Goal: Task Accomplishment & Management: Use online tool/utility

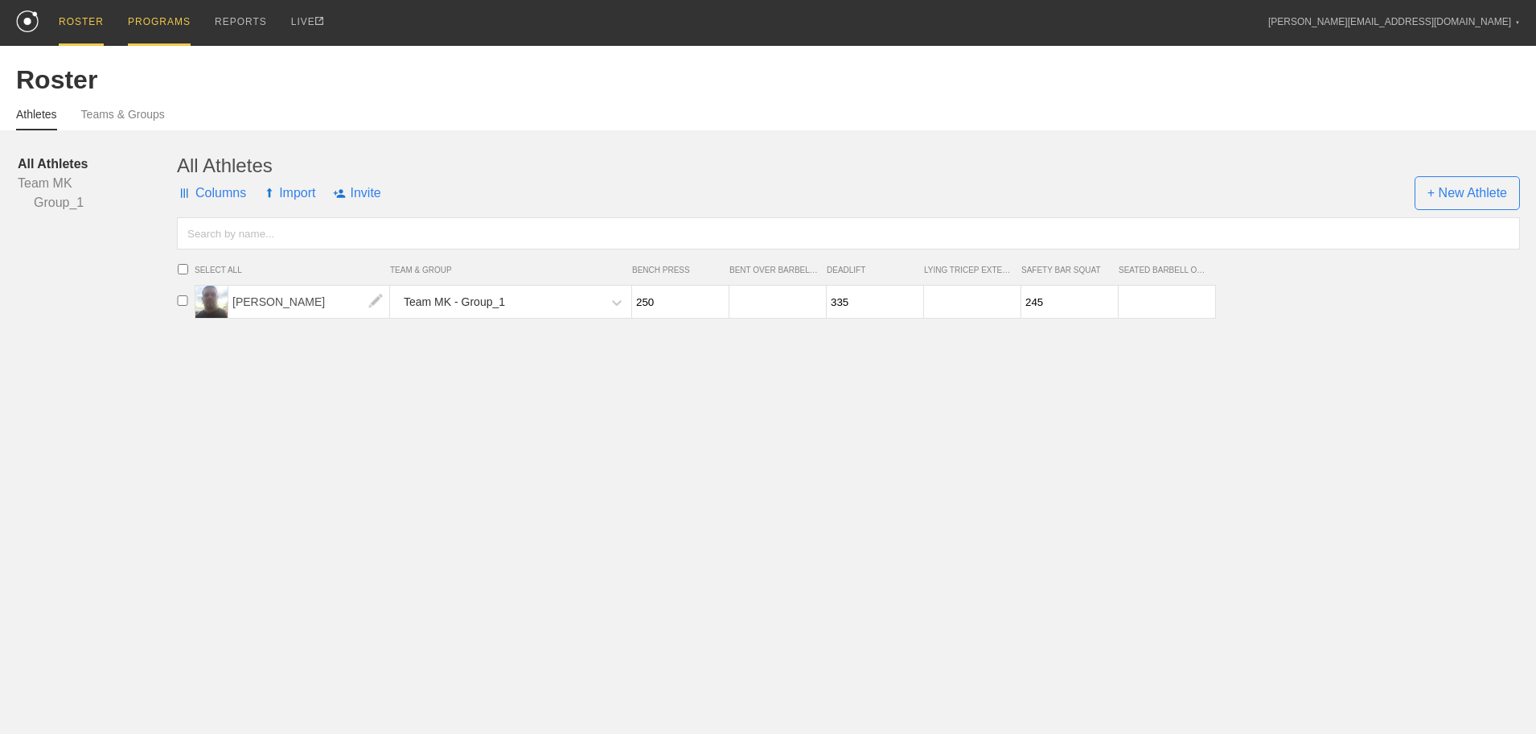
click at [138, 16] on div "PROGRAMS" at bounding box center [159, 23] width 63 height 46
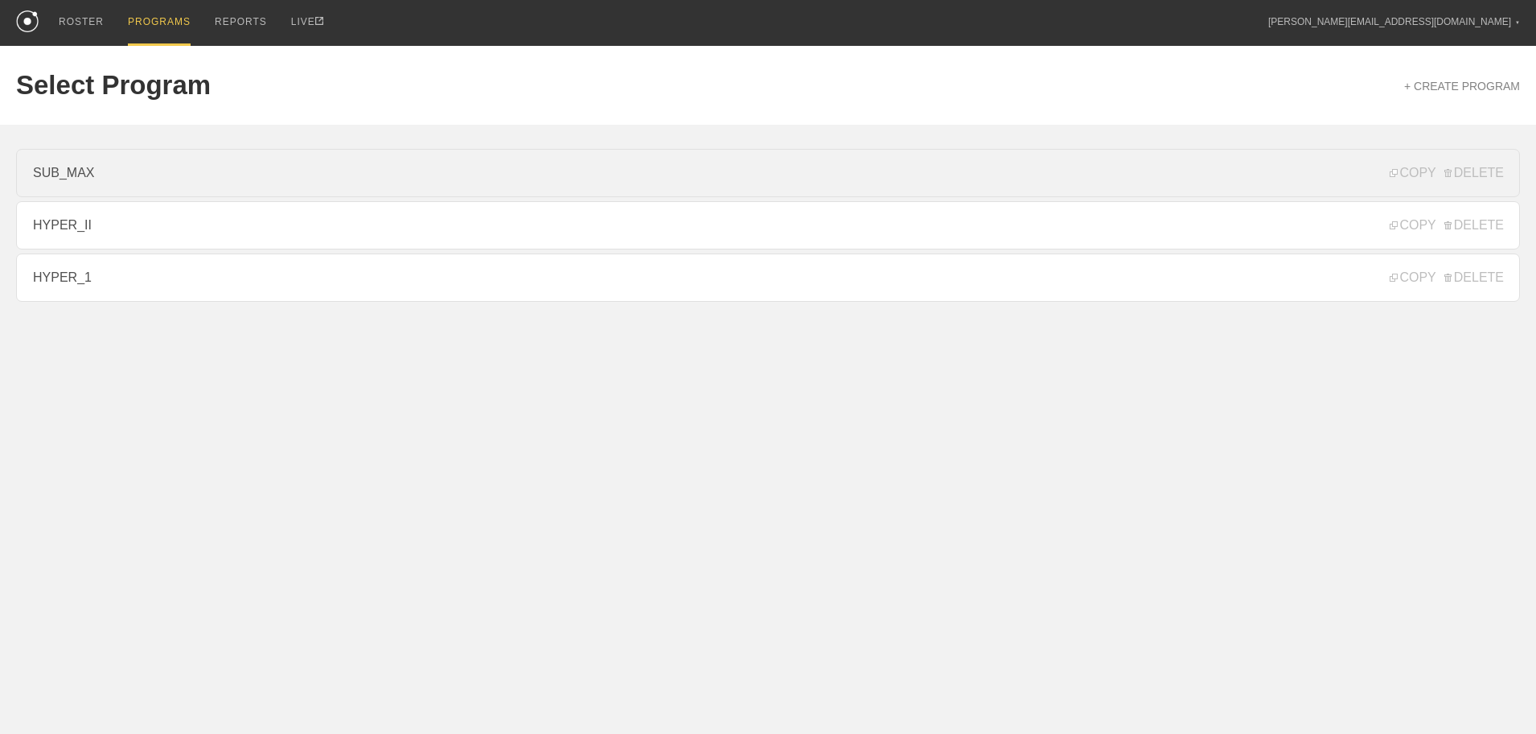
click at [104, 171] on link "SUB_MAX" at bounding box center [768, 173] width 1504 height 48
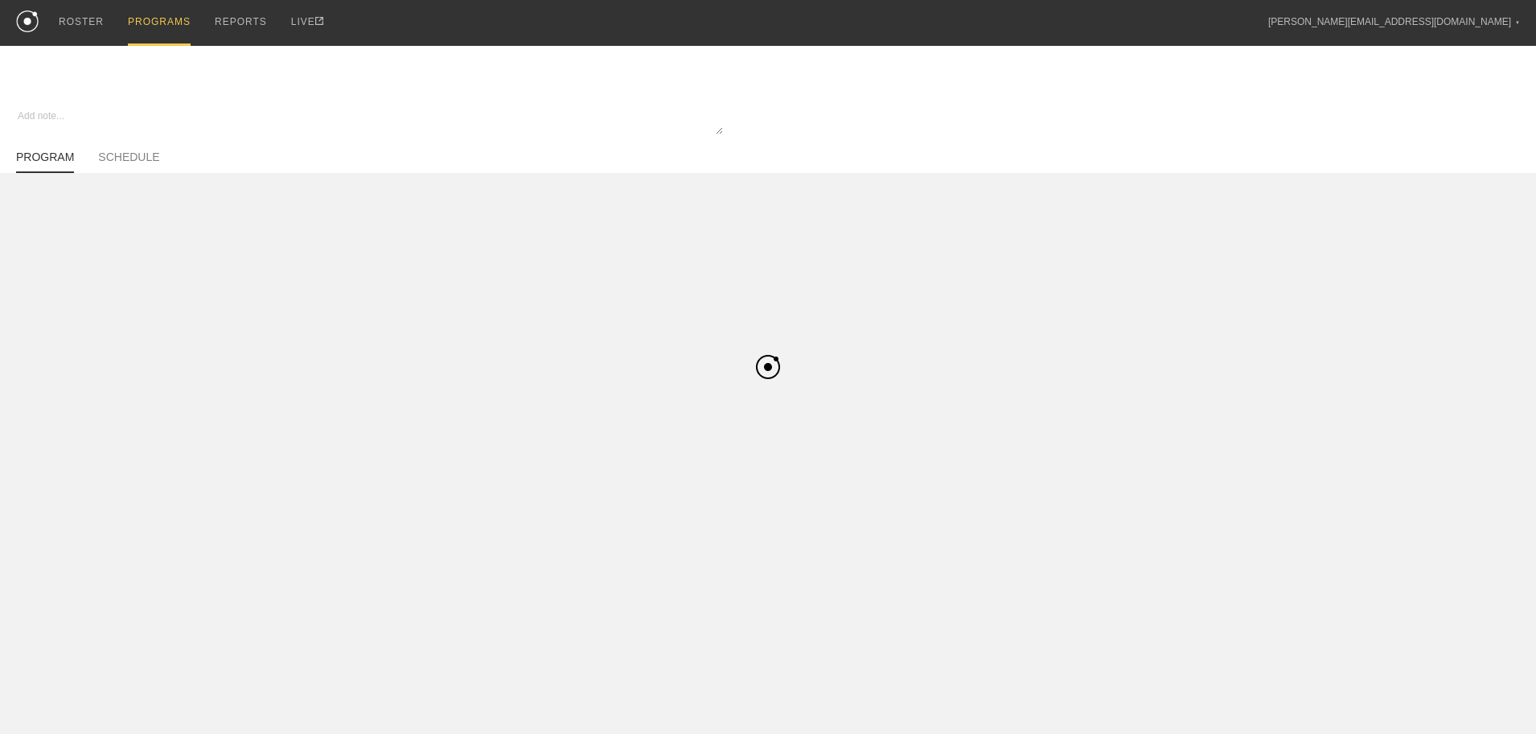
type textarea "x"
type input "SUB_MAX"
type textarea "Sub-Maximal Strength - 4 Week Progression (2-0-0)"
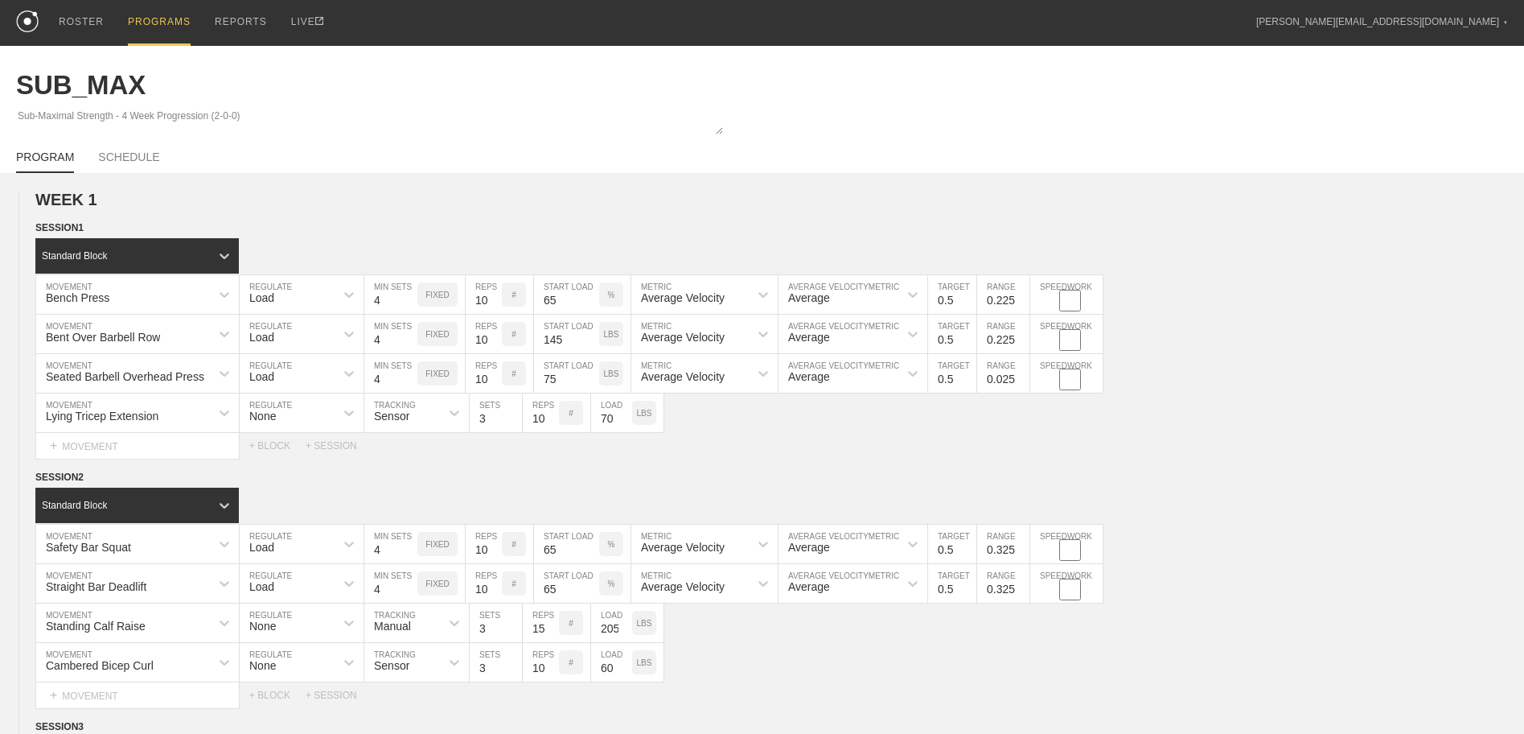
click at [169, 18] on div "PROGRAMS" at bounding box center [159, 23] width 63 height 46
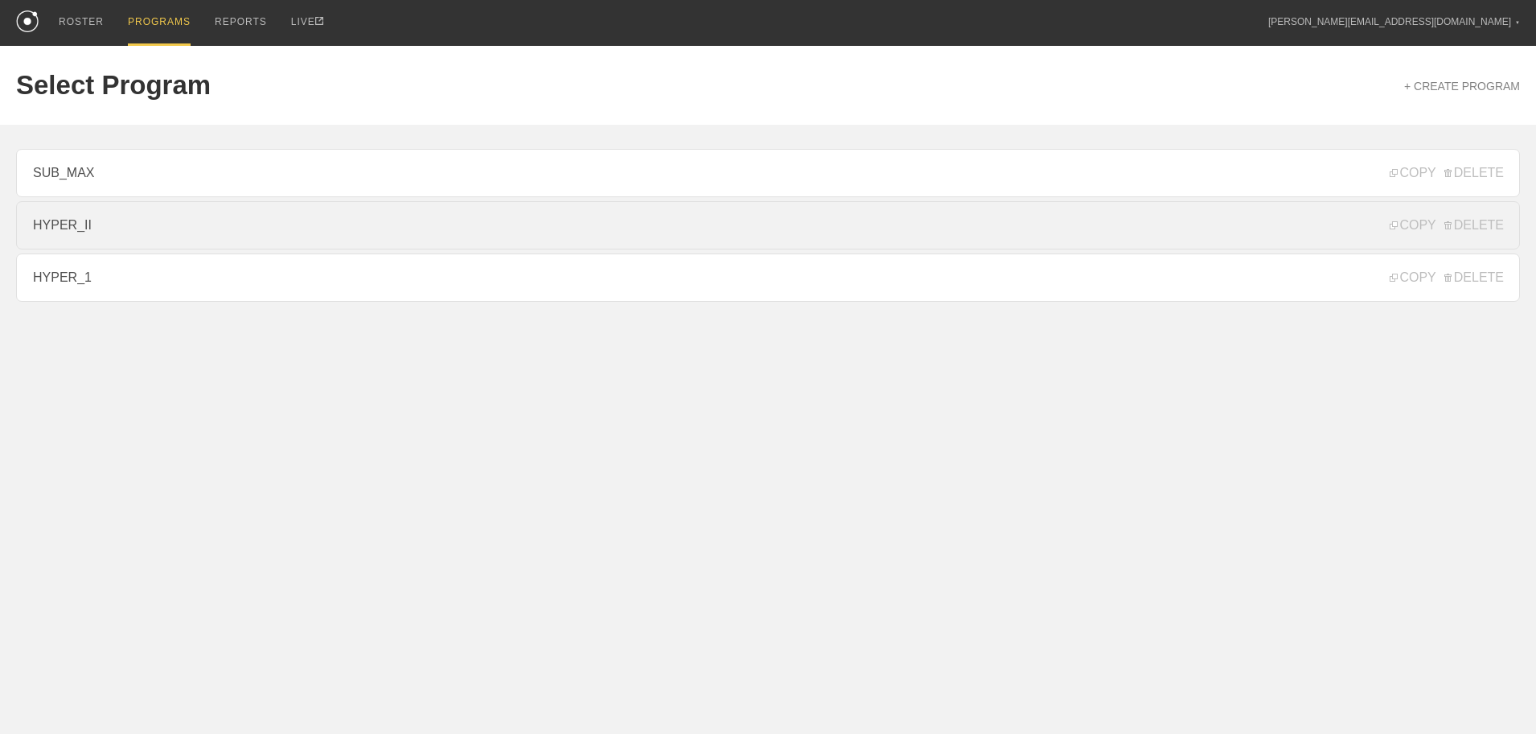
click at [160, 224] on link "HYPER_II" at bounding box center [768, 225] width 1504 height 48
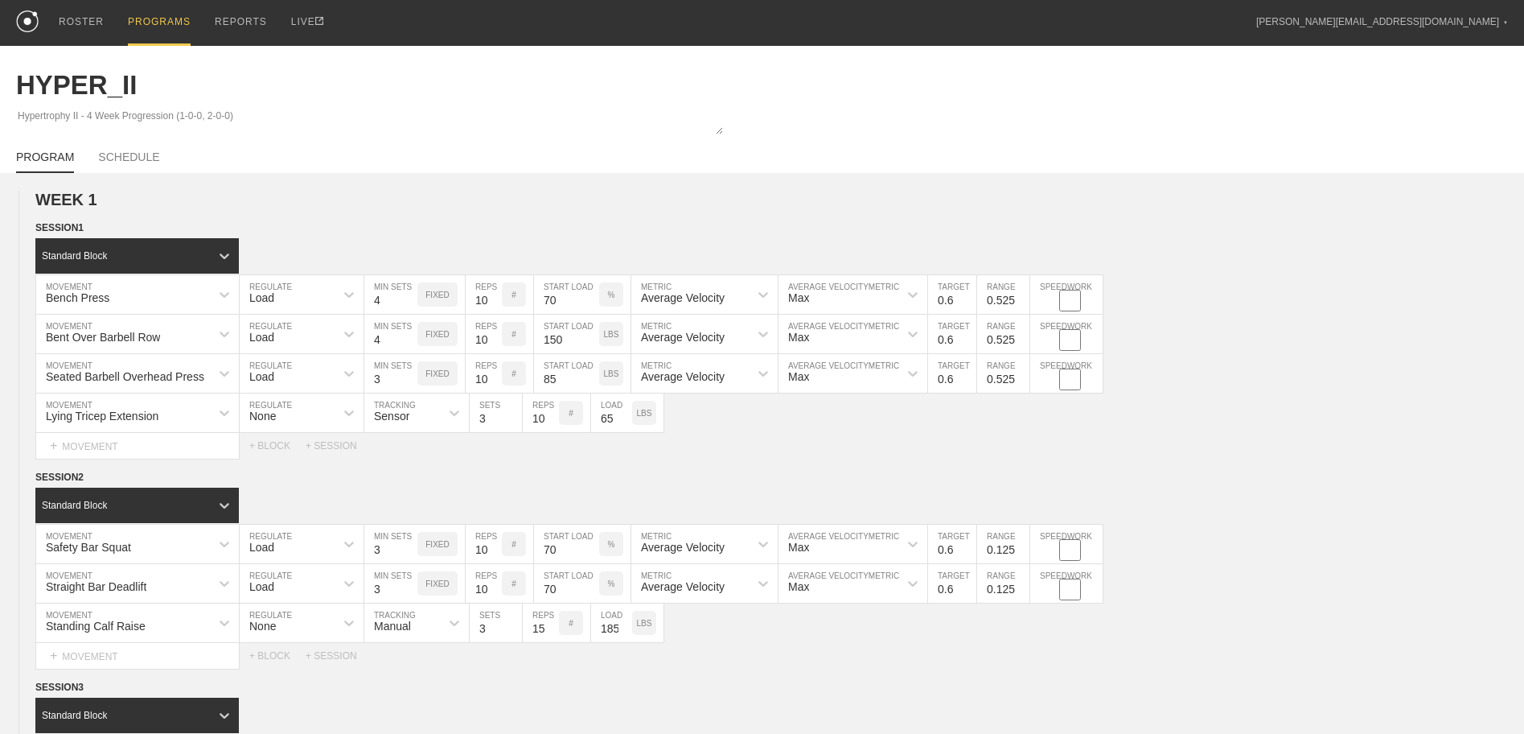
click at [162, 18] on div "PROGRAMS" at bounding box center [159, 23] width 63 height 46
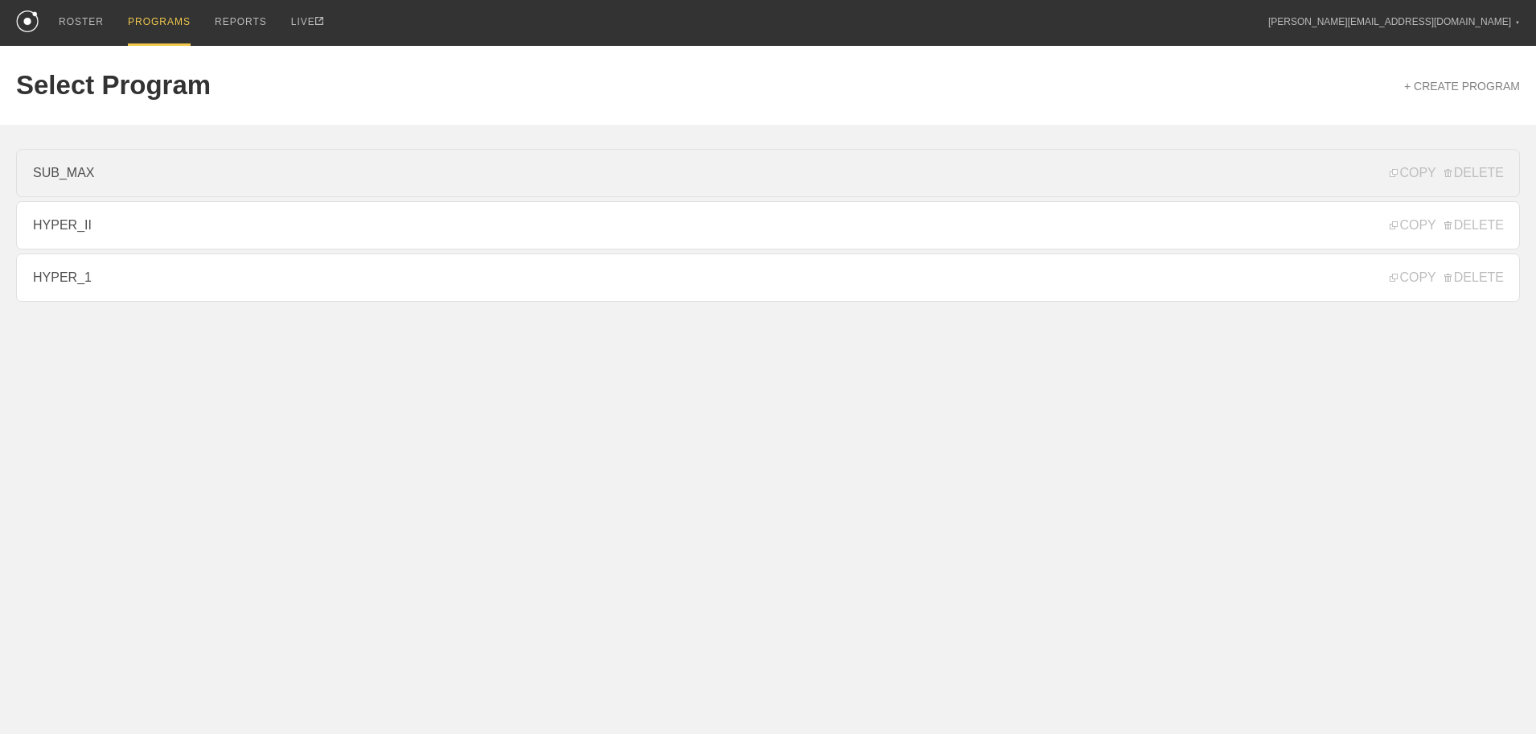
click at [106, 171] on link "SUB_MAX" at bounding box center [768, 173] width 1504 height 48
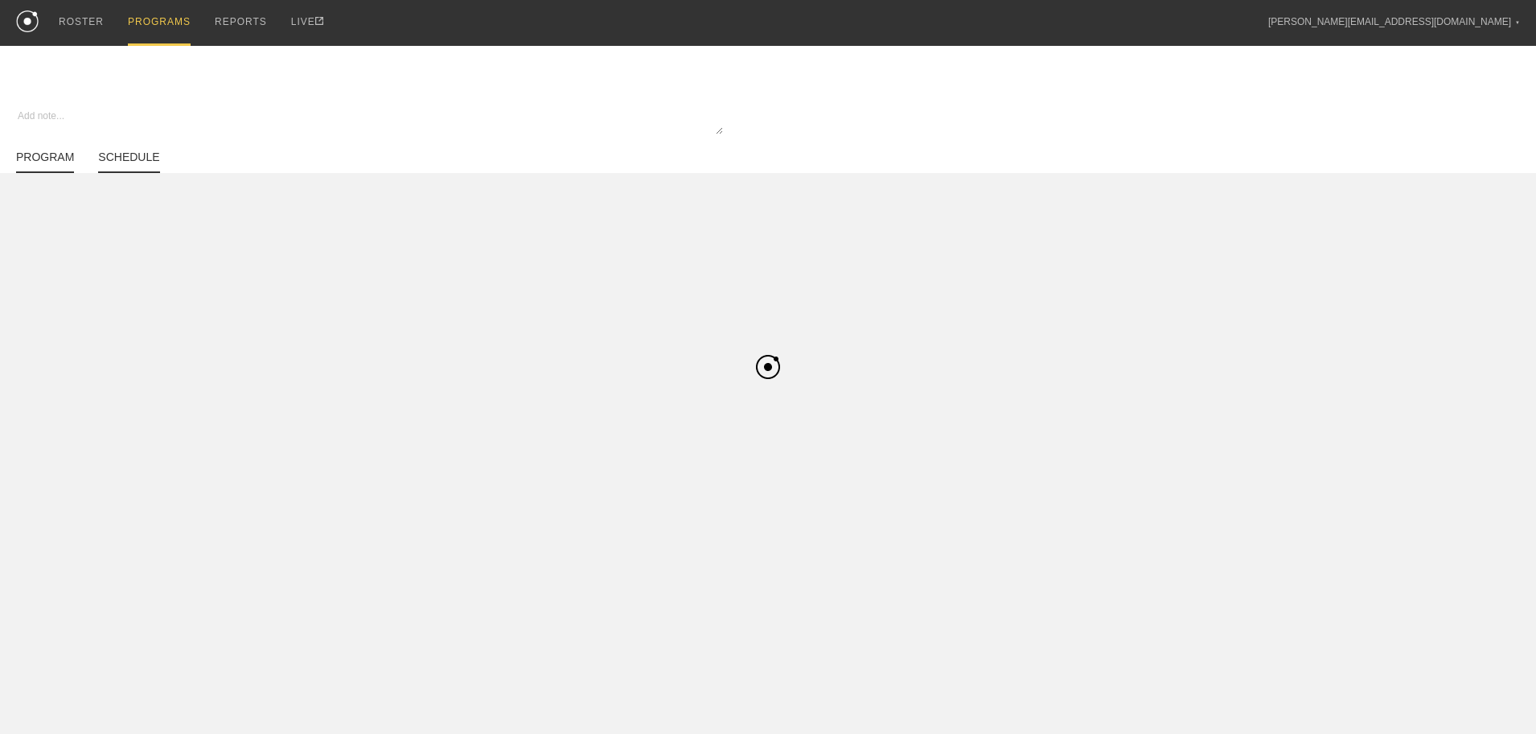
type textarea "x"
type input "SUB_MAX"
type textarea "Sub-Maximal Strength - 4 Week Progression (2-0-0)"
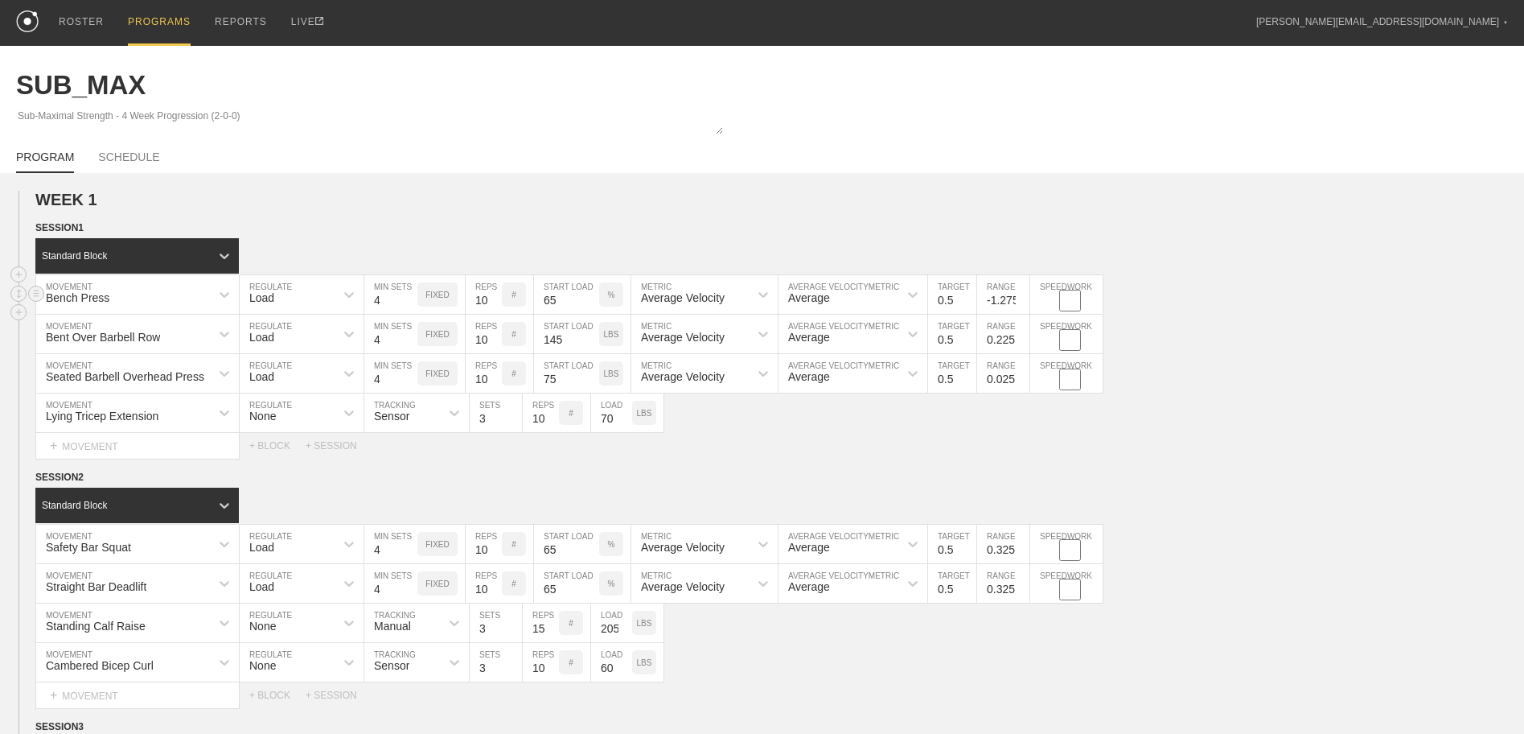
click at [1021, 306] on input "-1.275" at bounding box center [1003, 294] width 52 height 39
click at [1022, 306] on input "-1.375" at bounding box center [1003, 294] width 52 height 39
click at [1021, 297] on input "-1.275" at bounding box center [1003, 294] width 52 height 39
click at [1021, 297] on input "-1.175" at bounding box center [1003, 294] width 52 height 39
click at [1021, 297] on input "-1.075" at bounding box center [1003, 294] width 52 height 39
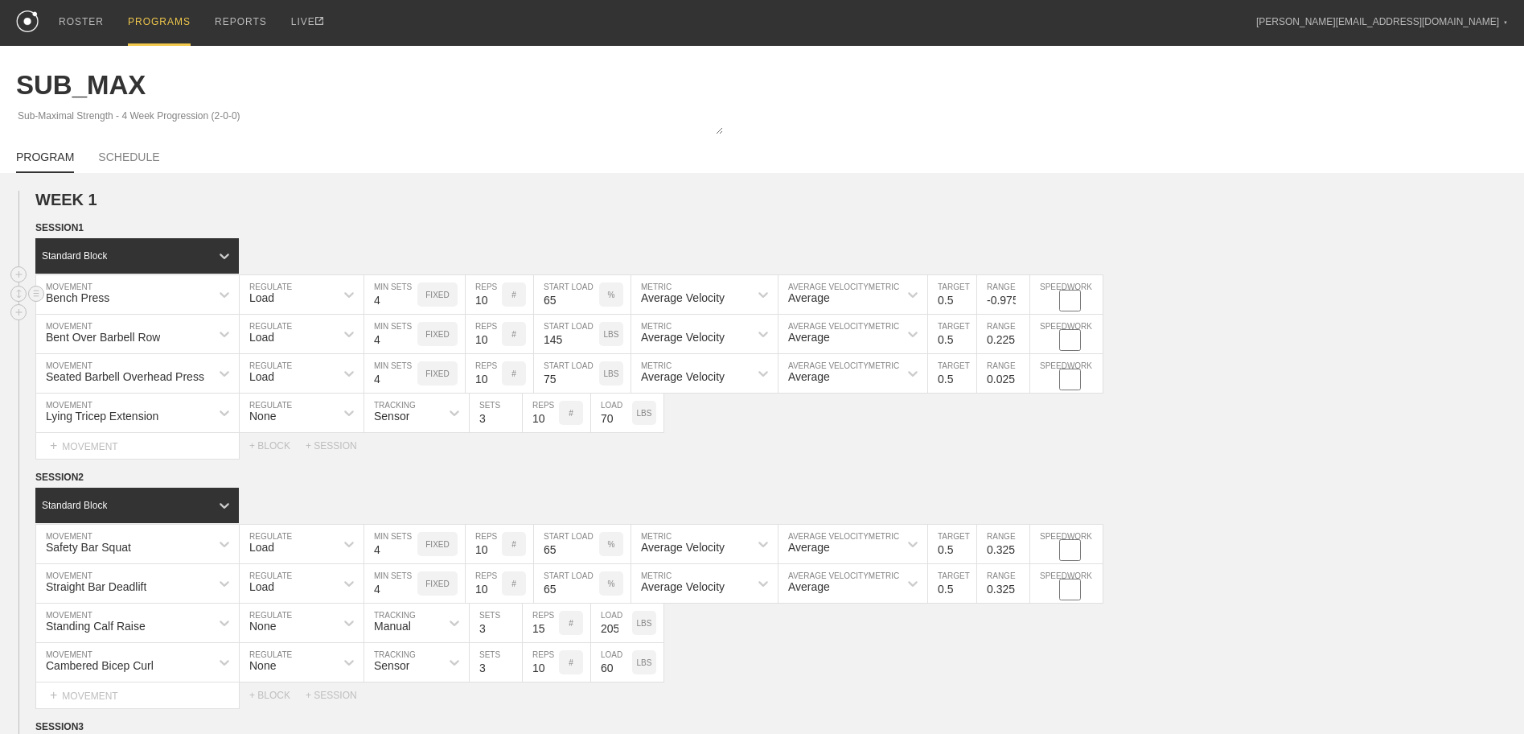
click at [1021, 297] on input "-0.975" at bounding box center [1003, 294] width 52 height 39
click at [1021, 297] on input "-0.875" at bounding box center [1003, 294] width 52 height 39
click at [1021, 297] on input "-0.775" at bounding box center [1003, 294] width 52 height 39
click at [1021, 297] on input "-0.675" at bounding box center [1003, 294] width 52 height 39
click at [1021, 297] on input "-0.575" at bounding box center [1003, 294] width 52 height 39
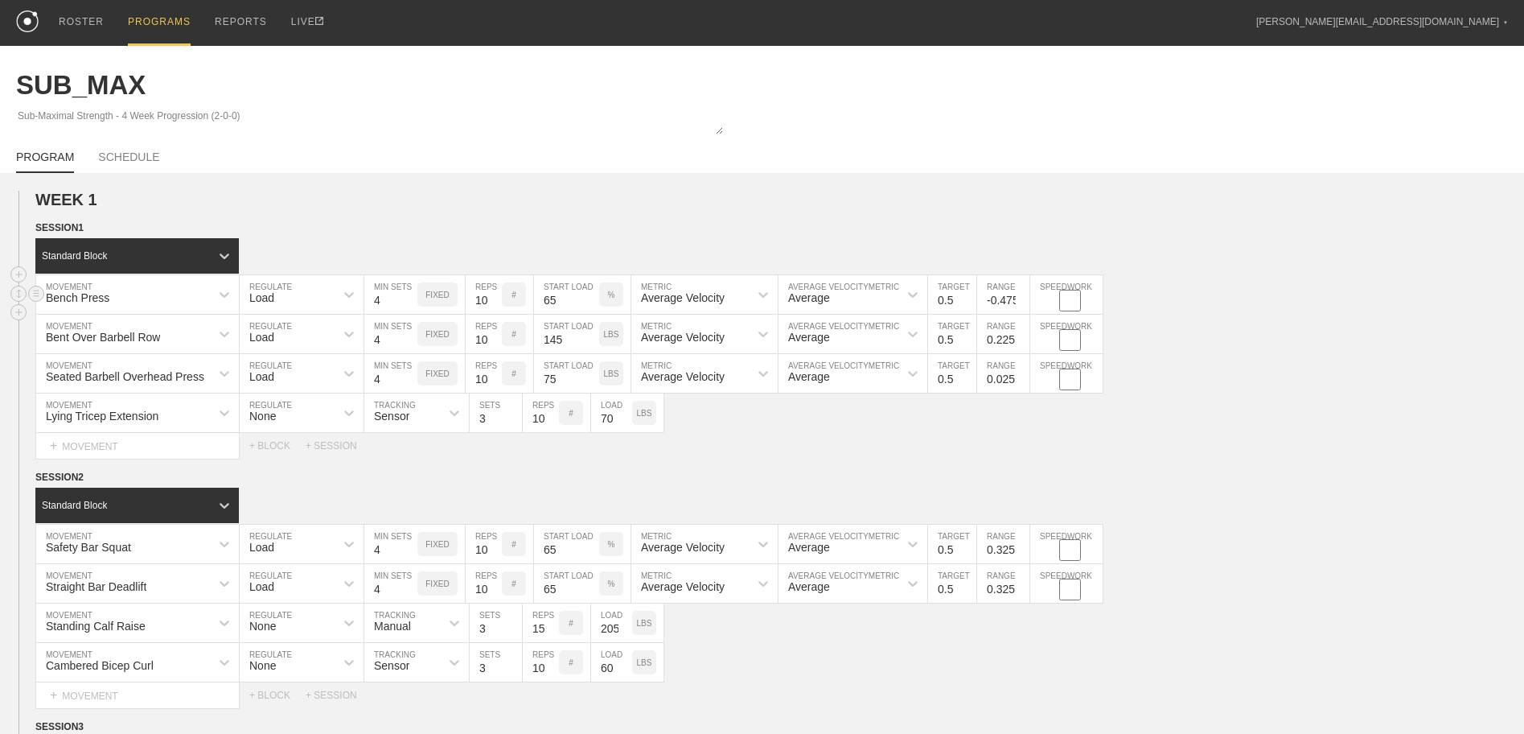
click at [1021, 297] on input "-0.475" at bounding box center [1003, 294] width 52 height 39
click at [1021, 297] on input "-0.375" at bounding box center [1003, 294] width 52 height 39
click at [1021, 297] on input "-0.275" at bounding box center [1003, 294] width 52 height 39
click at [1021, 297] on input "-0.175" at bounding box center [1003, 294] width 52 height 39
click at [1021, 297] on input "-0.075" at bounding box center [1003, 294] width 52 height 39
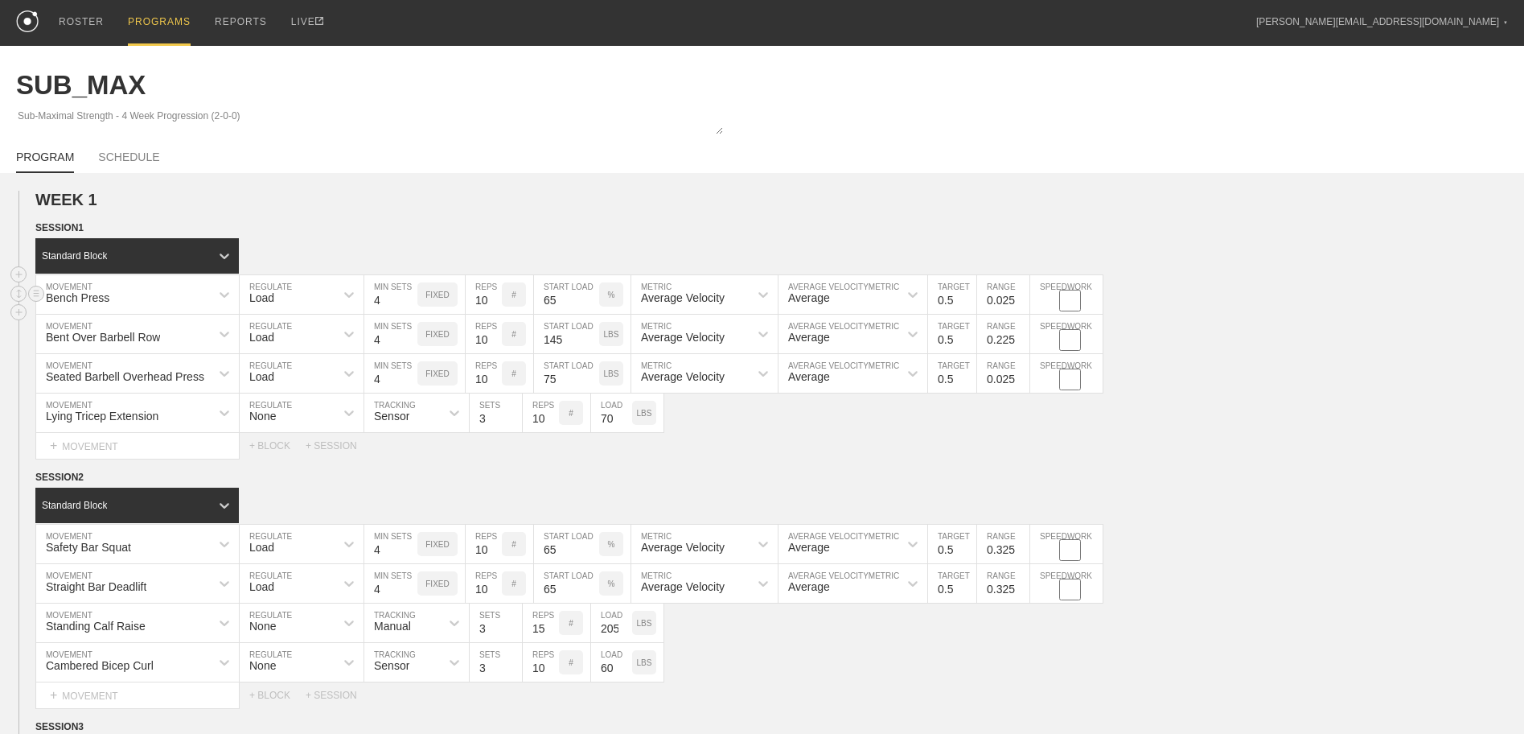
type input "0.025"
click at [1021, 297] on input "0.025" at bounding box center [1003, 294] width 52 height 39
click at [1022, 343] on input "0.125" at bounding box center [1003, 333] width 52 height 39
type input "0.025"
click at [1022, 342] on input "0.025" at bounding box center [1003, 333] width 52 height 39
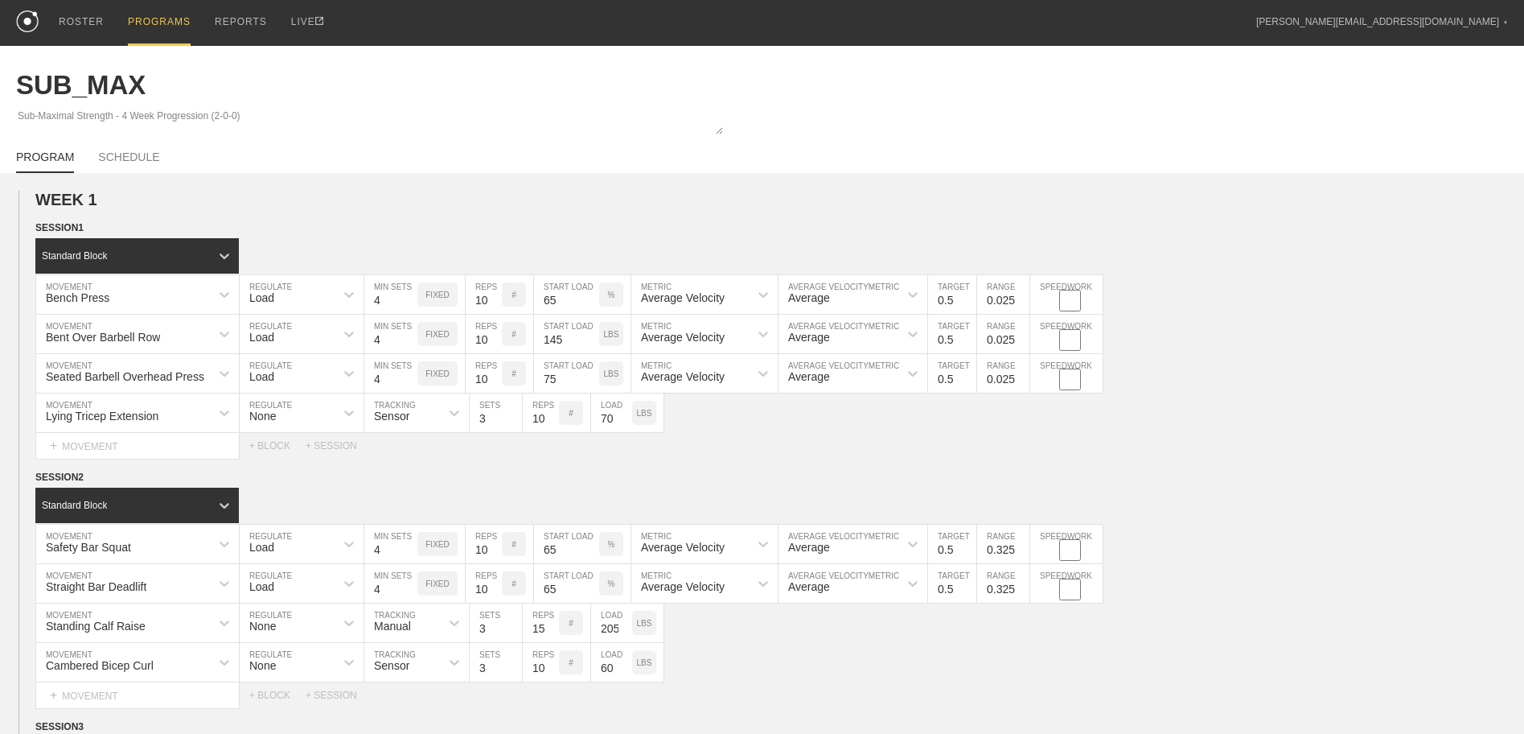
click at [1017, 449] on div "Select... MOVEMENT + MOVEMENT + BLOCK + SESSION" at bounding box center [762, 446] width 1524 height 26
click at [591, 337] on input "159" at bounding box center [566, 333] width 65 height 39
type input "160"
click at [591, 335] on input "160" at bounding box center [566, 333] width 65 height 39
type input "95"
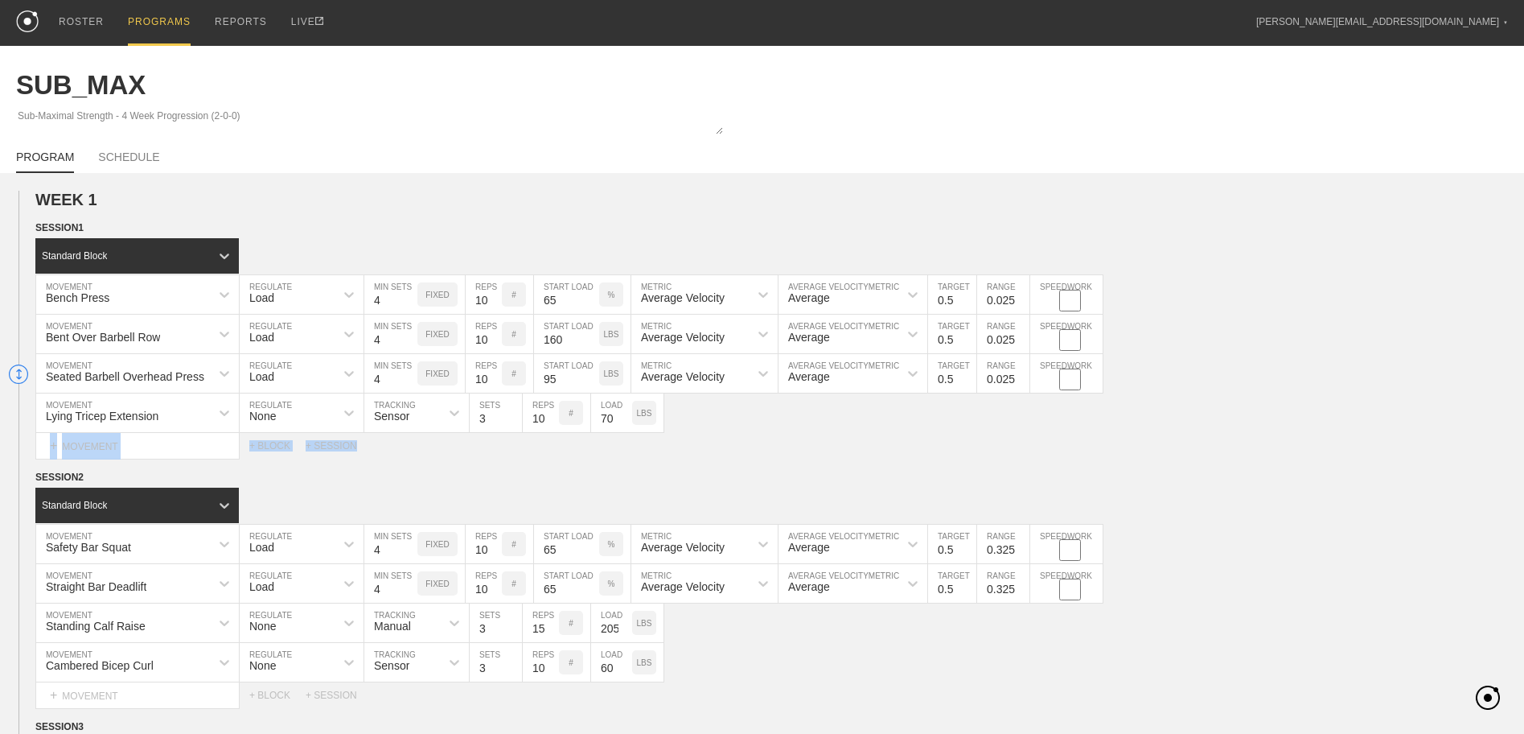
click at [733, 435] on div "Standard Block Bench Press MOVEMENT Load REGULATE 4 MIN SETS FIXED 10 REPS # 65…" at bounding box center [762, 348] width 1524 height 220
click at [655, 462] on div "WEEK 1 SESSION 1 Standard Block Bench Press MOVEMENT Load REGULATE 4 MIN SETS F…" at bounding box center [762, 699] width 1524 height 1016
click at [623, 418] on input "85" at bounding box center [611, 412] width 41 height 39
click at [623, 418] on input "86" at bounding box center [611, 412] width 41 height 39
click at [624, 425] on input "85" at bounding box center [611, 412] width 41 height 39
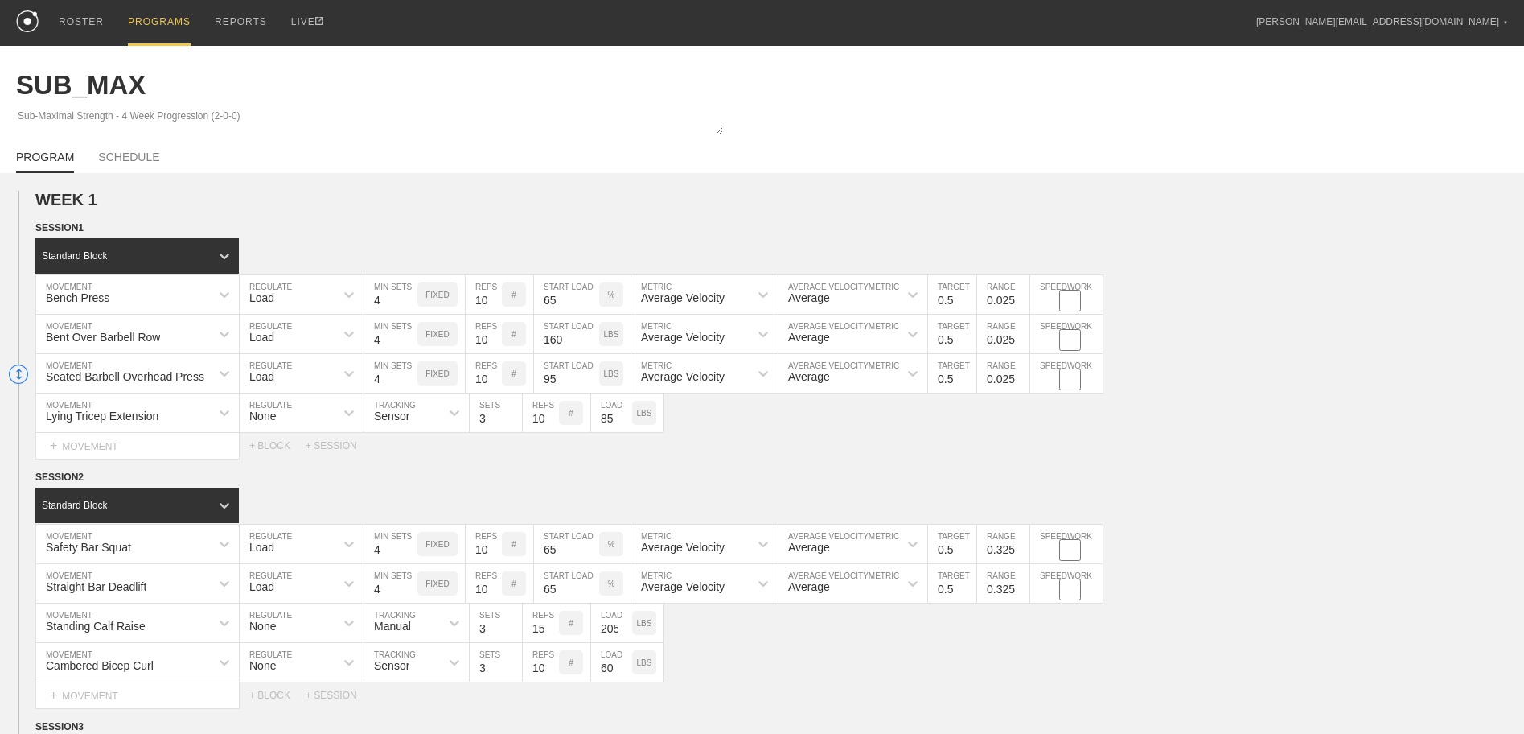
click at [624, 425] on input "84" at bounding box center [611, 412] width 41 height 39
click at [624, 424] on input "83" at bounding box center [611, 412] width 41 height 39
click at [624, 421] on input "82" at bounding box center [611, 412] width 41 height 39
click at [624, 421] on input "81" at bounding box center [611, 412] width 41 height 39
click at [624, 421] on input "80" at bounding box center [611, 412] width 41 height 39
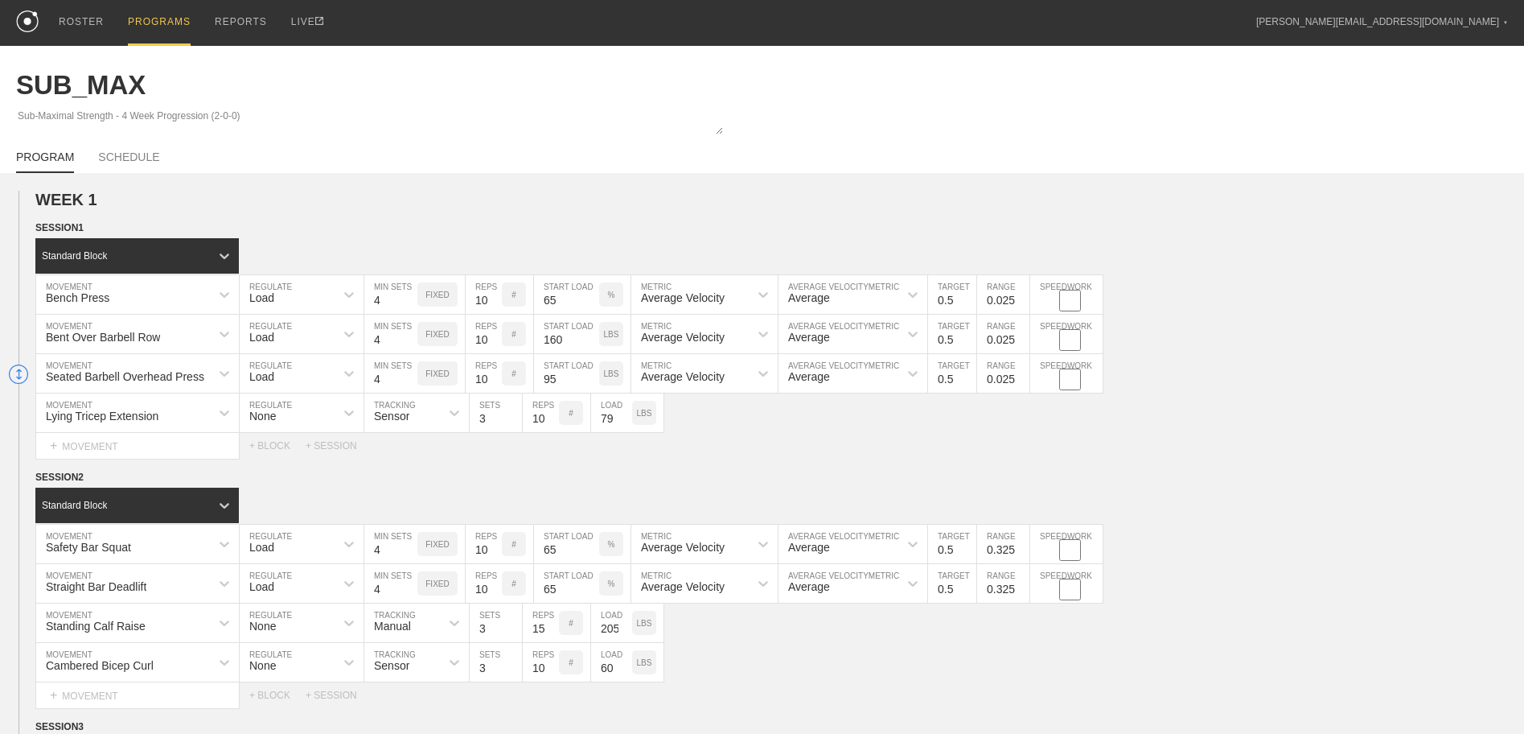
click at [624, 421] on input "79" at bounding box center [611, 412] width 41 height 39
click at [624, 421] on input "78" at bounding box center [611, 412] width 41 height 39
click at [624, 421] on input "77" at bounding box center [611, 412] width 41 height 39
click at [624, 421] on input "76" at bounding box center [611, 412] width 41 height 39
type input "75"
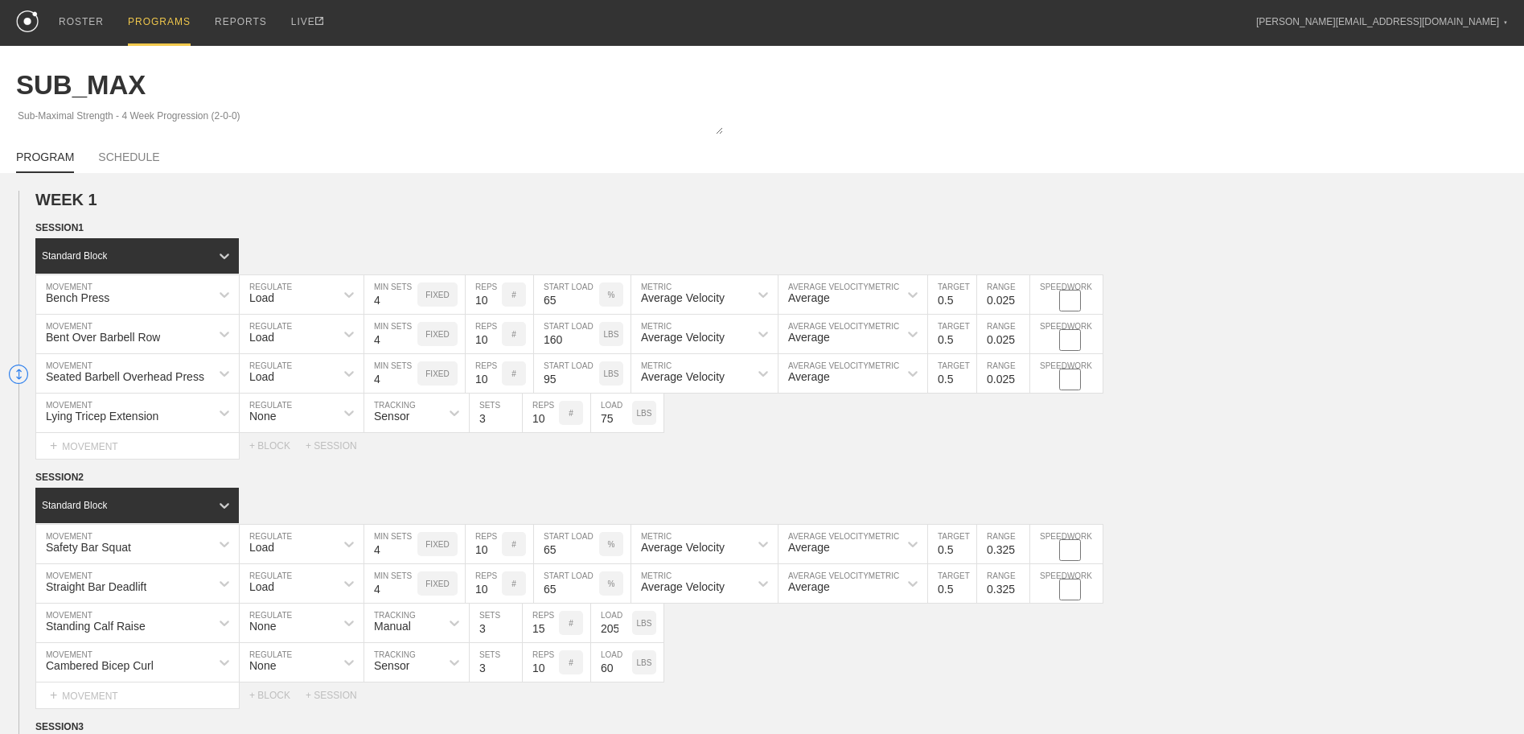
click at [624, 421] on input "75" at bounding box center [611, 412] width 41 height 39
click at [668, 441] on div "Select... MOVEMENT + MOVEMENT + BLOCK + SESSION" at bounding box center [762, 446] width 1524 height 26
click at [1021, 555] on input "-1.175" at bounding box center [1003, 543] width 52 height 39
click at [1021, 547] on input "-1.075" at bounding box center [1003, 543] width 52 height 39
click at [1021, 547] on input "-0.975" at bounding box center [1003, 543] width 52 height 39
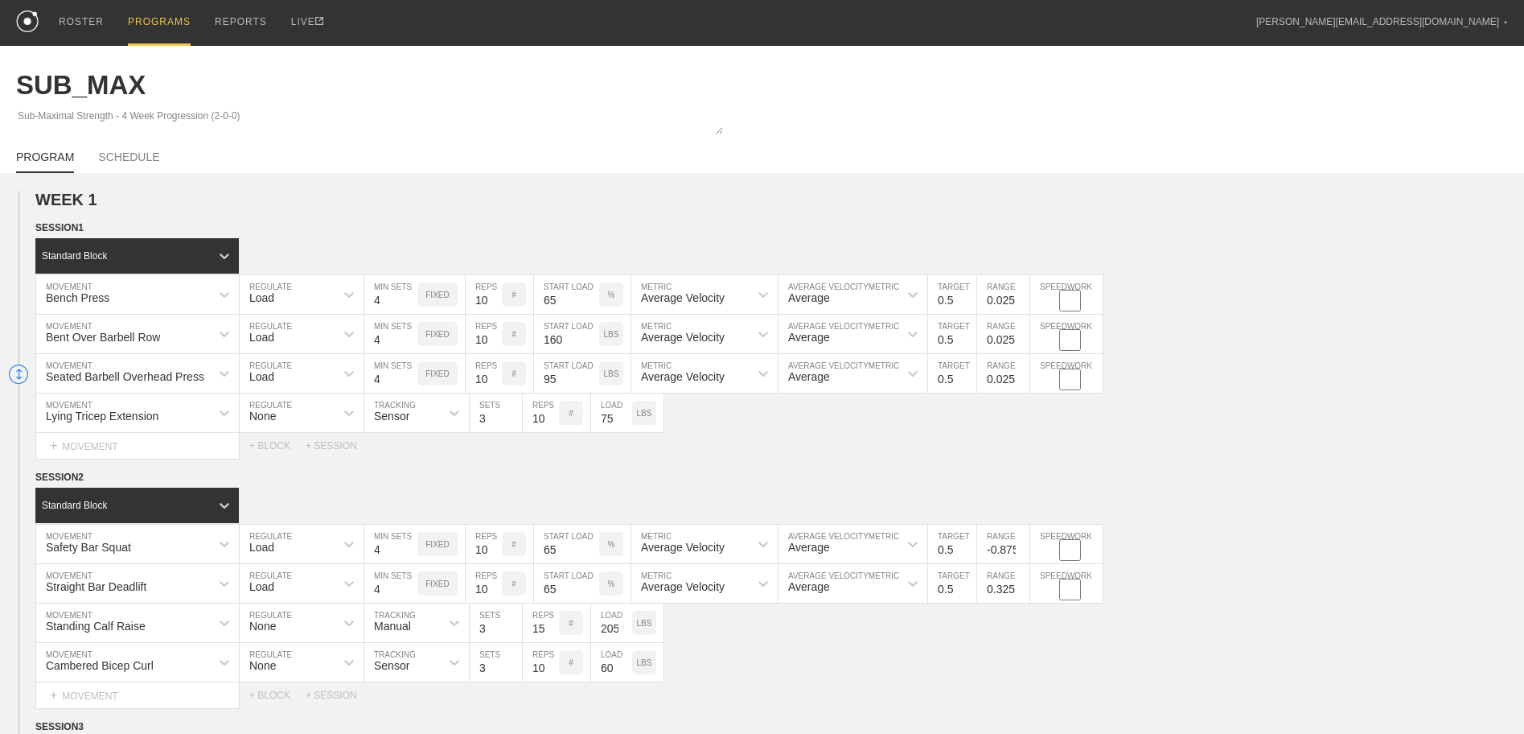
click at [1021, 547] on input "-0.875" at bounding box center [1003, 543] width 52 height 39
click at [1021, 547] on input "-0.775" at bounding box center [1003, 543] width 52 height 39
click at [1021, 547] on input "-0.675" at bounding box center [1003, 543] width 52 height 39
click at [1021, 547] on input "-0.575" at bounding box center [1003, 543] width 52 height 39
click at [1021, 547] on input "-0.475" at bounding box center [1003, 543] width 52 height 39
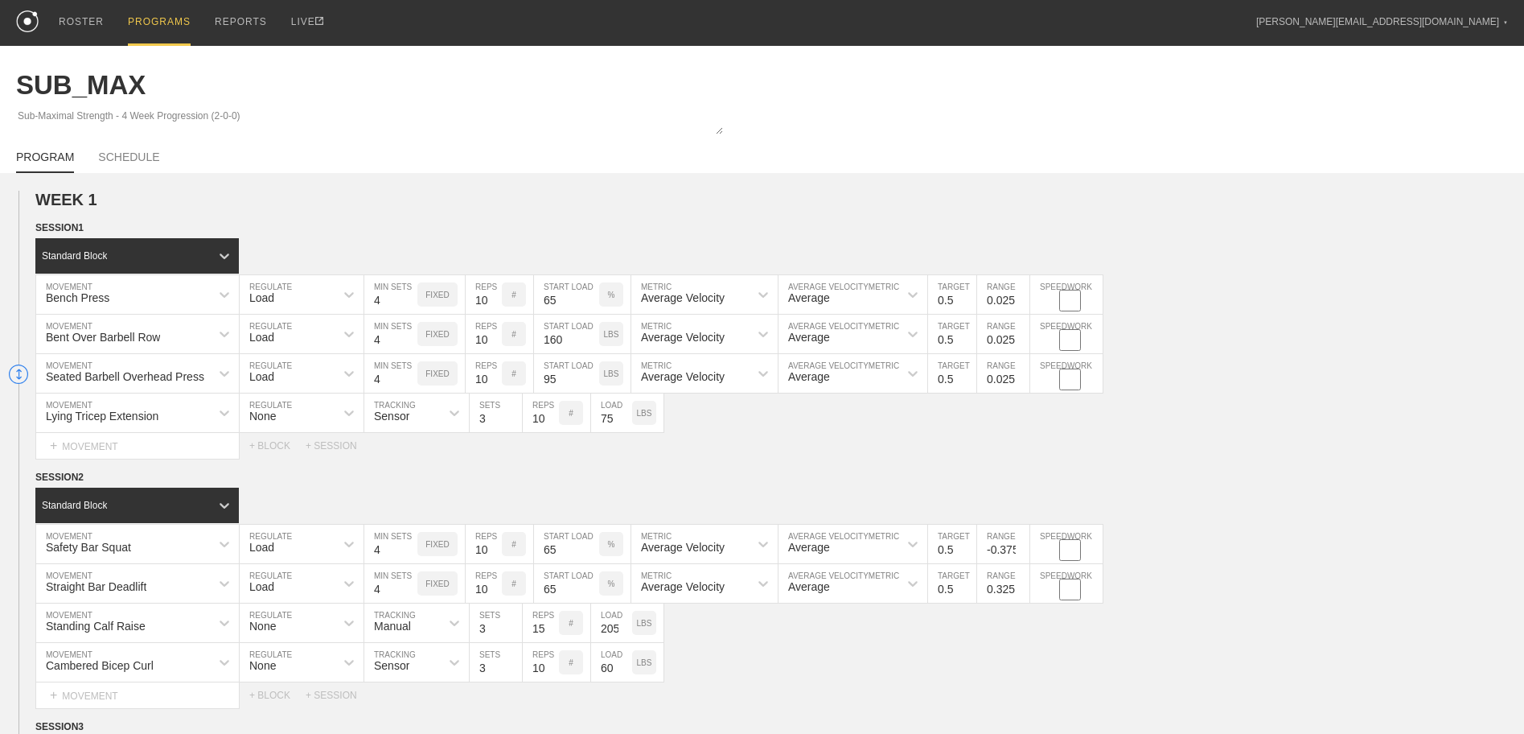
click at [1021, 547] on input "-0.375" at bounding box center [1003, 543] width 52 height 39
click at [1021, 547] on input "-0.275" at bounding box center [1003, 543] width 52 height 39
click at [1021, 547] on input "-0.175" at bounding box center [1003, 543] width 52 height 39
click at [1021, 547] on input "-0.075" at bounding box center [1003, 543] width 52 height 39
type input "0.025"
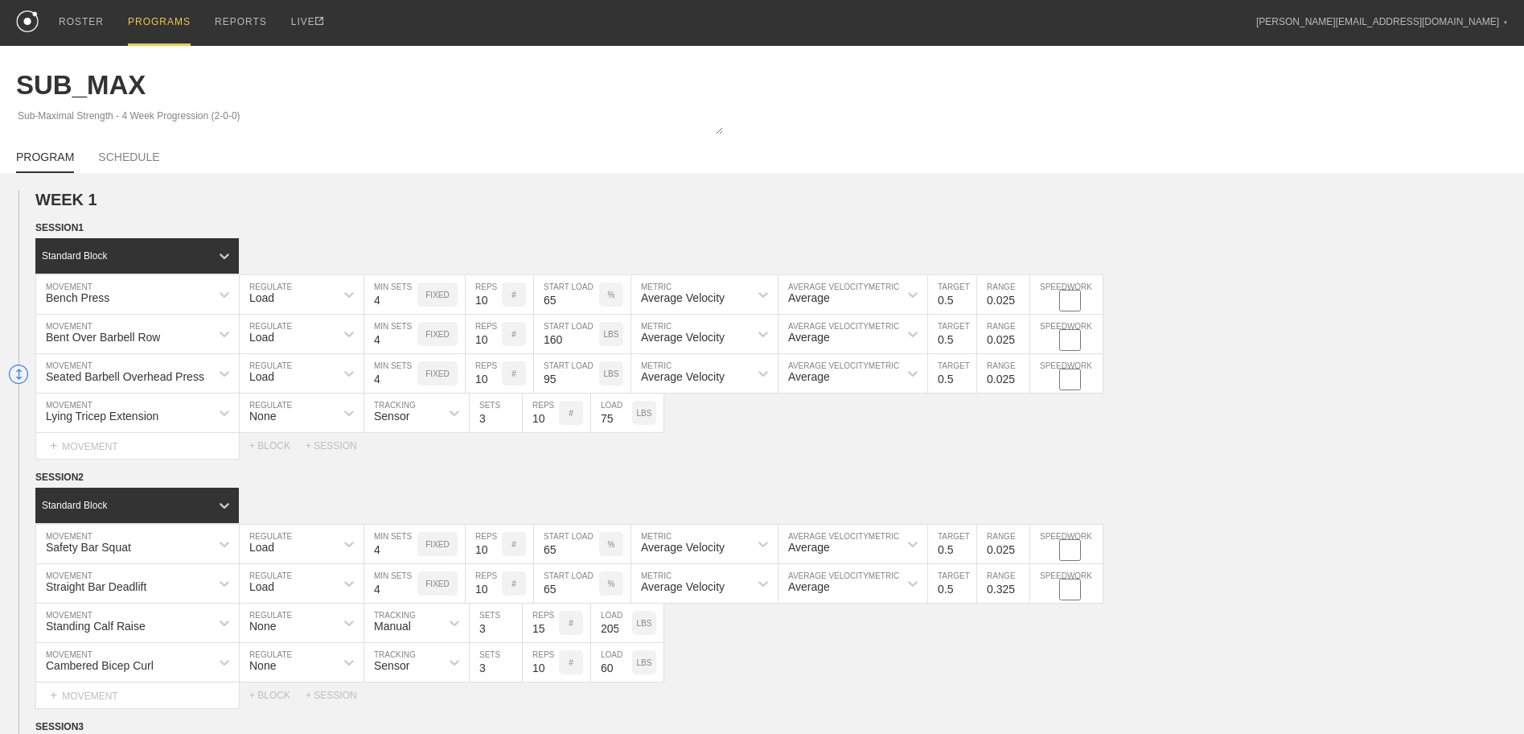
click at [1021, 547] on input "0.025" at bounding box center [1003, 543] width 52 height 39
click at [1023, 594] on input "-1.175" at bounding box center [1003, 583] width 52 height 39
click at [1022, 584] on input "-1.075" at bounding box center [1003, 583] width 52 height 39
click at [1021, 586] on input "-0.975" at bounding box center [1003, 583] width 52 height 39
click at [1021, 586] on input "-0.875" at bounding box center [1003, 583] width 52 height 39
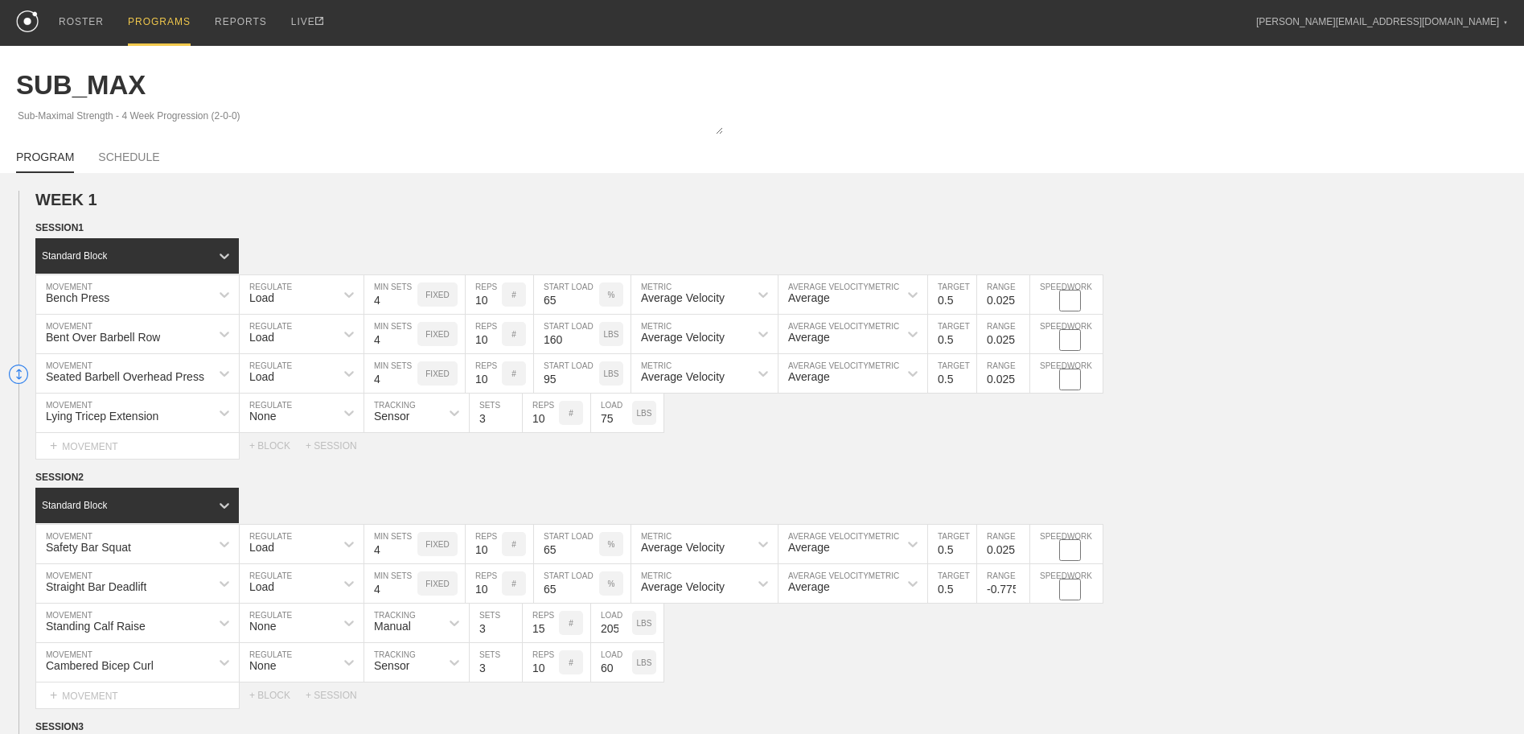
click at [1021, 586] on input "-0.775" at bounding box center [1003, 583] width 52 height 39
click at [1021, 586] on input "-0.675" at bounding box center [1003, 583] width 52 height 39
click at [1021, 586] on input "-0.575" at bounding box center [1003, 583] width 52 height 39
click at [1021, 586] on input "-0.475" at bounding box center [1003, 583] width 52 height 39
click at [1021, 586] on input "-0.375" at bounding box center [1003, 583] width 52 height 39
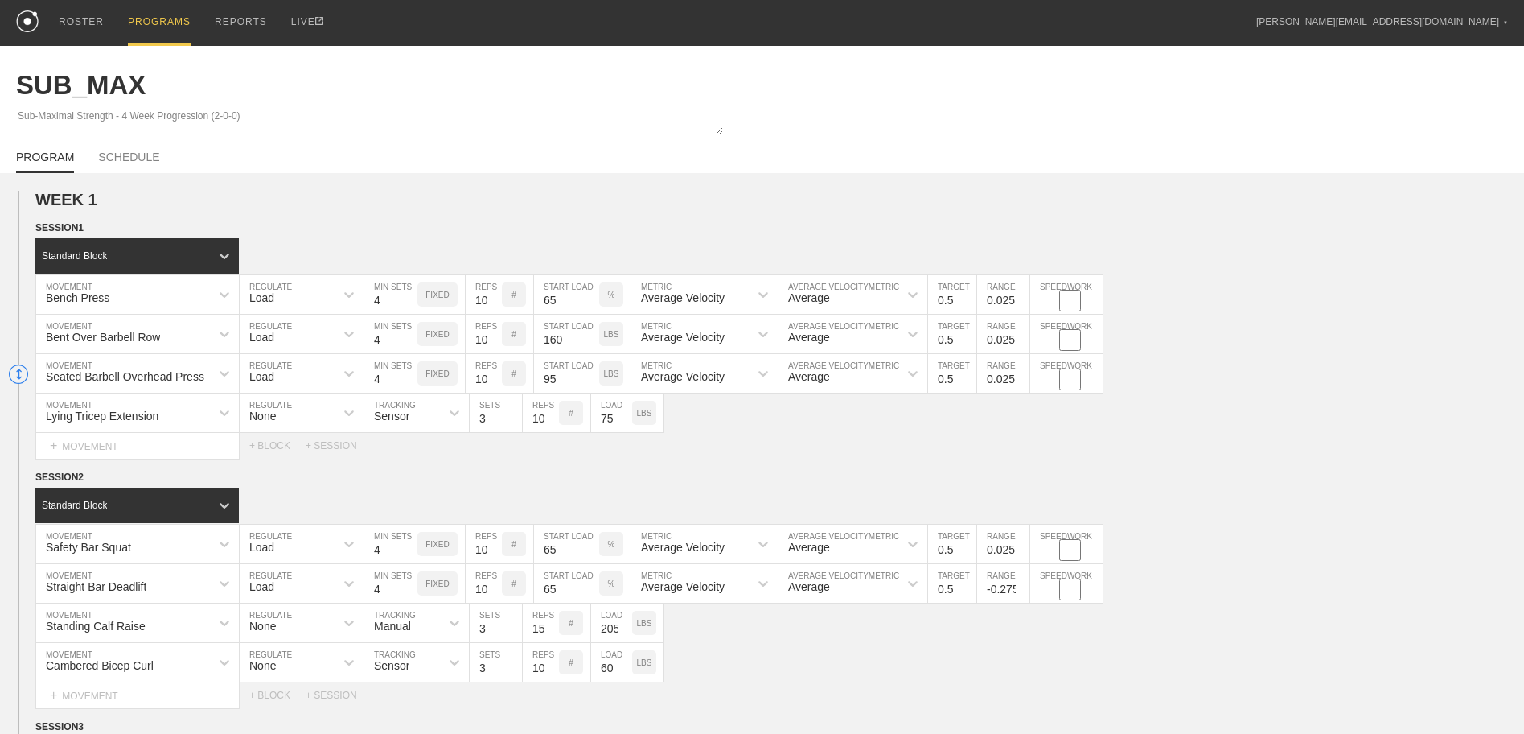
click at [1021, 586] on input "-0.275" at bounding box center [1003, 583] width 52 height 39
click at [1021, 586] on input "-0.175" at bounding box center [1003, 583] width 52 height 39
click at [1020, 585] on input "-0.075" at bounding box center [1003, 583] width 52 height 39
type input "0.025"
click at [1020, 585] on input "0.025" at bounding box center [1003, 583] width 52 height 39
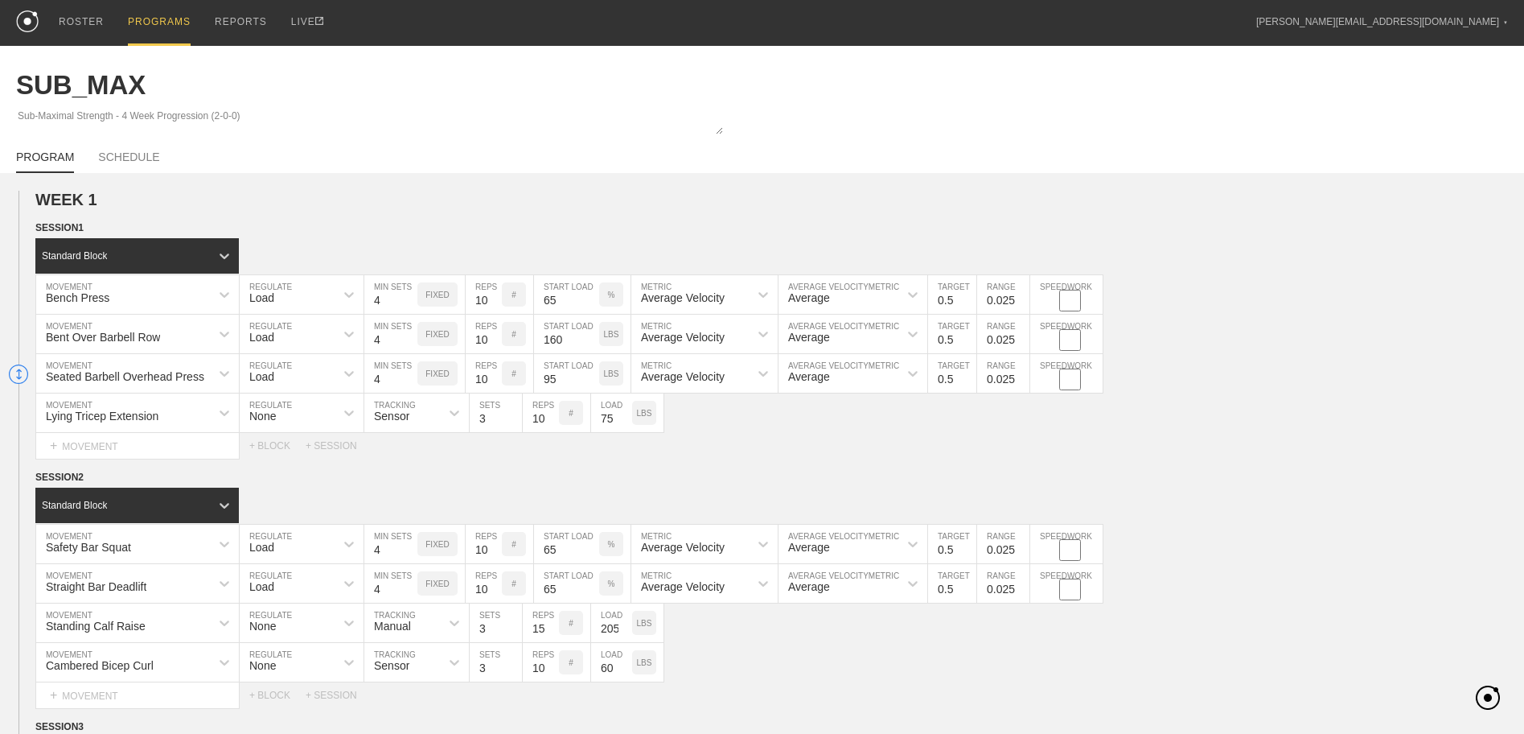
click at [1208, 578] on div "Straight Bar Deadlift MOVEMENT Load REGULATE 4 MIN SETS FIXED 10 REPS # 65 STAR…" at bounding box center [762, 583] width 1524 height 39
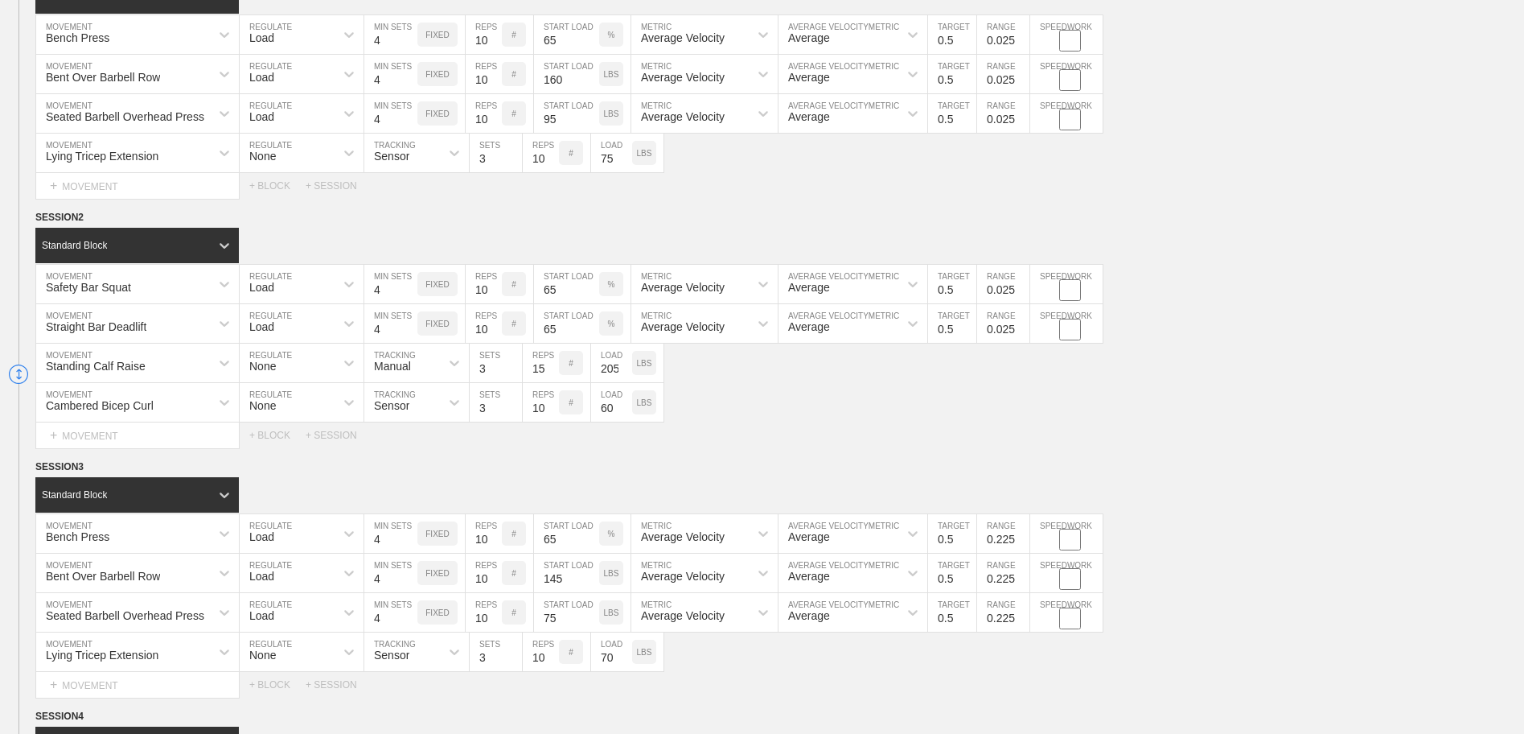
scroll to position [241, 0]
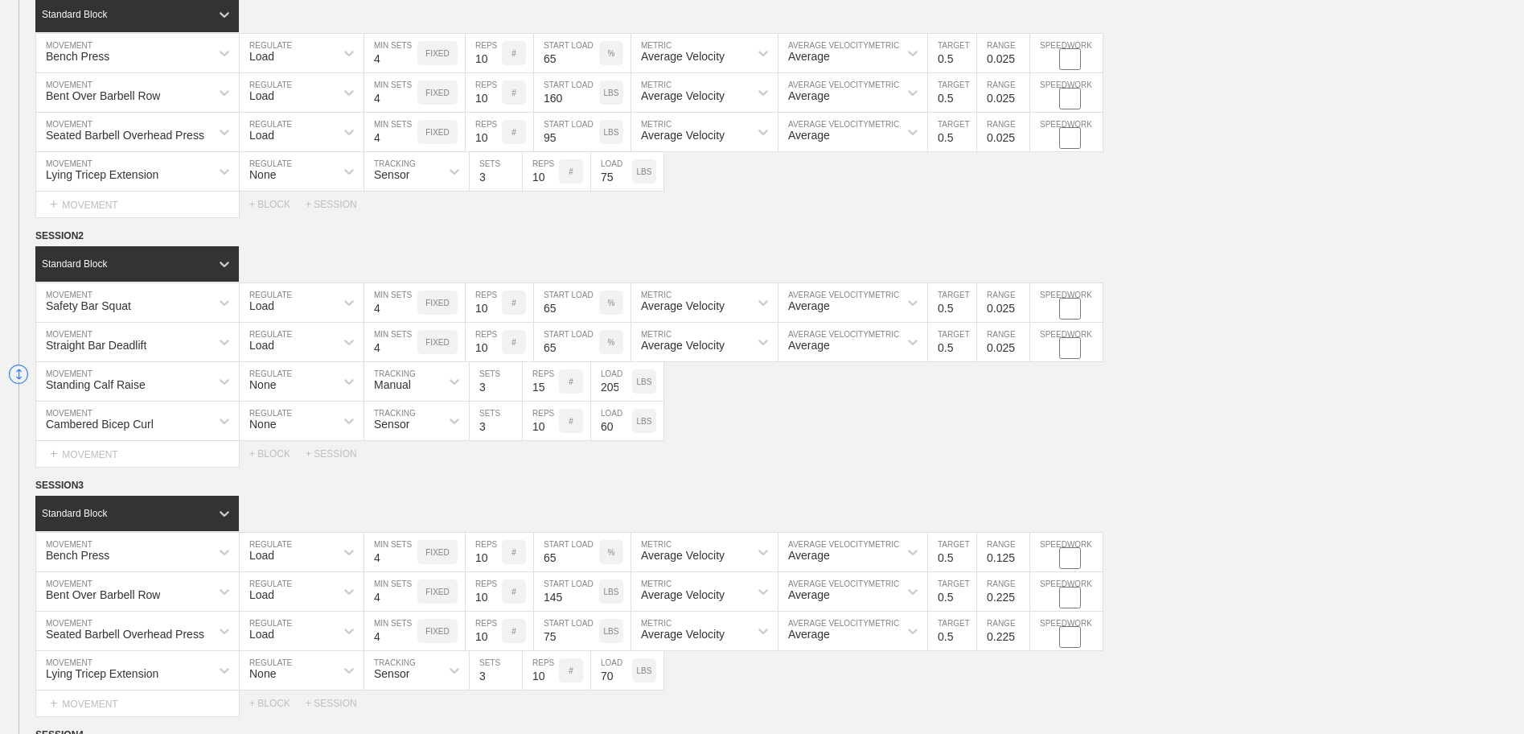
click at [1021, 561] on input "0.125" at bounding box center [1003, 551] width 52 height 39
click at [1022, 560] on input "-1.275" at bounding box center [1003, 551] width 52 height 39
click at [1021, 555] on input "-1.175" at bounding box center [1003, 551] width 52 height 39
click at [1021, 554] on input "-1.075" at bounding box center [1003, 551] width 52 height 39
click at [1021, 554] on input "-0.975" at bounding box center [1003, 551] width 52 height 39
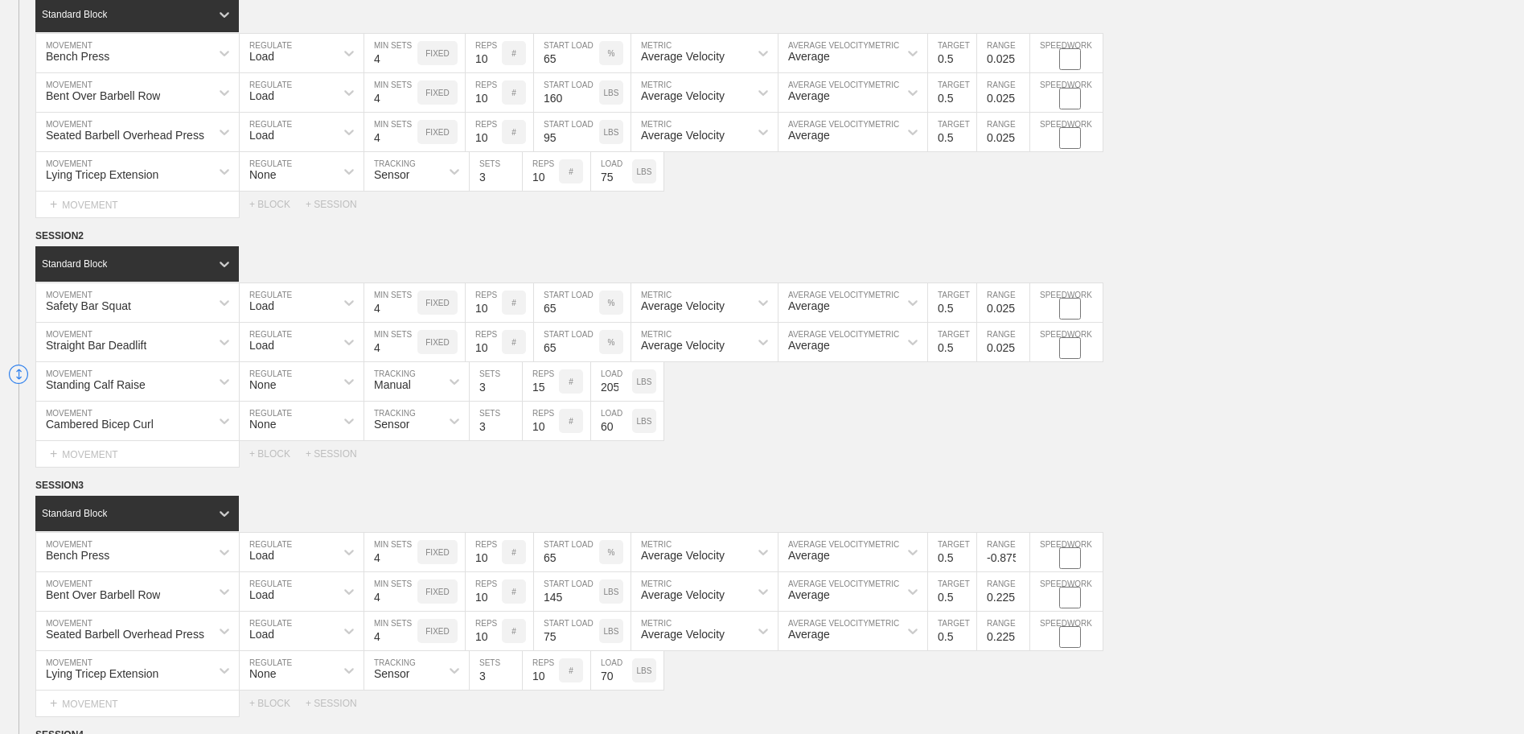
click at [1020, 554] on input "-0.875" at bounding box center [1003, 551] width 52 height 39
click at [1020, 554] on input "-0.775" at bounding box center [1003, 551] width 52 height 39
click at [1020, 554] on input "-0.675" at bounding box center [1003, 551] width 52 height 39
click at [1020, 554] on input "-0.575" at bounding box center [1003, 551] width 52 height 39
click at [1020, 554] on input "-0.475" at bounding box center [1003, 551] width 52 height 39
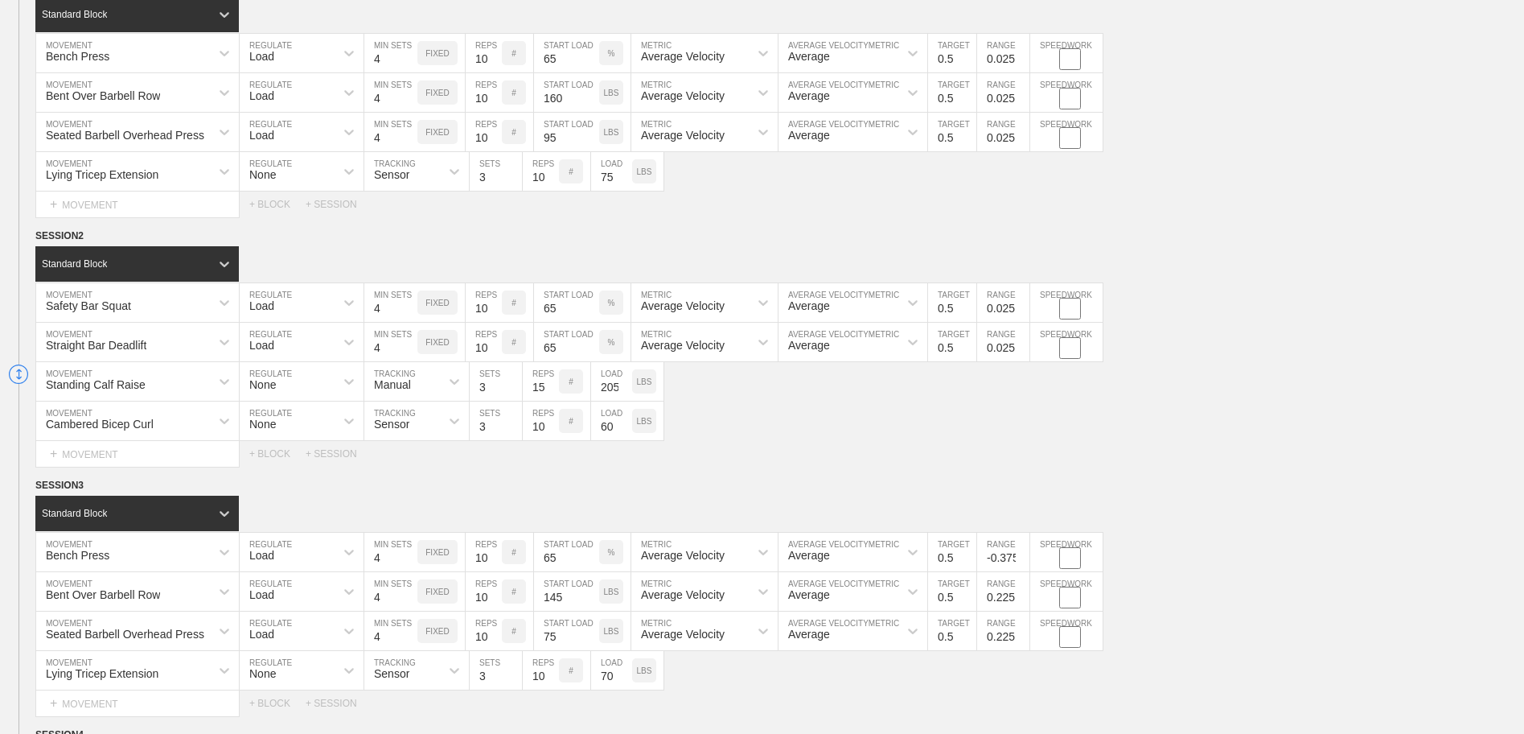
click at [1020, 554] on input "-0.375" at bounding box center [1003, 551] width 52 height 39
click at [1020, 554] on input "-0.275" at bounding box center [1003, 551] width 52 height 39
click at [1020, 554] on input "-0.175" at bounding box center [1003, 551] width 52 height 39
click at [1020, 554] on input "-0.075" at bounding box center [1003, 551] width 52 height 39
type input "0.025"
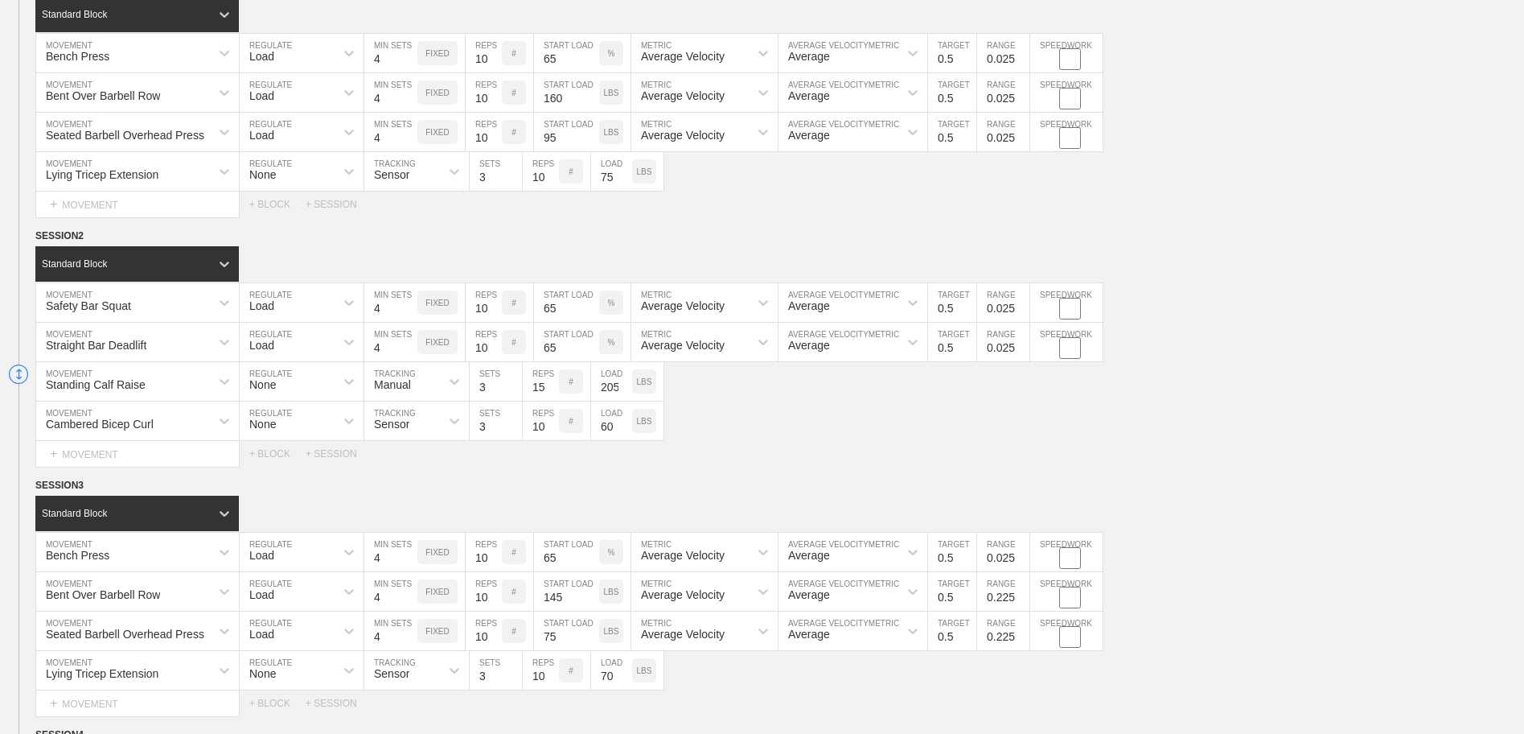
click at [1020, 554] on input "0.025" at bounding box center [1003, 551] width 52 height 39
click at [1022, 601] on input "0.125" at bounding box center [1003, 591] width 52 height 39
click at [1022, 600] on input "0.025" at bounding box center [1003, 591] width 52 height 39
click at [1022, 599] on input "-0.075" at bounding box center [1003, 591] width 52 height 39
type input "0.025"
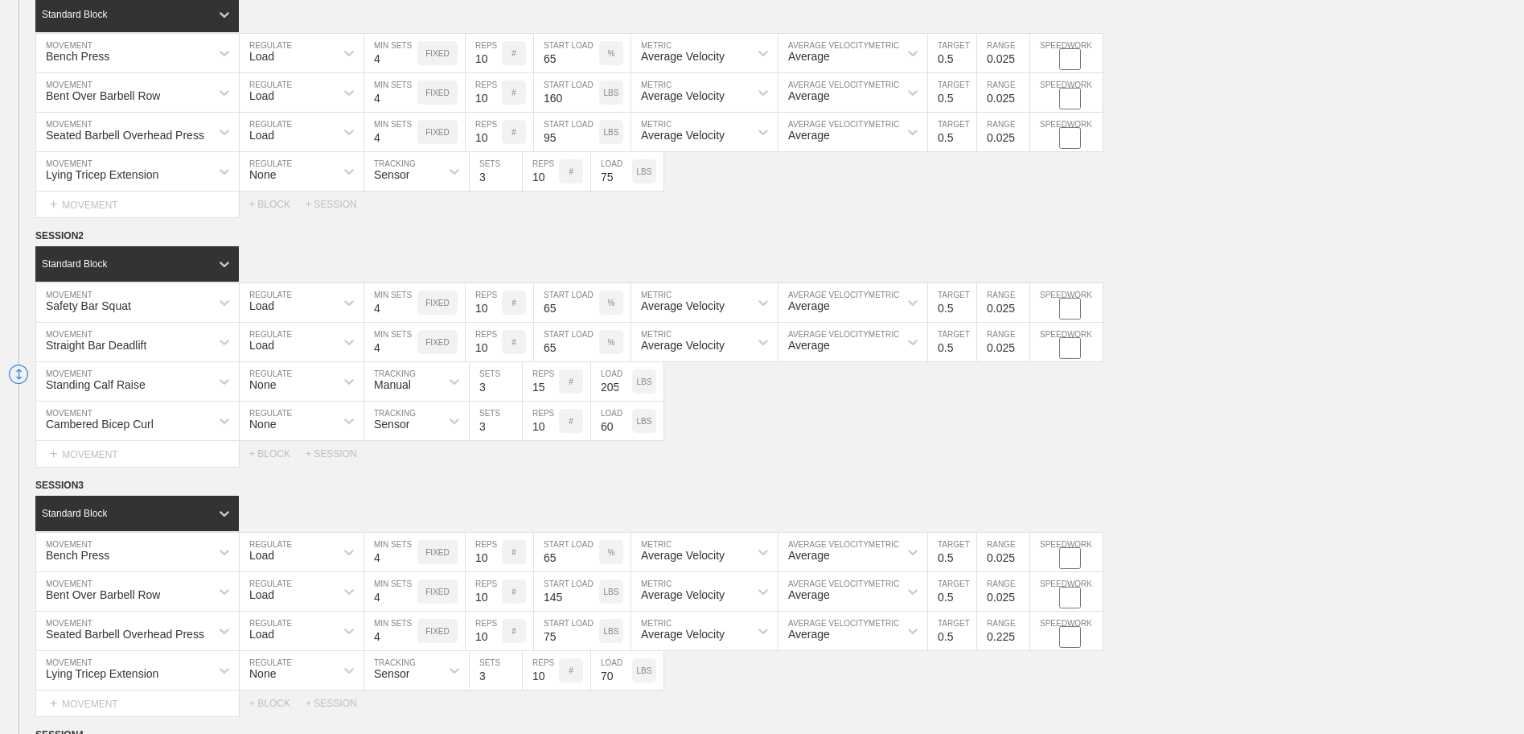
click at [1020, 594] on input "0.025" at bounding box center [1003, 591] width 52 height 39
click at [1021, 641] on input "0.125" at bounding box center [1003, 630] width 52 height 39
type input "0.025"
click at [1021, 640] on input "0.025" at bounding box center [1003, 630] width 52 height 39
click at [1291, 622] on div "Seated Barbell Overhead Press MOVEMENT Load REGULATE 4 MIN SETS FIXED 10 REPS #…" at bounding box center [762, 630] width 1524 height 39
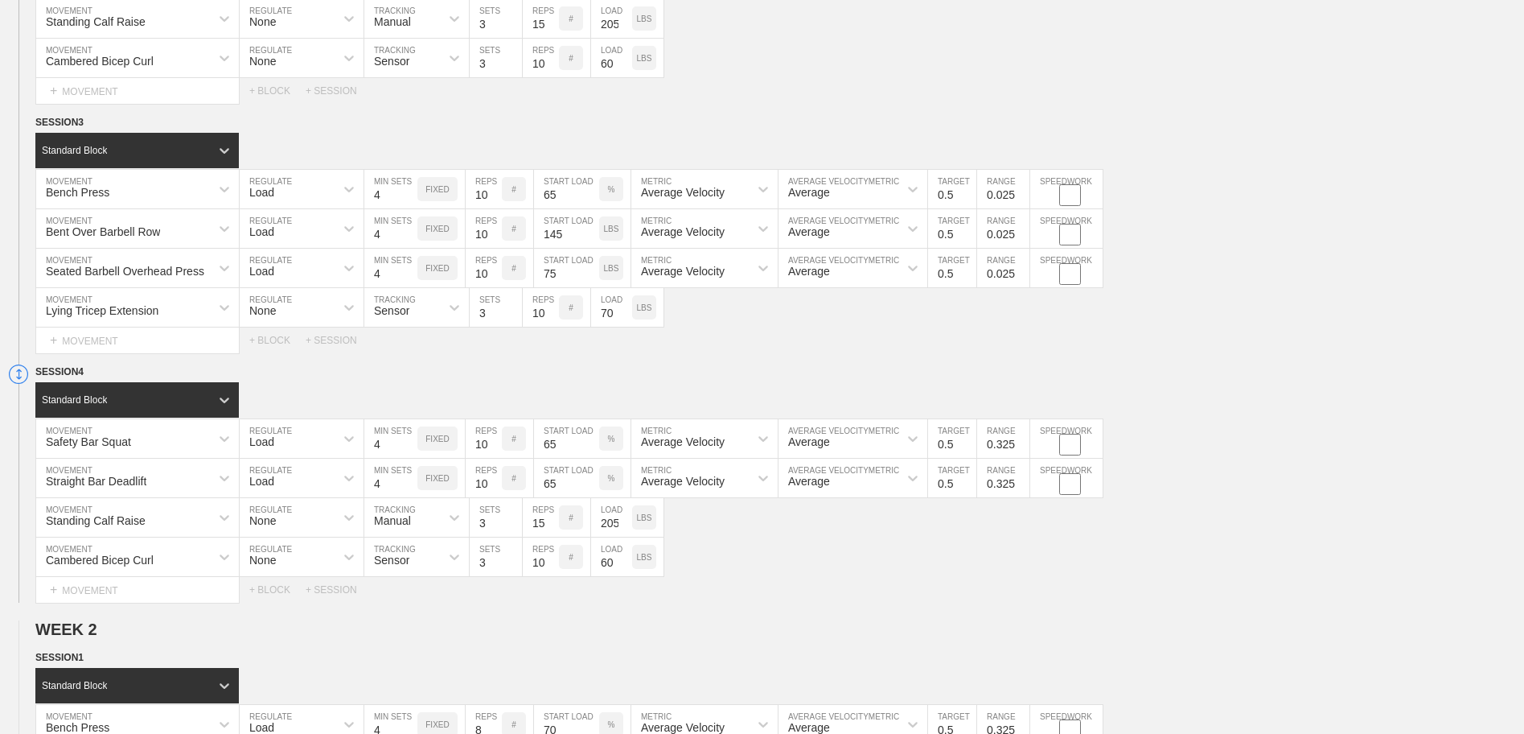
scroll to position [643, 0]
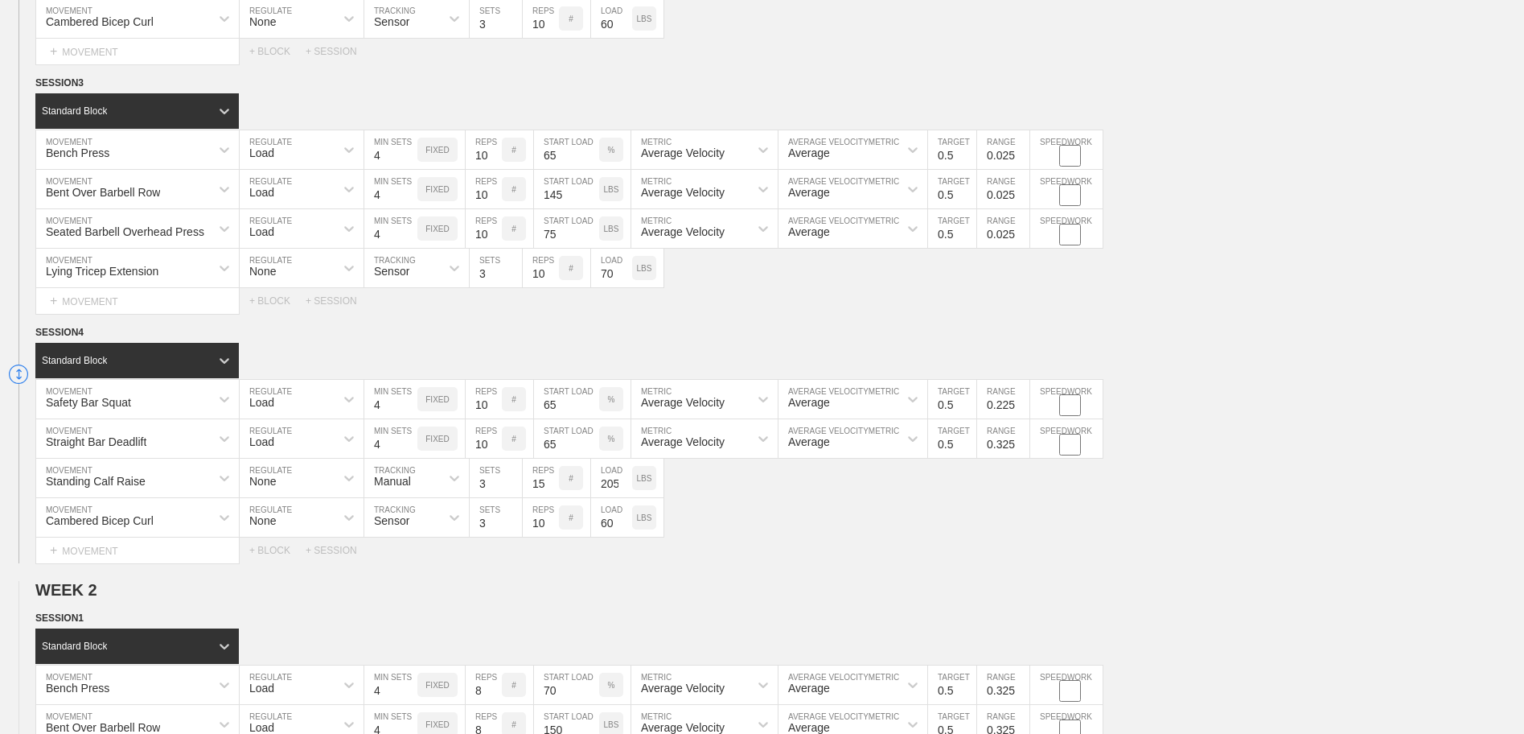
click at [1021, 412] on input "0.225" at bounding box center [1003, 399] width 52 height 39
click at [1021, 412] on input "0.125" at bounding box center [1003, 399] width 52 height 39
type input "0.025"
click at [1021, 410] on input "0.025" at bounding box center [1003, 399] width 52 height 39
click at [1021, 447] on input "0.225" at bounding box center [1003, 438] width 52 height 39
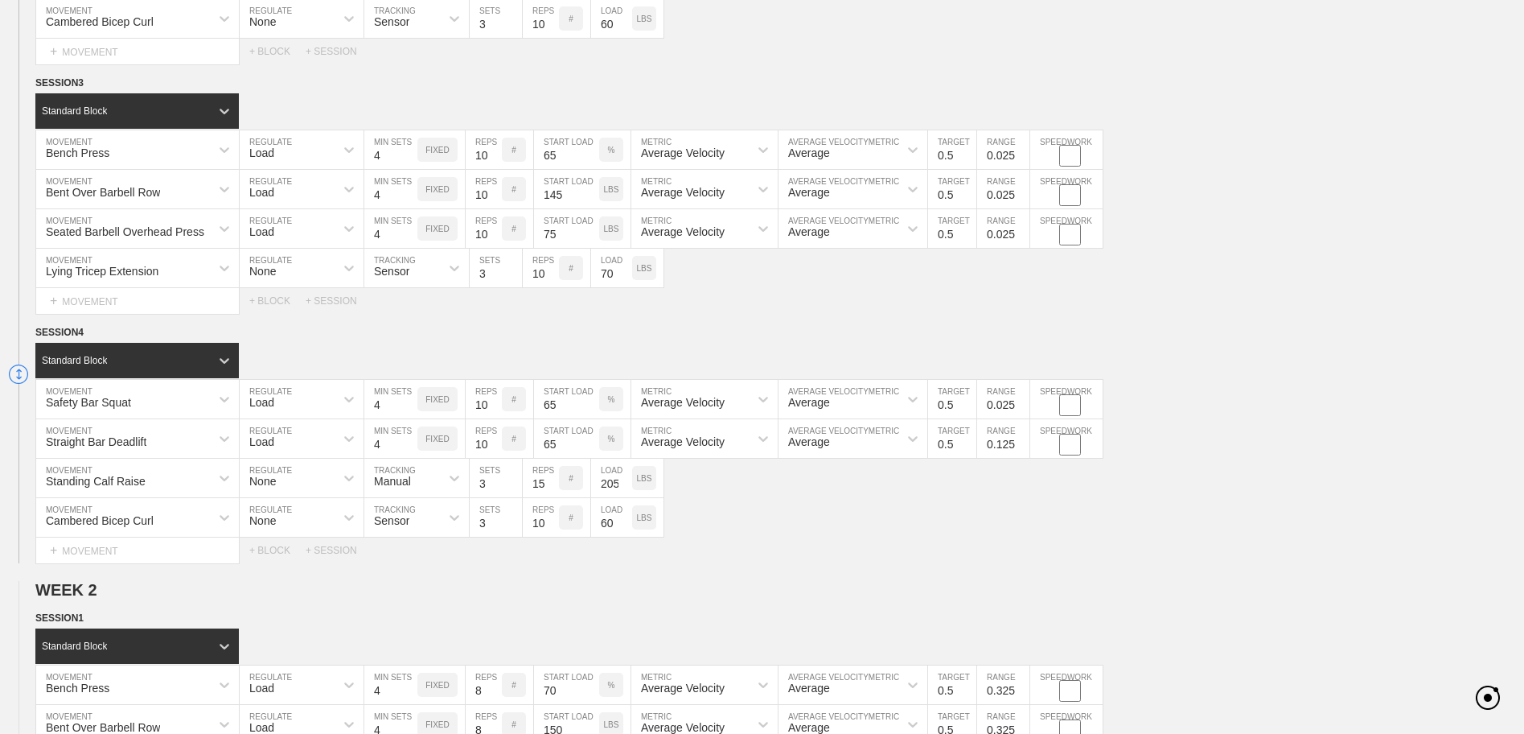
click at [1021, 447] on input "0.125" at bounding box center [1003, 438] width 52 height 39
type input "0.025"
click at [1021, 447] on input "0.025" at bounding box center [1003, 438] width 52 height 39
click at [1050, 537] on div "Cambered Bicep Curl MOVEMENT None REGULATE Sensor TRACKING 3 SETS 10 REPS # 60 …" at bounding box center [762, 517] width 1524 height 39
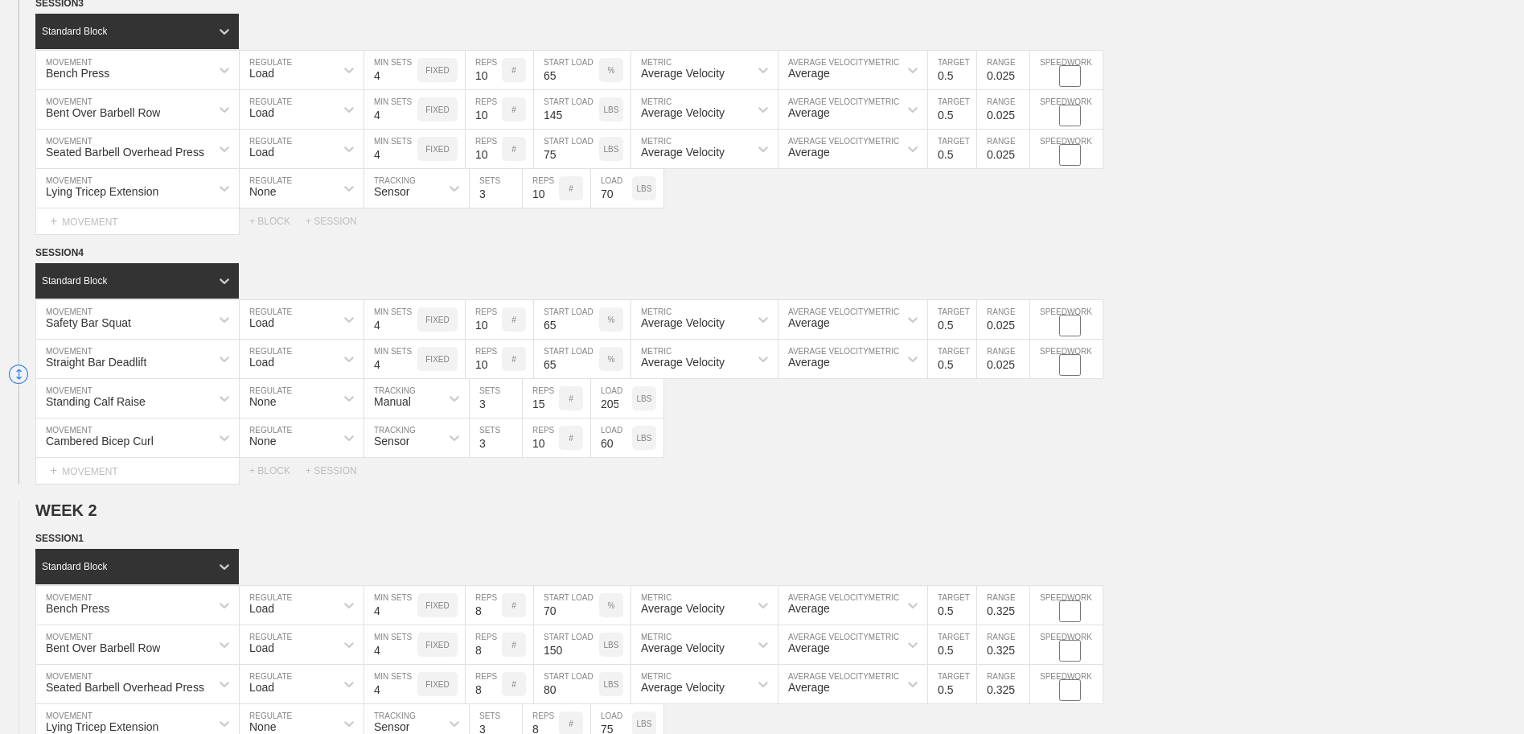
scroll to position [724, 0]
click at [1021, 616] on input "-1.075" at bounding box center [1003, 604] width 52 height 39
click at [1021, 609] on input "-0.975" at bounding box center [1003, 604] width 52 height 39
click at [1021, 609] on input "-0.875" at bounding box center [1003, 604] width 52 height 39
click at [1021, 608] on input "-0.775" at bounding box center [1003, 604] width 52 height 39
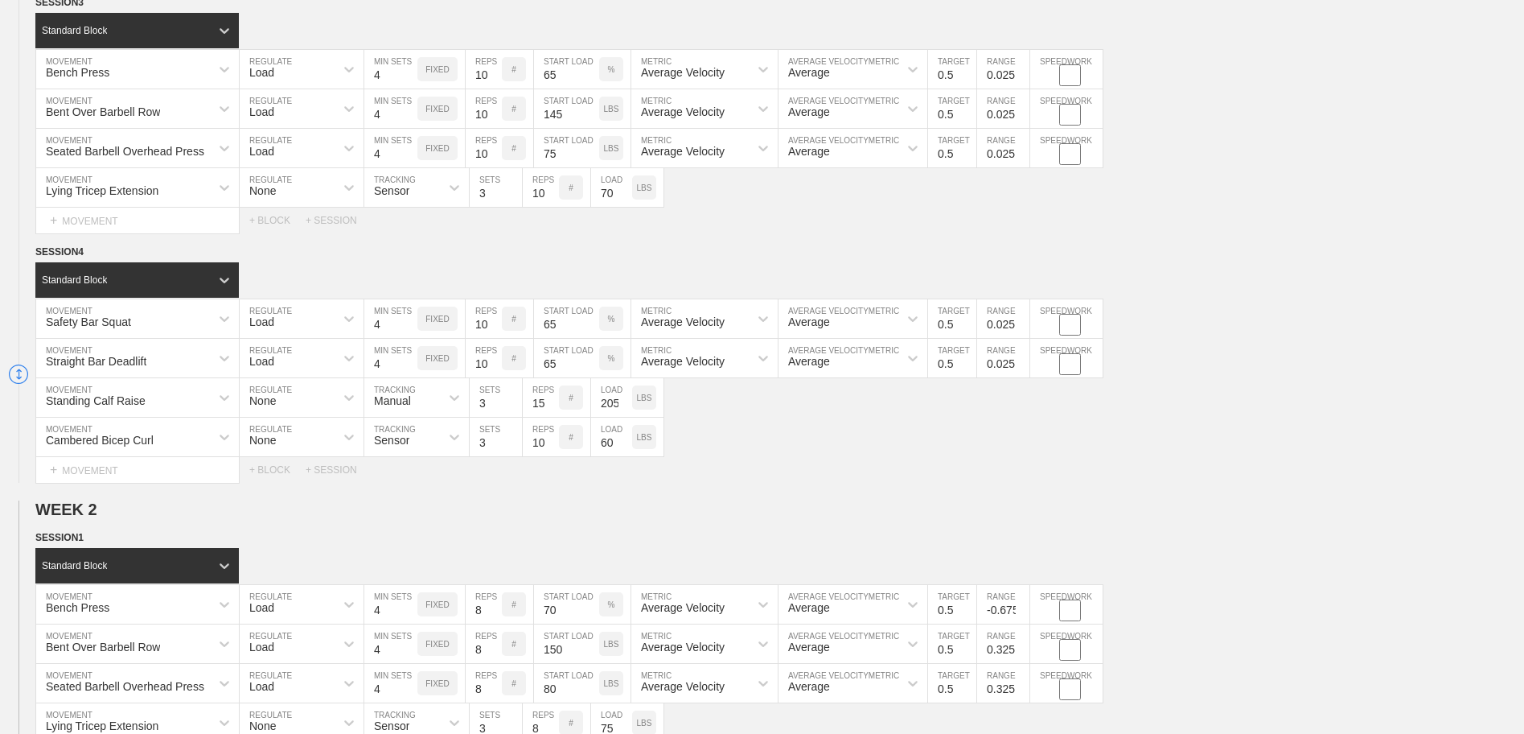
click at [1021, 608] on input "-0.675" at bounding box center [1003, 604] width 52 height 39
click at [1021, 608] on input "-0.575" at bounding box center [1003, 604] width 52 height 39
click at [1021, 607] on input "-0.475" at bounding box center [1003, 604] width 52 height 39
click at [1021, 607] on input "-0.375" at bounding box center [1003, 604] width 52 height 39
click at [1021, 607] on input "-0.275" at bounding box center [1003, 604] width 52 height 39
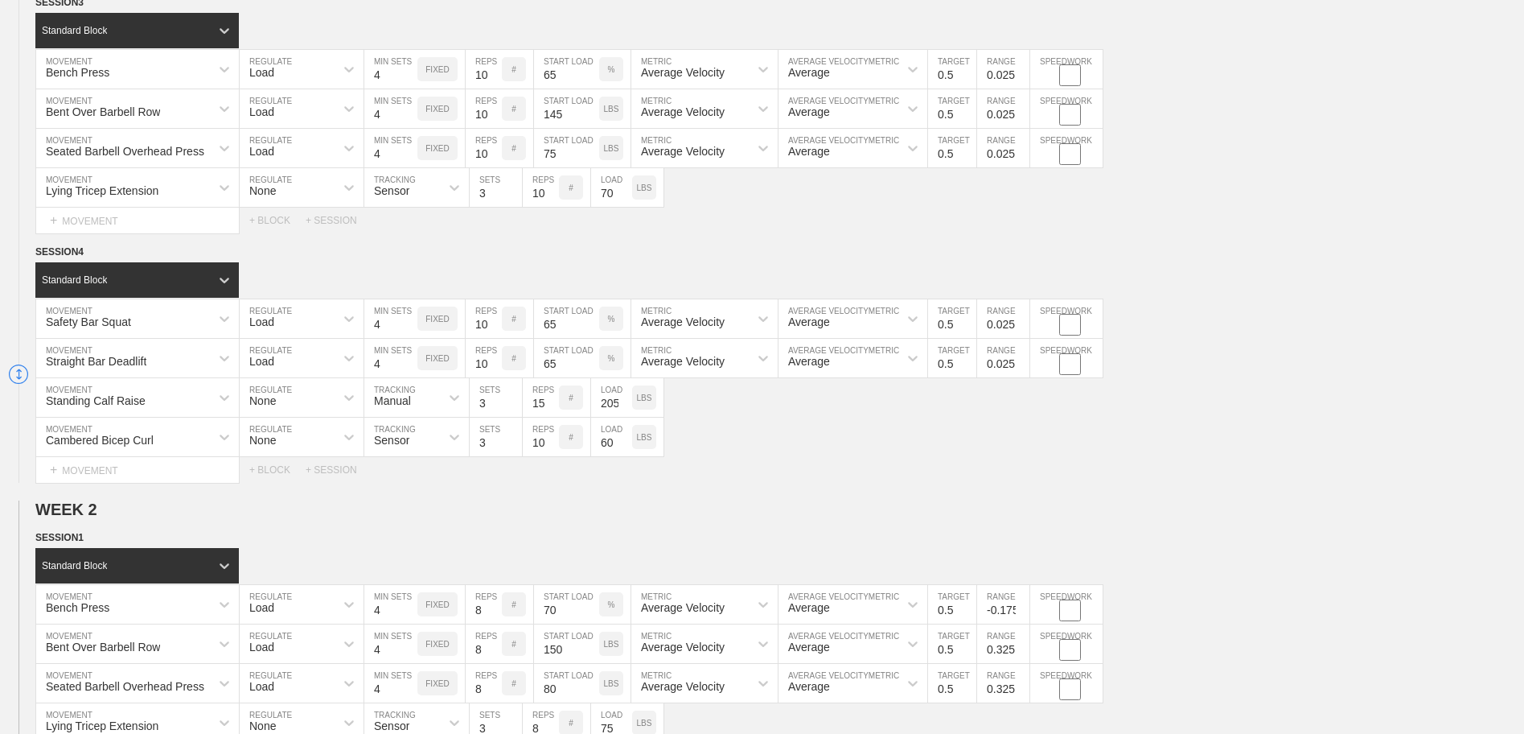
click at [1021, 607] on input "-0.175" at bounding box center [1003, 604] width 52 height 39
click at [1021, 607] on input "-0.075" at bounding box center [1003, 604] width 52 height 39
type input "0.025"
click at [1021, 607] on input "0.025" at bounding box center [1003, 604] width 52 height 39
click at [1022, 655] on input "0.225" at bounding box center [1003, 643] width 52 height 39
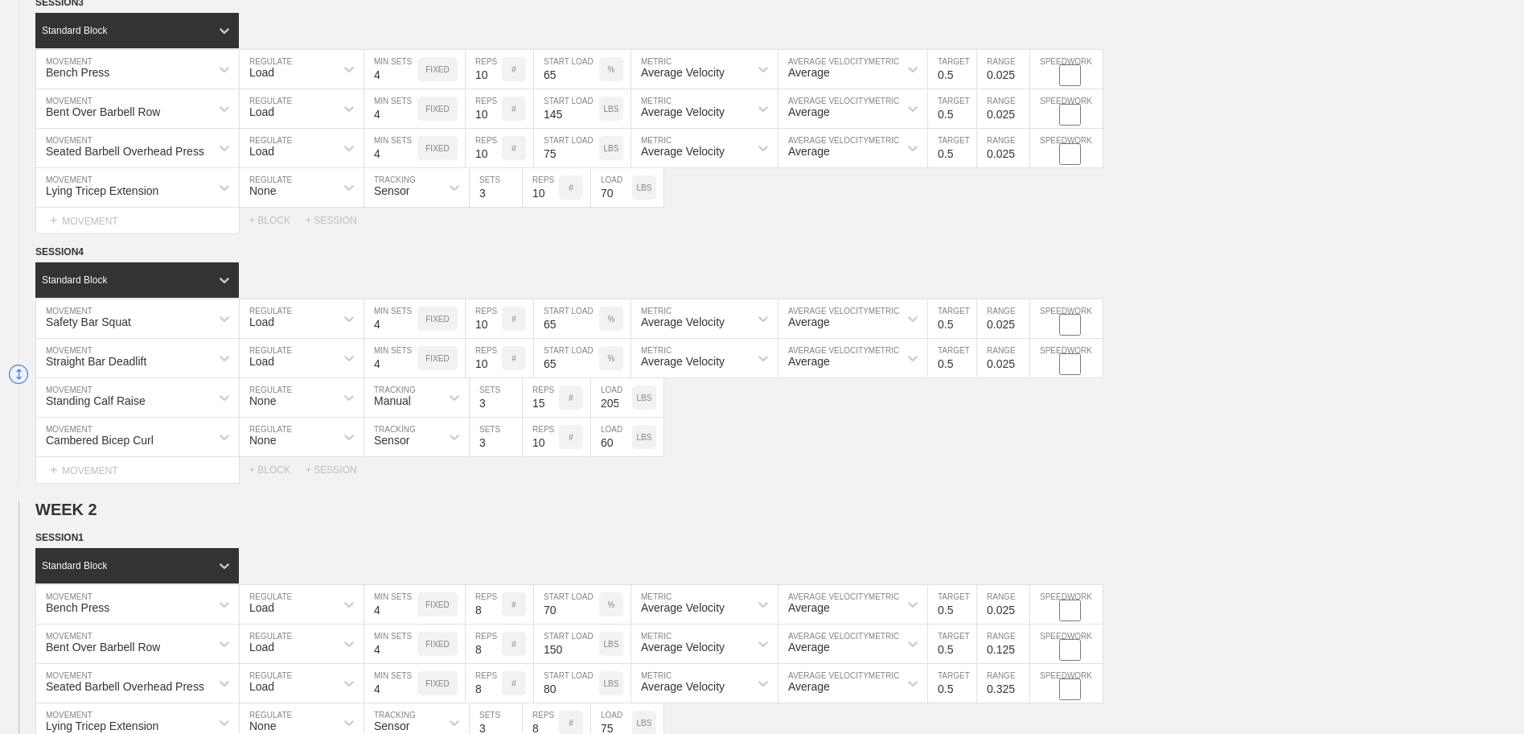
click at [1021, 655] on input "0.125" at bounding box center [1003, 643] width 52 height 39
type input "0.025"
click at [1021, 654] on input "0.025" at bounding box center [1003, 643] width 52 height 39
click at [1023, 697] on input "0.225" at bounding box center [1003, 683] width 52 height 39
click at [1025, 694] on input "0.125" at bounding box center [1003, 683] width 52 height 39
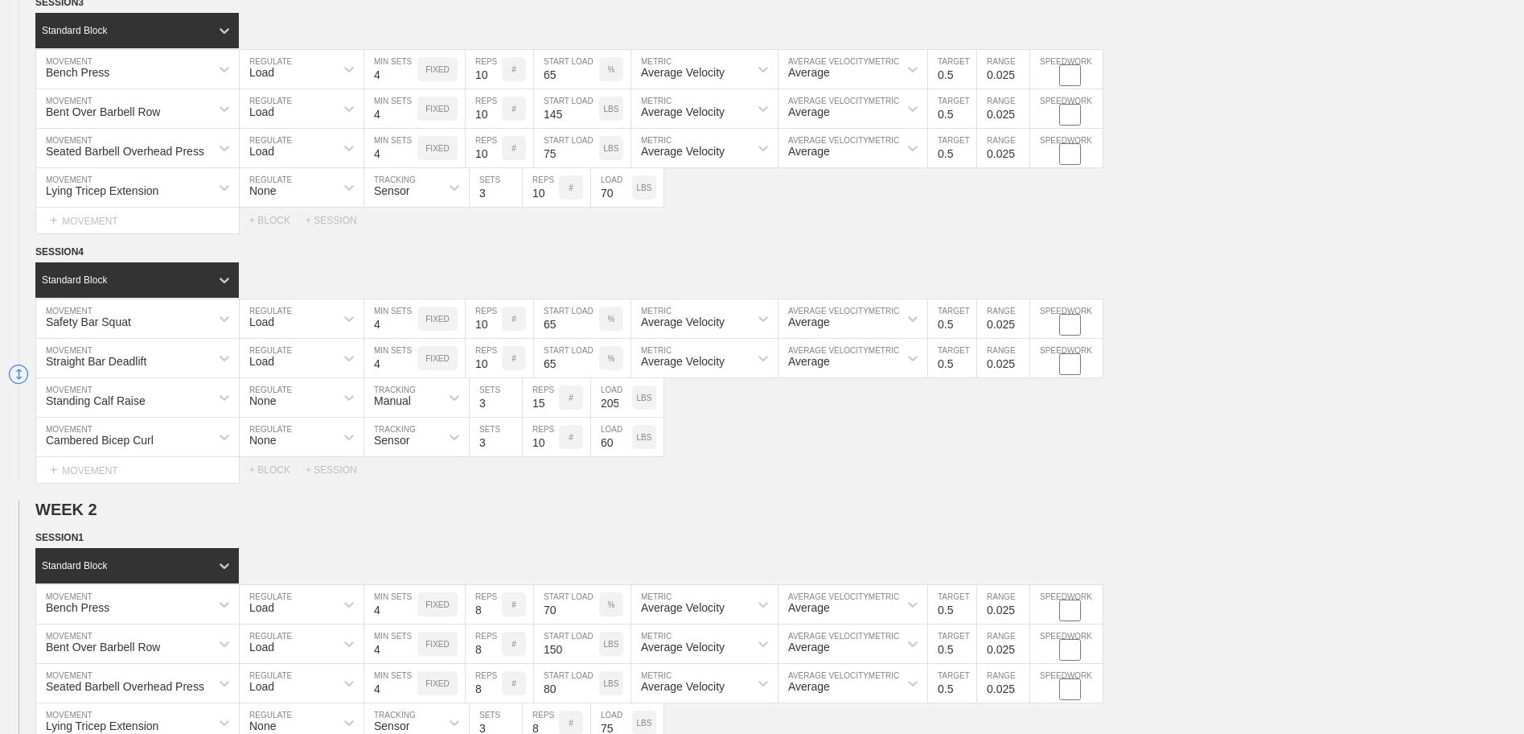
type input "0.025"
click at [1022, 693] on input "0.025" at bounding box center [1003, 683] width 52 height 39
click at [1191, 640] on div "Bent Over Barbell Row MOVEMENT Load REGULATE 4 MIN SETS FIXED 8 REPS # 150 STAR…" at bounding box center [762, 643] width 1524 height 39
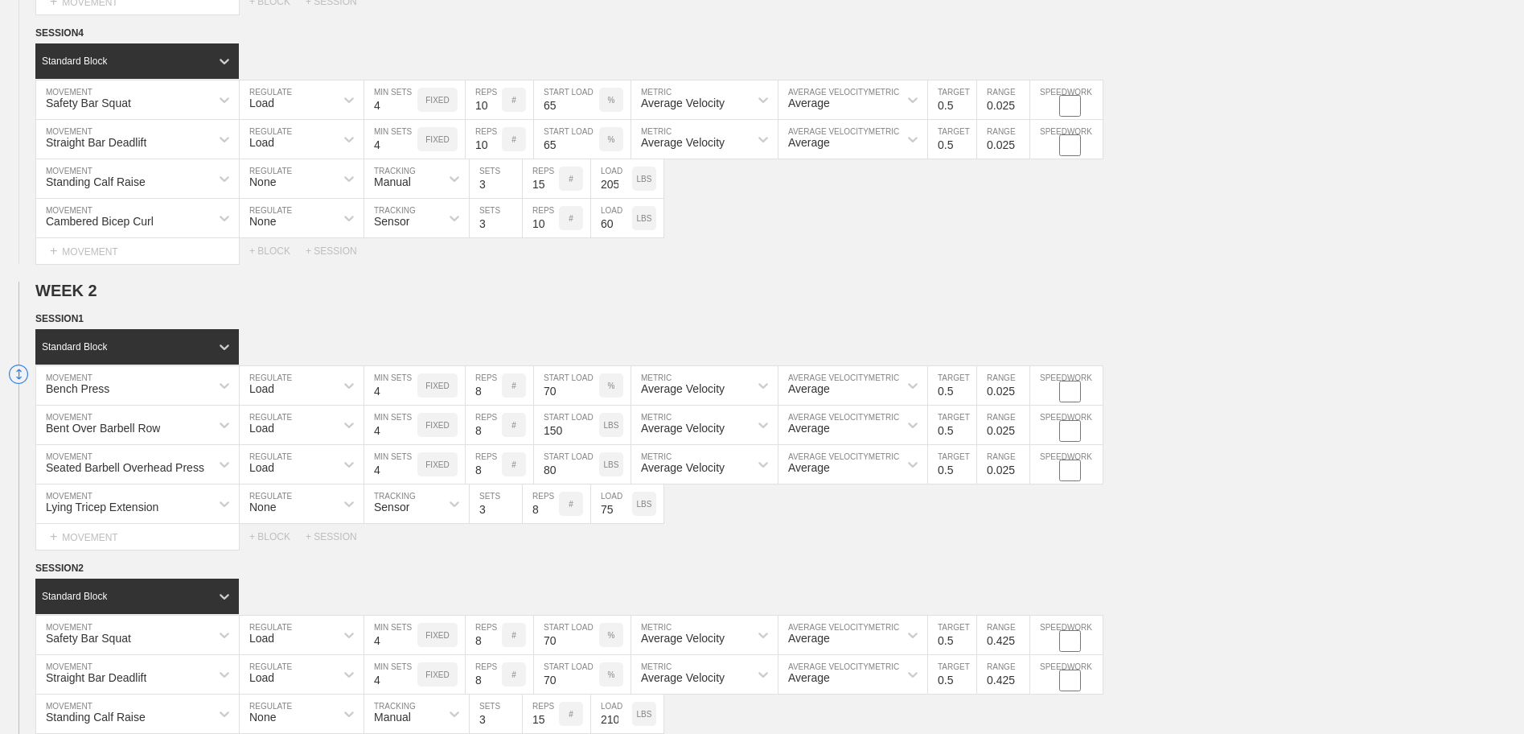
scroll to position [965, 0]
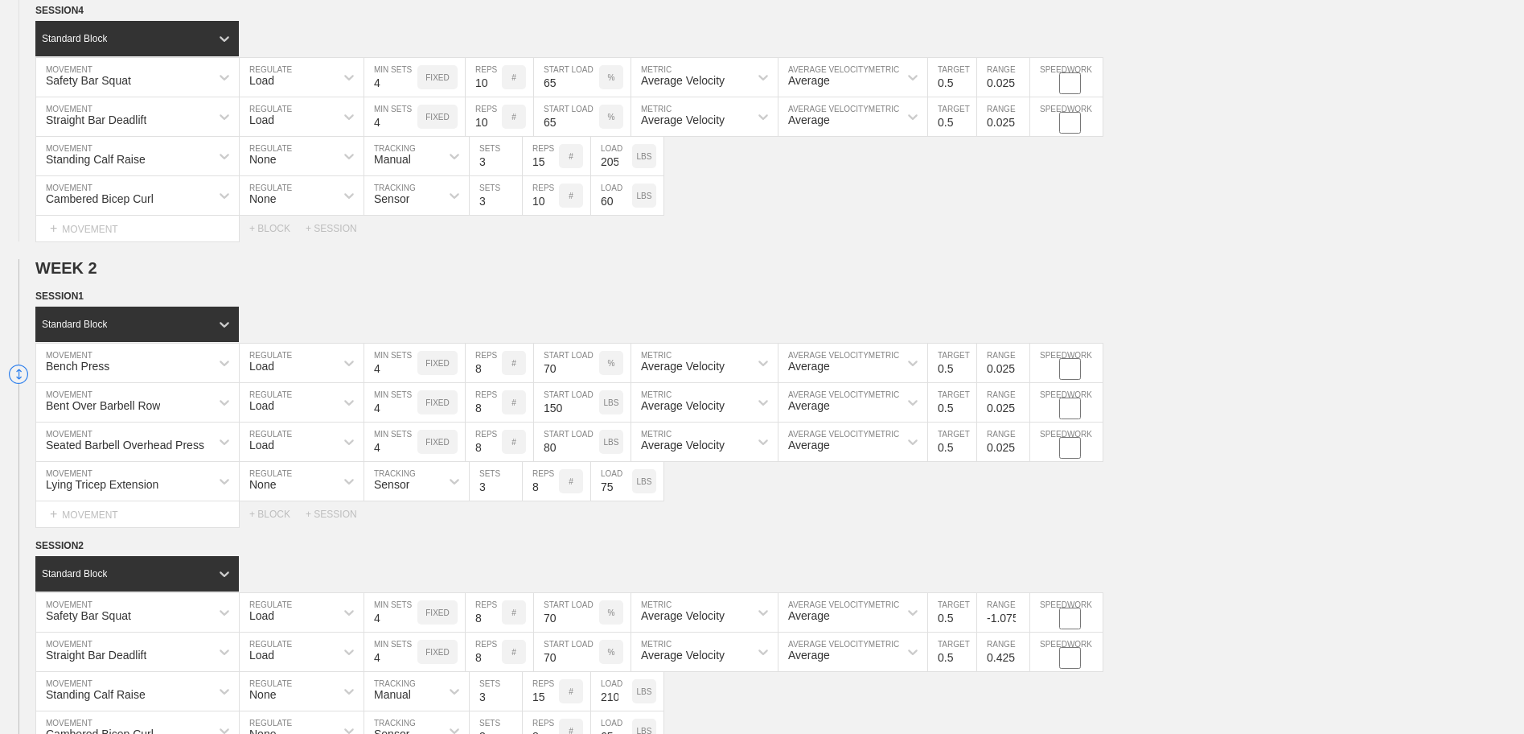
click at [1022, 624] on input "-1.075" at bounding box center [1003, 612] width 52 height 39
click at [1024, 616] on input "-0.975" at bounding box center [1003, 612] width 52 height 39
click at [1021, 616] on input "-0.875" at bounding box center [1003, 612] width 52 height 39
click at [1021, 616] on input "-0.775" at bounding box center [1003, 612] width 52 height 39
click at [1021, 616] on input "-0.675" at bounding box center [1003, 612] width 52 height 39
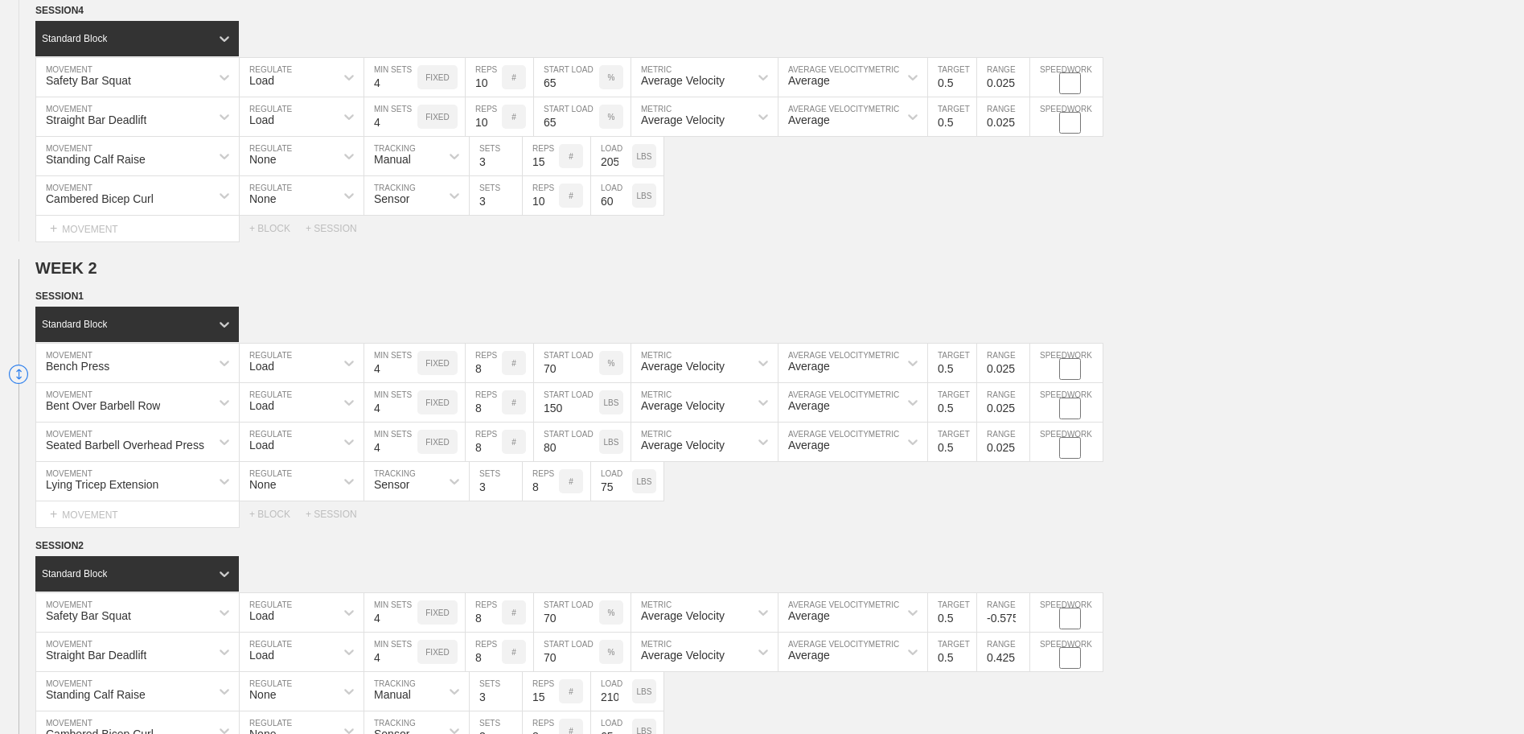
click at [1021, 616] on input "-0.575" at bounding box center [1003, 612] width 52 height 39
click at [1021, 616] on input "-0.475" at bounding box center [1003, 612] width 52 height 39
click at [1021, 616] on input "-0.375" at bounding box center [1003, 612] width 52 height 39
click at [1021, 616] on input "-0.275" at bounding box center [1003, 612] width 52 height 39
click at [1021, 616] on input "-0.175" at bounding box center [1003, 612] width 52 height 39
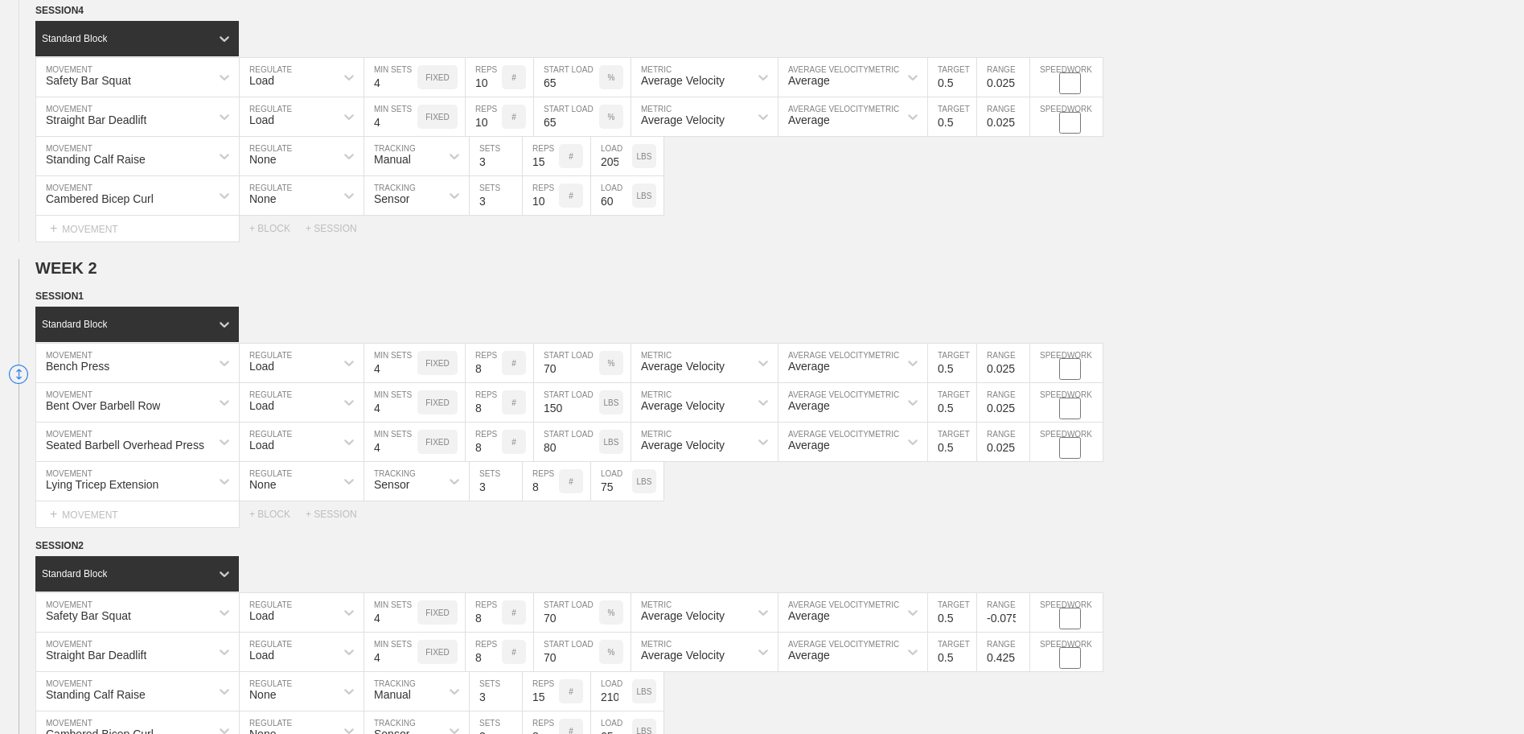
click at [1021, 616] on input "-0.075" at bounding box center [1003, 612] width 52 height 39
type input "0.025"
click at [1022, 616] on input "0.025" at bounding box center [1003, 612] width 52 height 39
click at [1022, 661] on input "0.325" at bounding box center [1003, 651] width 52 height 39
click at [1022, 661] on input "0.225" at bounding box center [1003, 651] width 52 height 39
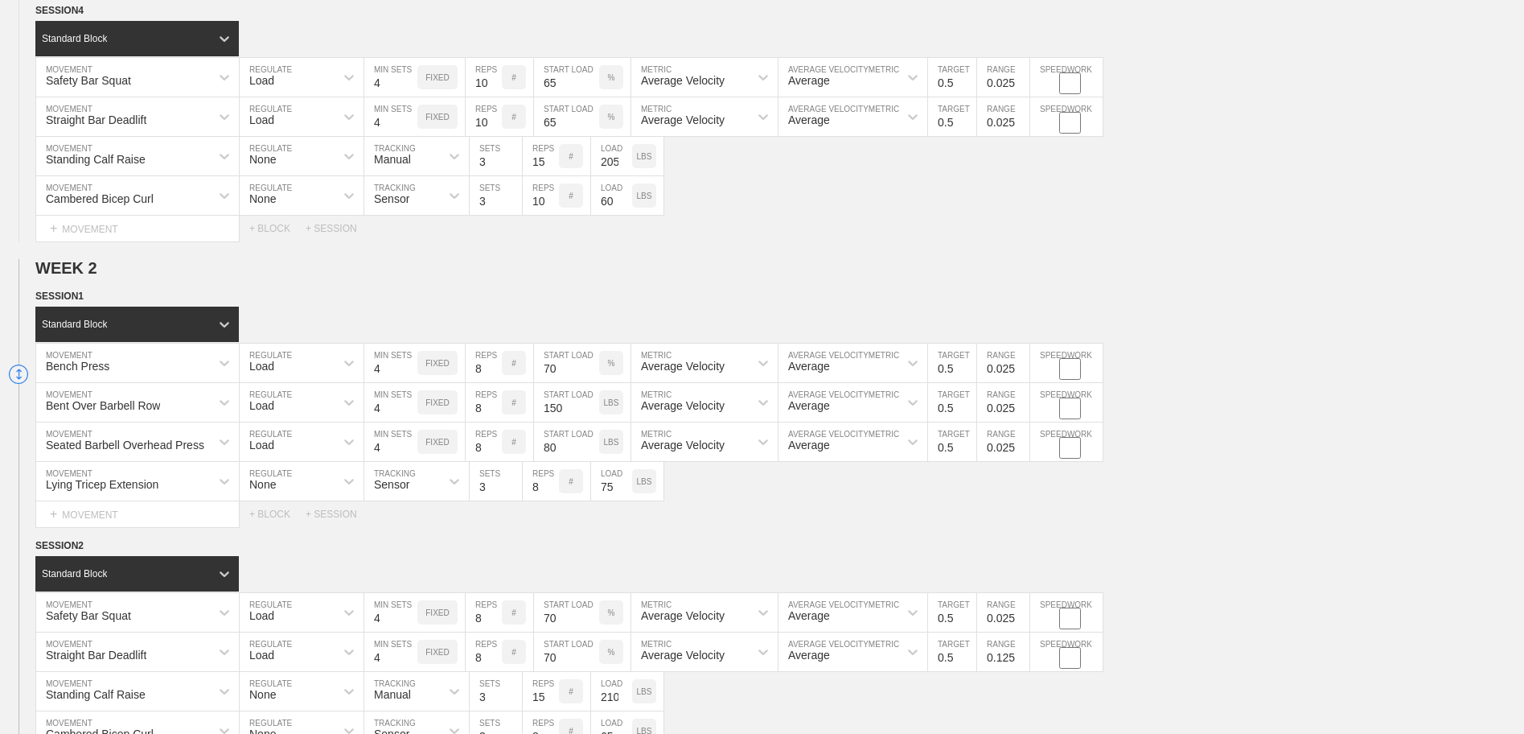
click at [1022, 661] on input "0.125" at bounding box center [1003, 651] width 52 height 39
type input "0.025"
click at [1022, 661] on input "0.025" at bounding box center [1003, 651] width 52 height 39
click at [1202, 636] on div "Straight Bar Deadlift MOVEMENT Load REGULATE 4 MIN SETS FIXED 8 REPS # 70 START…" at bounding box center [762, 651] width 1524 height 39
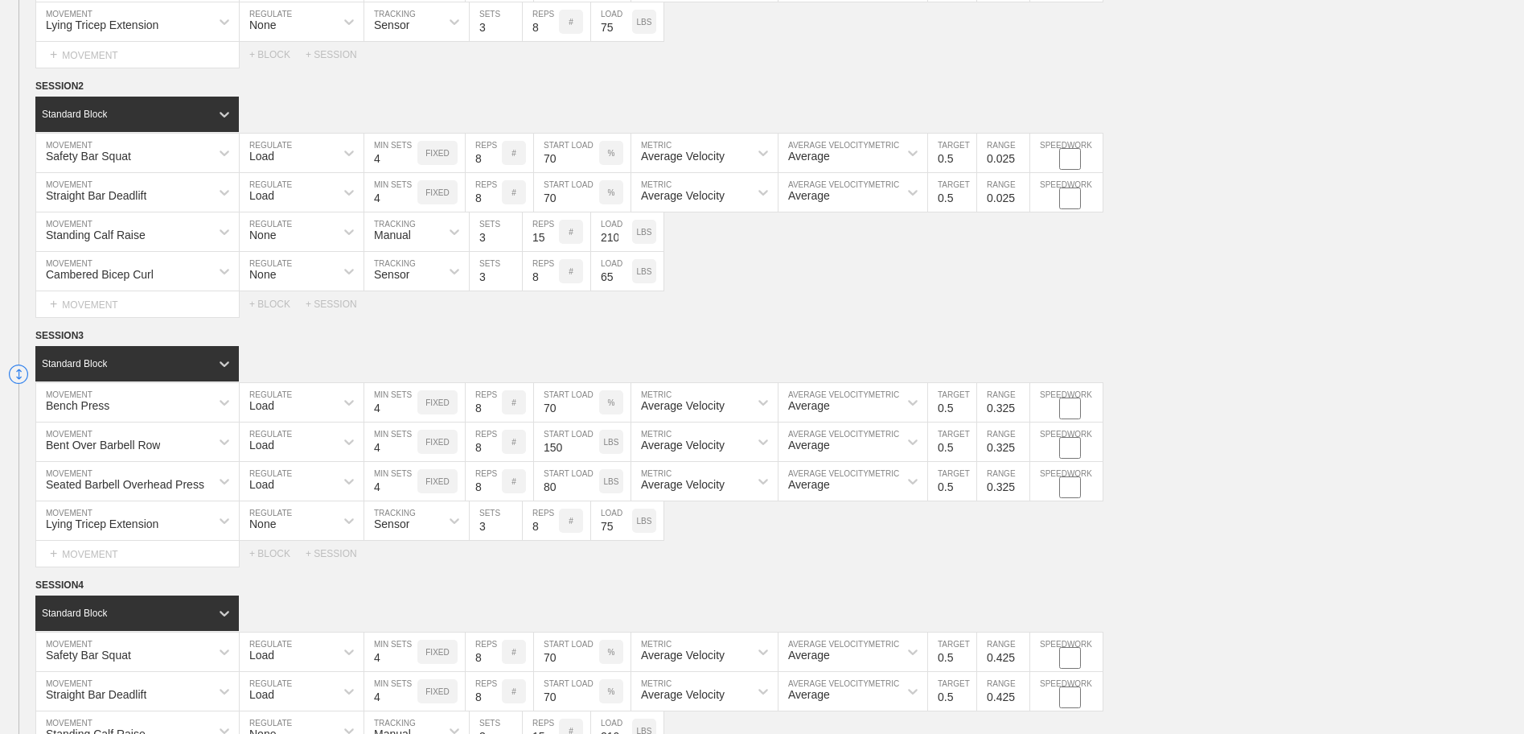
scroll to position [1448, 0]
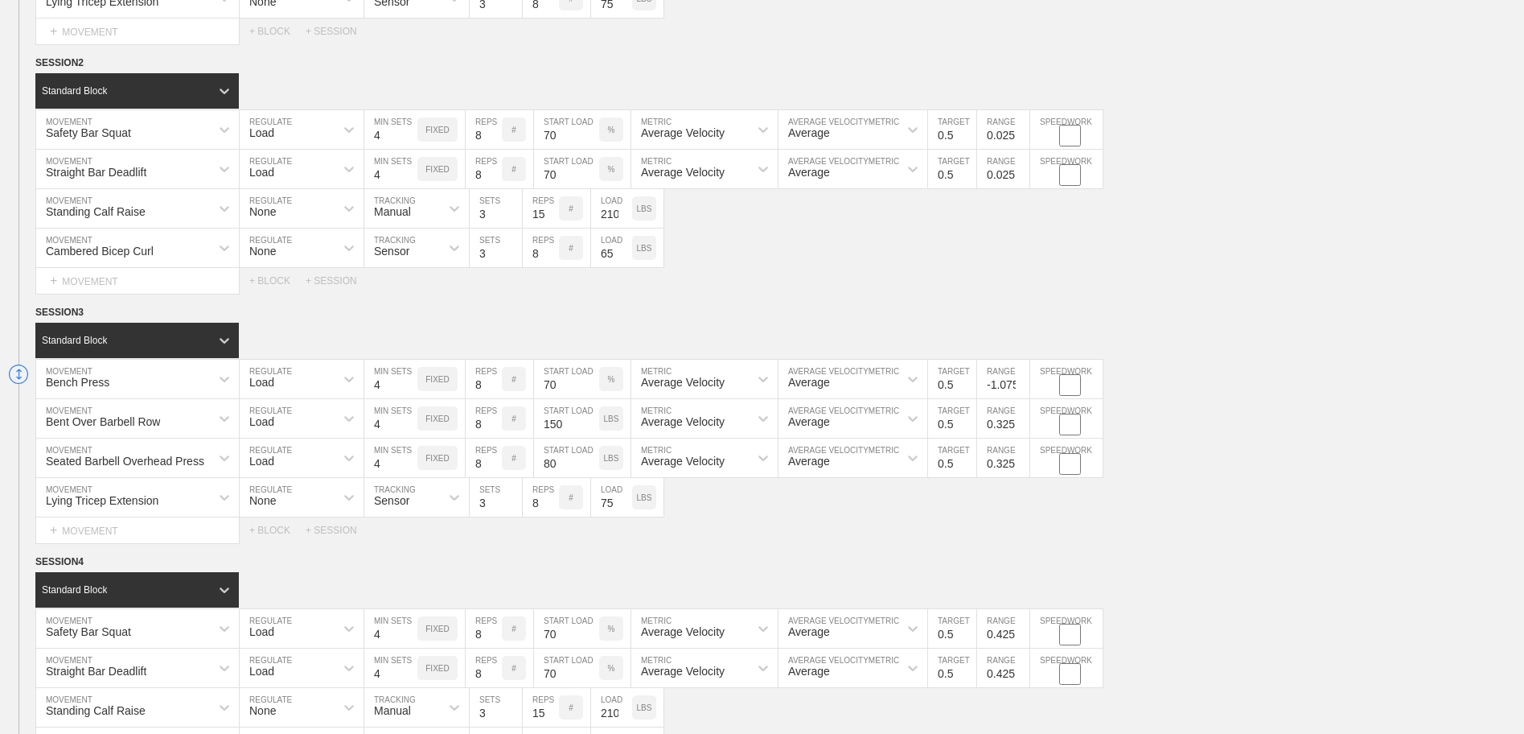
click at [1021, 388] on input "-1.075" at bounding box center [1003, 379] width 52 height 39
click at [1021, 383] on input "-0.975" at bounding box center [1003, 379] width 52 height 39
click at [1021, 383] on input "-0.875" at bounding box center [1003, 379] width 52 height 39
click at [1021, 383] on input "-0.775" at bounding box center [1003, 379] width 52 height 39
click at [1021, 383] on input "-0.675" at bounding box center [1003, 379] width 52 height 39
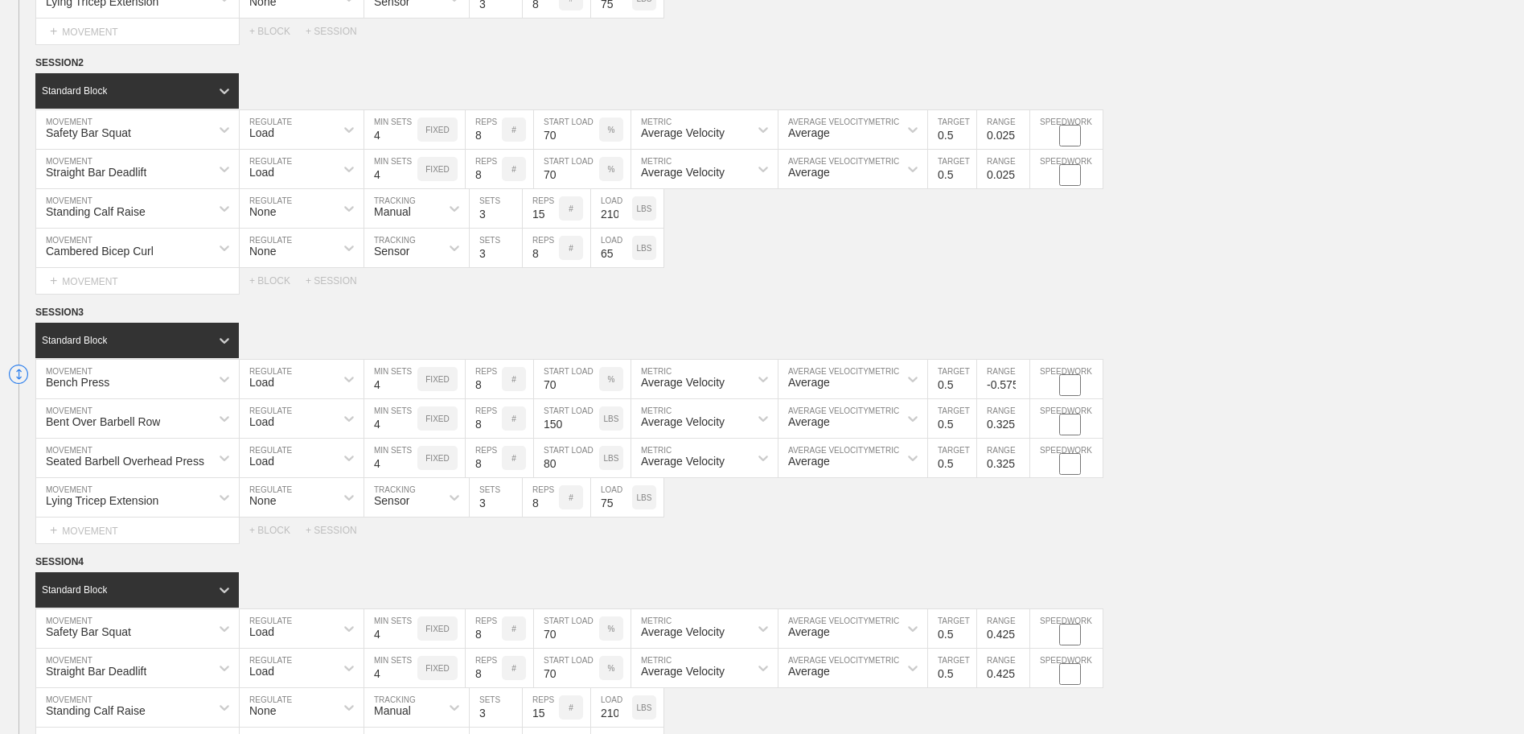
click at [1021, 383] on input "-0.575" at bounding box center [1003, 379] width 52 height 39
click at [1020, 382] on input "-0.475" at bounding box center [1003, 379] width 52 height 39
click at [1020, 382] on input "-0.375" at bounding box center [1003, 379] width 52 height 39
click at [1020, 382] on input "-0.275" at bounding box center [1003, 379] width 52 height 39
click at [1020, 382] on input "-0.175" at bounding box center [1003, 379] width 52 height 39
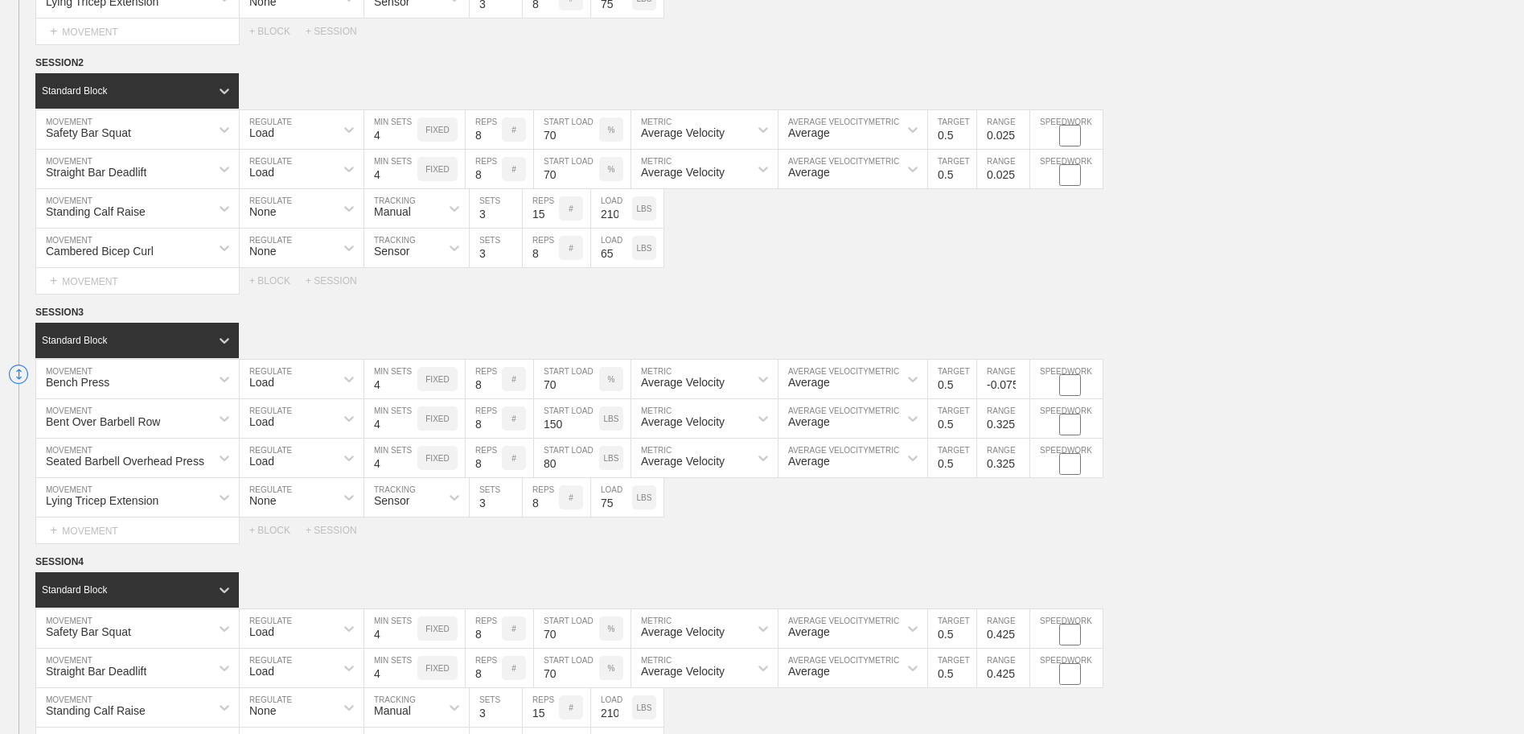
click at [1020, 382] on input "-0.075" at bounding box center [1003, 379] width 52 height 39
type input "0.025"
click at [1020, 382] on input "0.025" at bounding box center [1003, 379] width 52 height 39
click at [1023, 431] on input "0.225" at bounding box center [1003, 418] width 52 height 39
click at [1023, 429] on input "0.125" at bounding box center [1003, 418] width 52 height 39
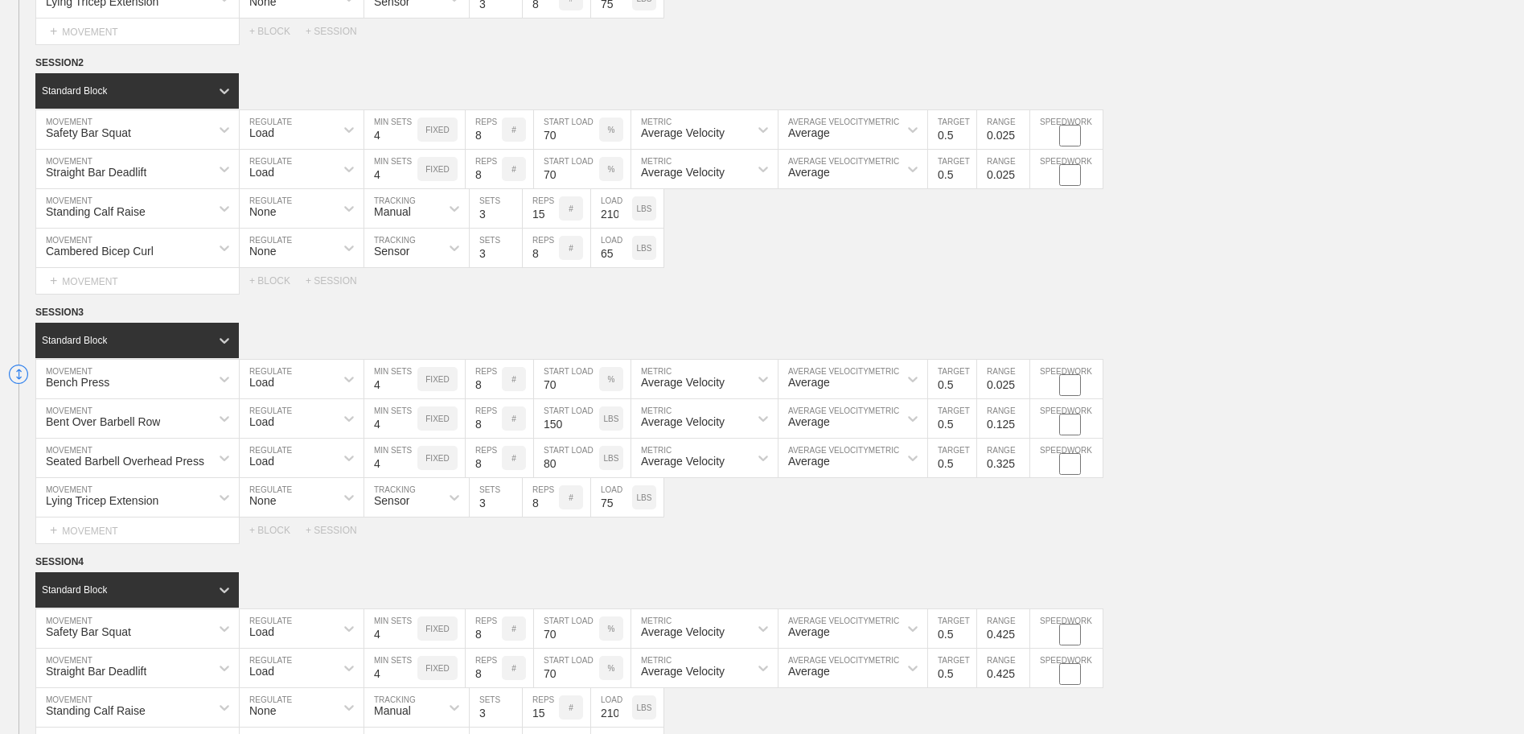
type input "0.025"
click at [1023, 429] on input "0.025" at bounding box center [1003, 418] width 52 height 39
click at [1022, 466] on input "0.225" at bounding box center [1003, 457] width 52 height 39
click at [1022, 466] on input "0.125" at bounding box center [1003, 457] width 52 height 39
type input "0.025"
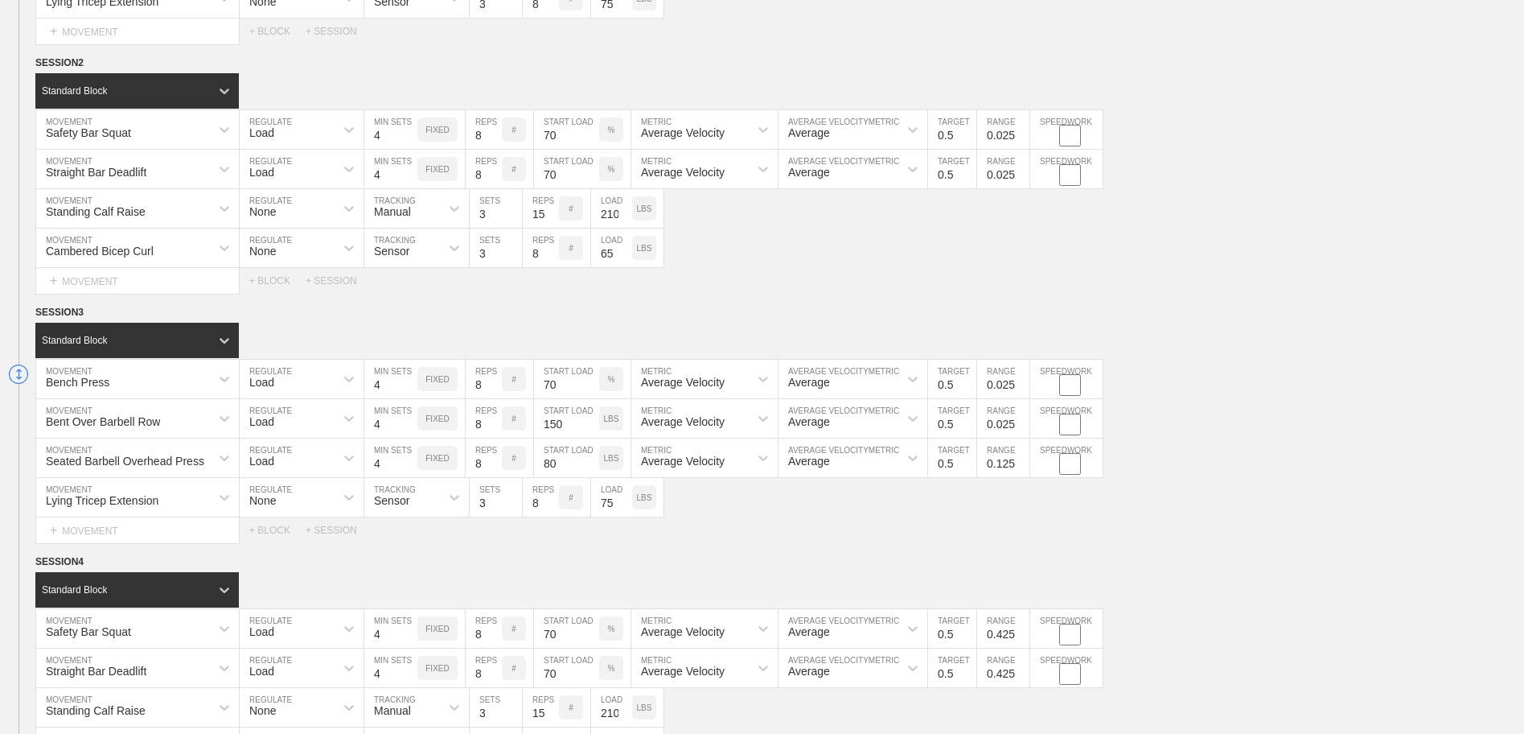
click at [1022, 466] on input "0.025" at bounding box center [1003, 457] width 52 height 39
click at [1170, 497] on div "Lying Tricep Extension MOVEMENT None REGULATE Sensor TRACKING 3 SETS 8 REPS # 7…" at bounding box center [762, 497] width 1524 height 39
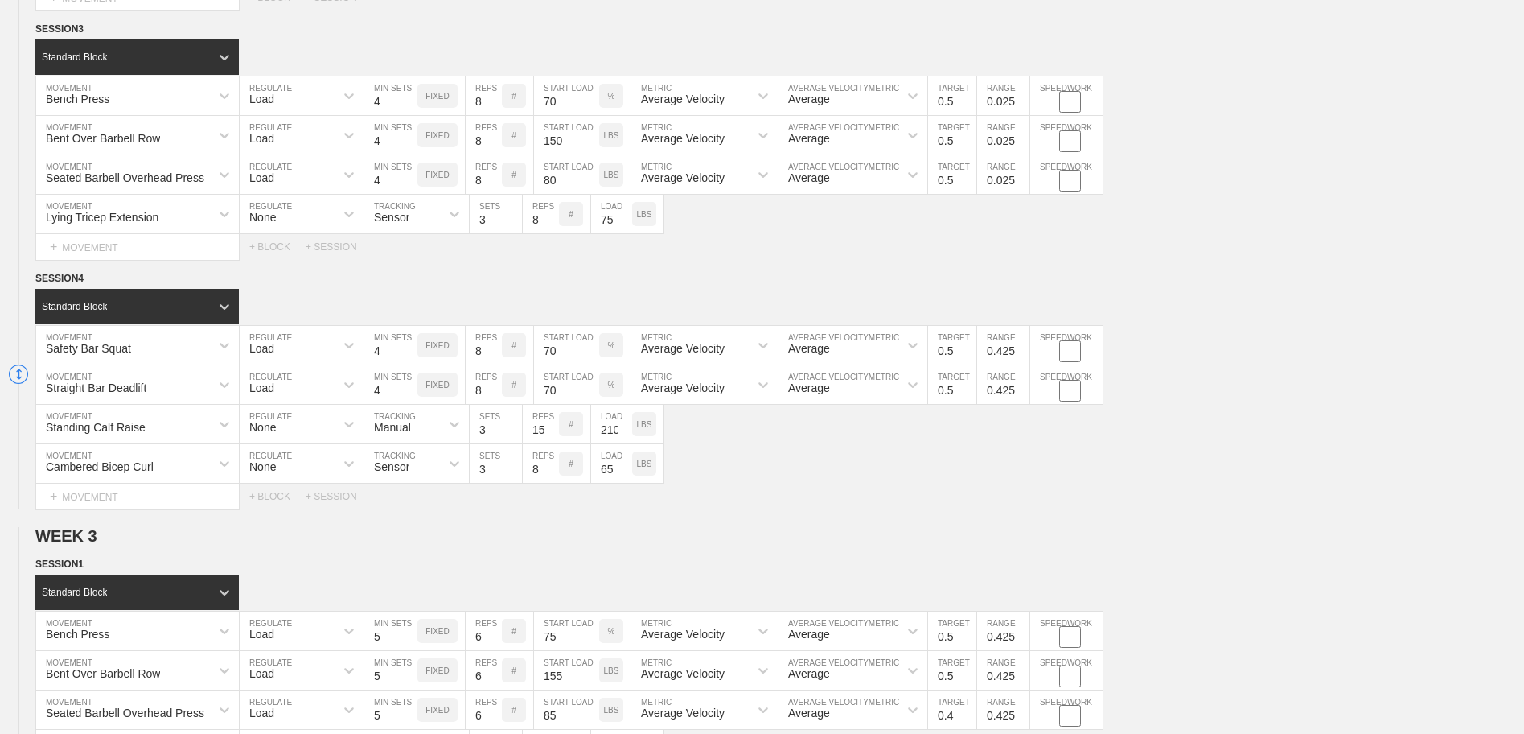
scroll to position [1769, 0]
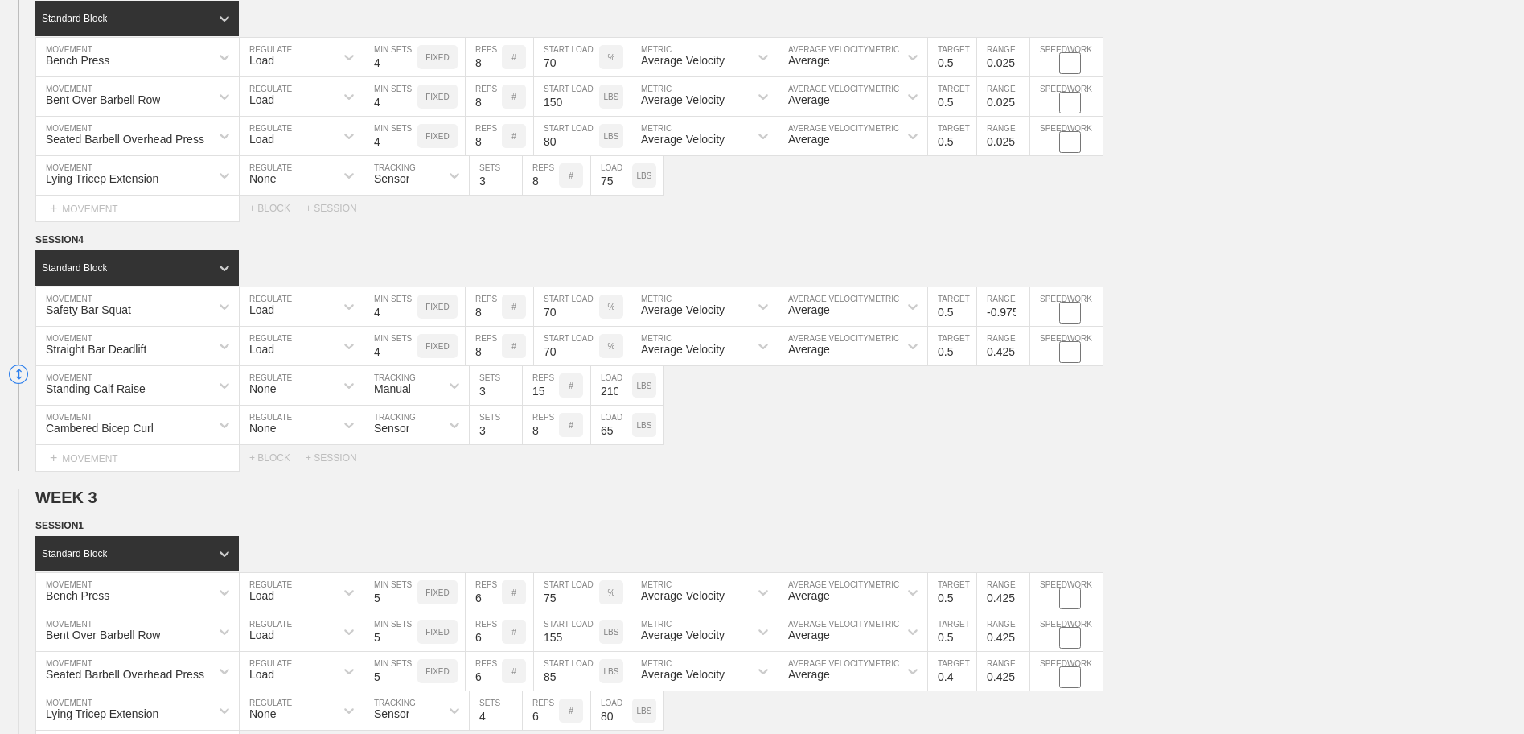
click at [1021, 320] on input "-0.975" at bounding box center [1003, 306] width 52 height 39
click at [1021, 310] on input "-0.875" at bounding box center [1003, 306] width 52 height 39
click at [1021, 310] on input "-0.775" at bounding box center [1003, 306] width 52 height 39
click at [1021, 310] on input "-0.675" at bounding box center [1003, 306] width 52 height 39
click at [1021, 310] on input "-0.575" at bounding box center [1003, 306] width 52 height 39
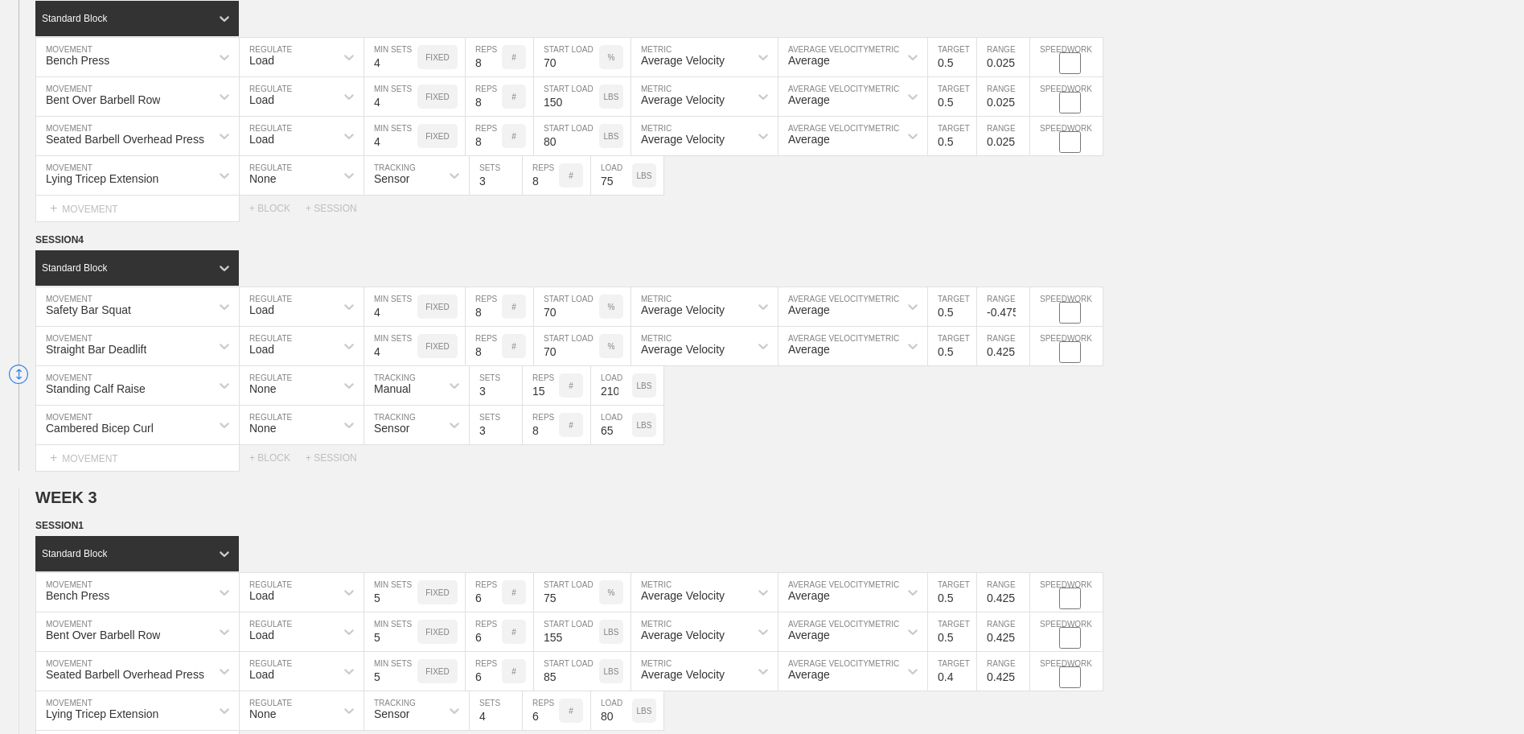
click at [1021, 310] on input "-0.475" at bounding box center [1003, 306] width 52 height 39
click at [1021, 310] on input "-0.375" at bounding box center [1003, 306] width 52 height 39
click at [1021, 310] on input "-0.275" at bounding box center [1003, 306] width 52 height 39
click at [1021, 310] on input "-0.175" at bounding box center [1003, 306] width 52 height 39
click at [1021, 310] on input "-0.075" at bounding box center [1003, 306] width 52 height 39
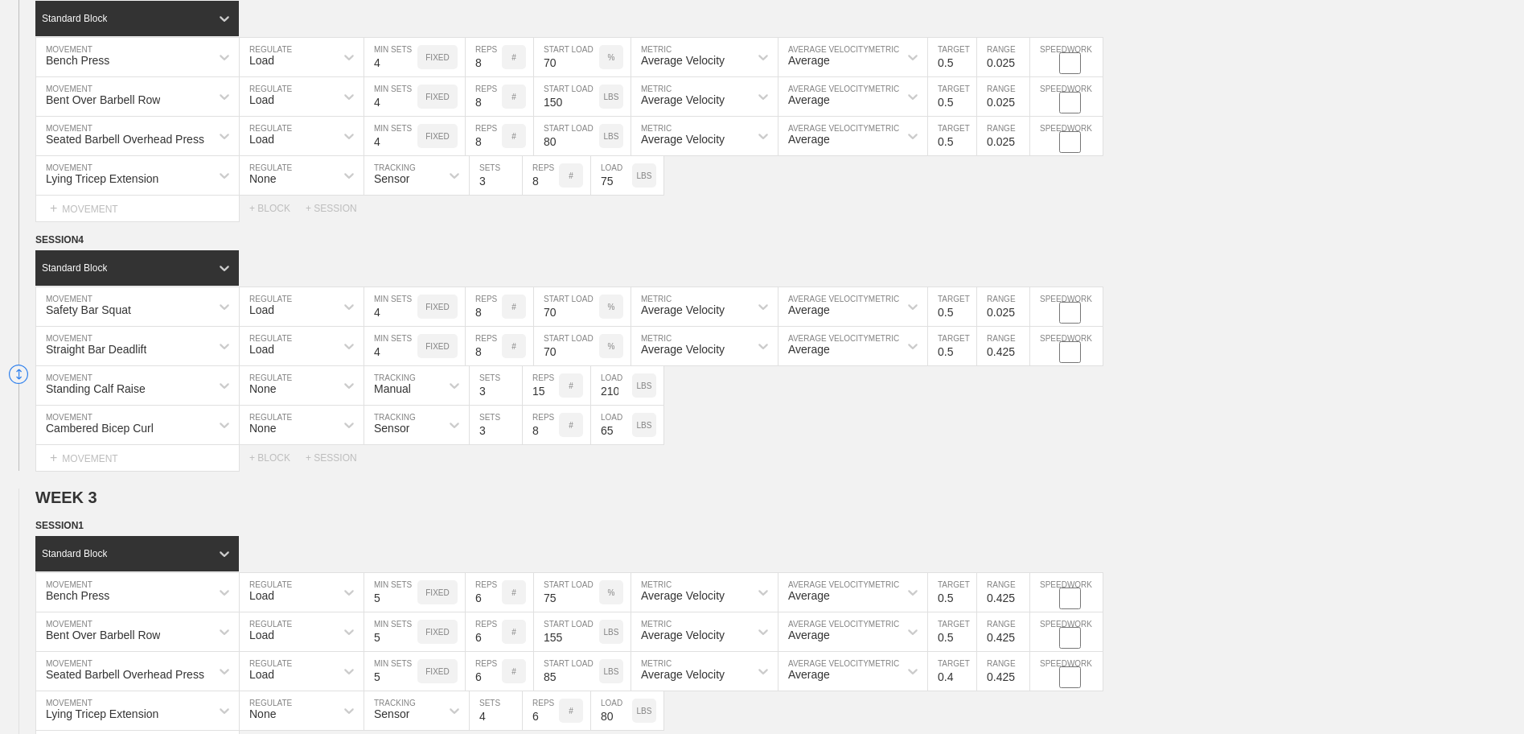
type input "0.025"
click at [1021, 310] on input "0.025" at bounding box center [1003, 306] width 52 height 39
click at [1022, 359] on input "0.325" at bounding box center [1003, 346] width 52 height 39
click at [1021, 359] on input "0.225" at bounding box center [1003, 346] width 52 height 39
click at [1021, 359] on input "0.125" at bounding box center [1003, 346] width 52 height 39
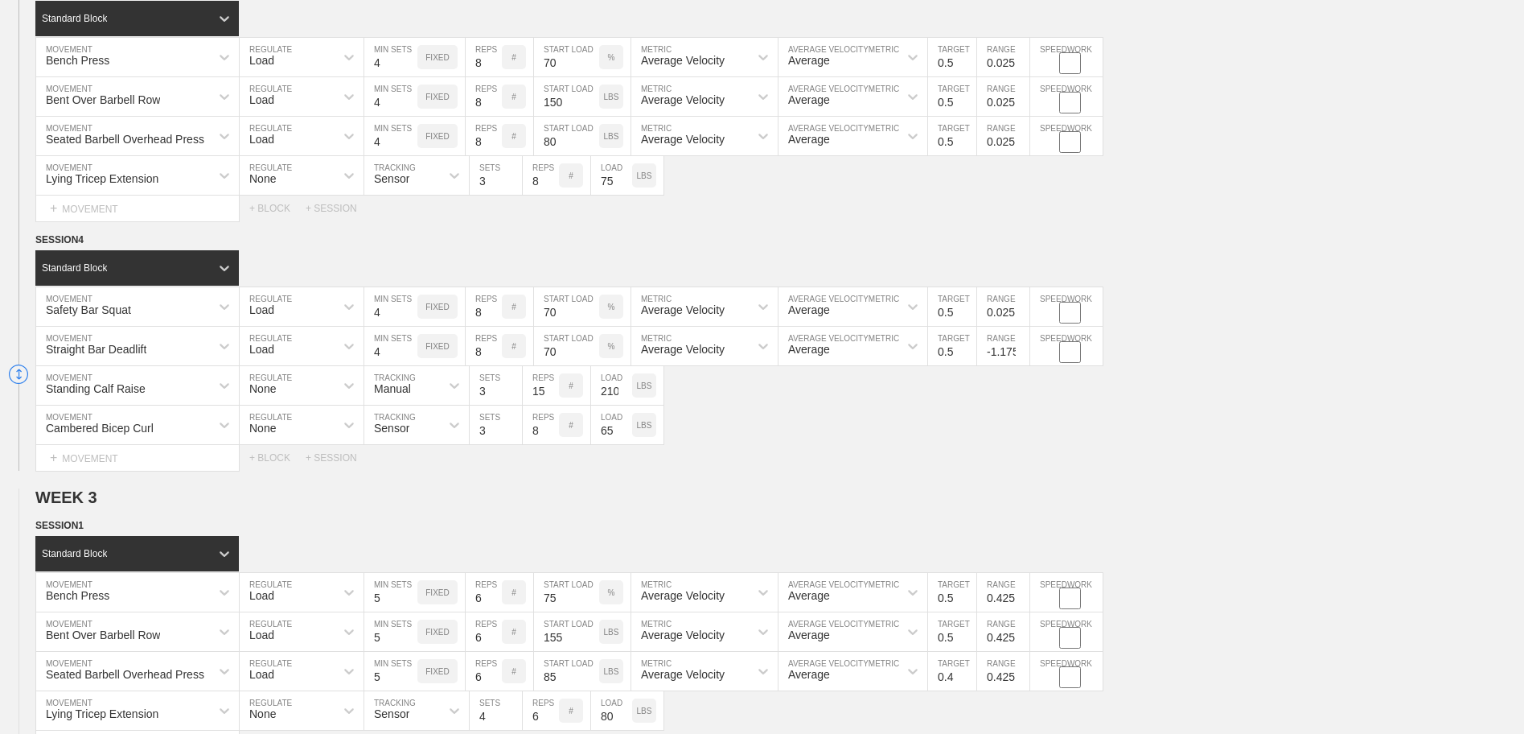
click at [1021, 355] on input "-1.175" at bounding box center [1003, 346] width 52 height 39
click at [1021, 347] on input "-1.175" at bounding box center [1003, 346] width 52 height 39
click at [1021, 349] on input "-1.075" at bounding box center [1003, 346] width 52 height 39
click at [1021, 349] on input "-0.975" at bounding box center [1003, 346] width 52 height 39
click at [1021, 349] on input "-0.875" at bounding box center [1003, 346] width 52 height 39
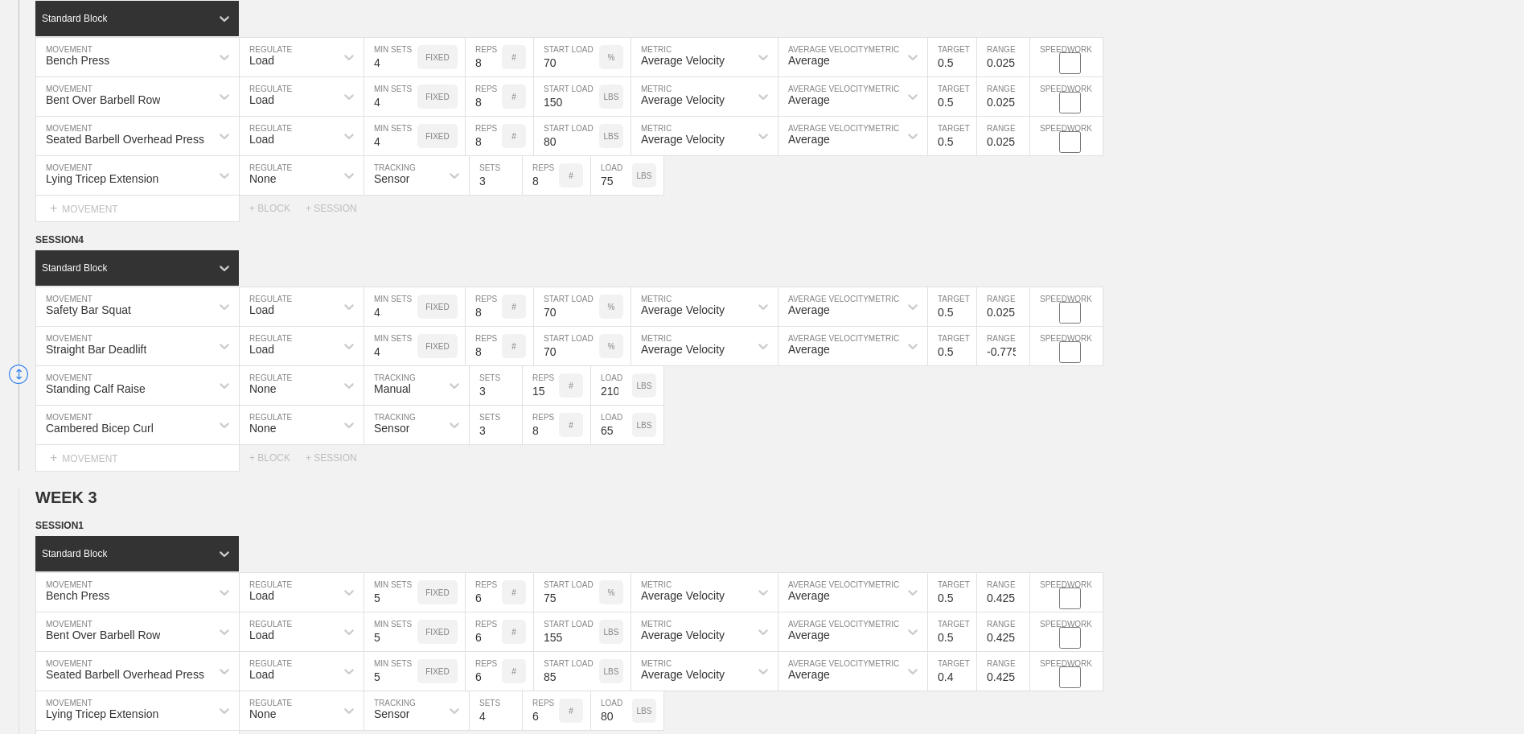
click at [1021, 349] on input "-0.775" at bounding box center [1003, 346] width 52 height 39
click at [1021, 349] on input "-0.675" at bounding box center [1003, 346] width 52 height 39
click at [1021, 349] on input "-0.575" at bounding box center [1003, 346] width 52 height 39
click at [1021, 349] on input "-0.475" at bounding box center [1003, 346] width 52 height 39
click at [1021, 349] on input "-0.375" at bounding box center [1003, 346] width 52 height 39
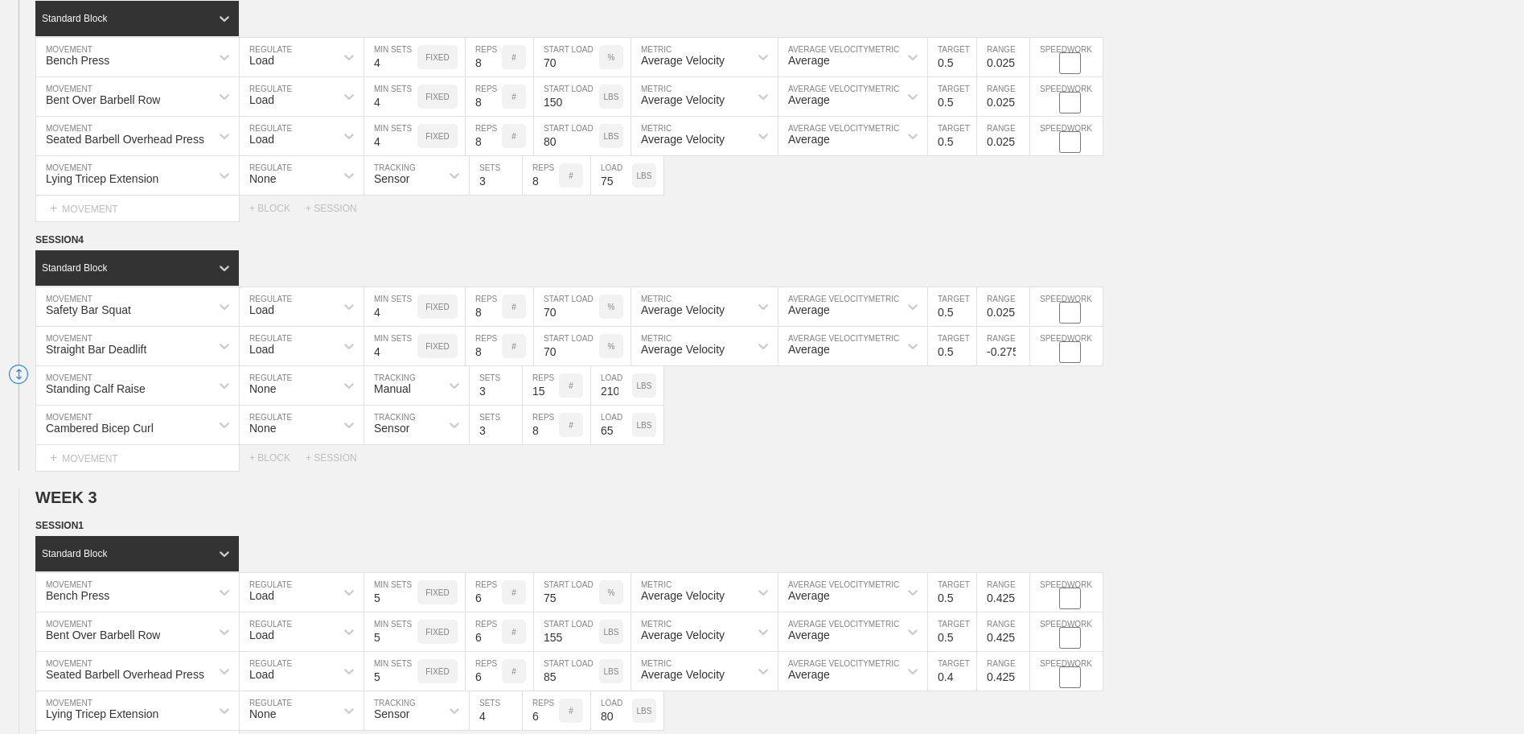
click at [1021, 349] on input "-0.275" at bounding box center [1003, 346] width 52 height 39
click at [1021, 349] on input "-0.175" at bounding box center [1003, 346] width 52 height 39
click at [1021, 349] on input "-0.075" at bounding box center [1003, 346] width 52 height 39
type input "0.025"
click at [1021, 349] on input "0.025" at bounding box center [1003, 346] width 52 height 39
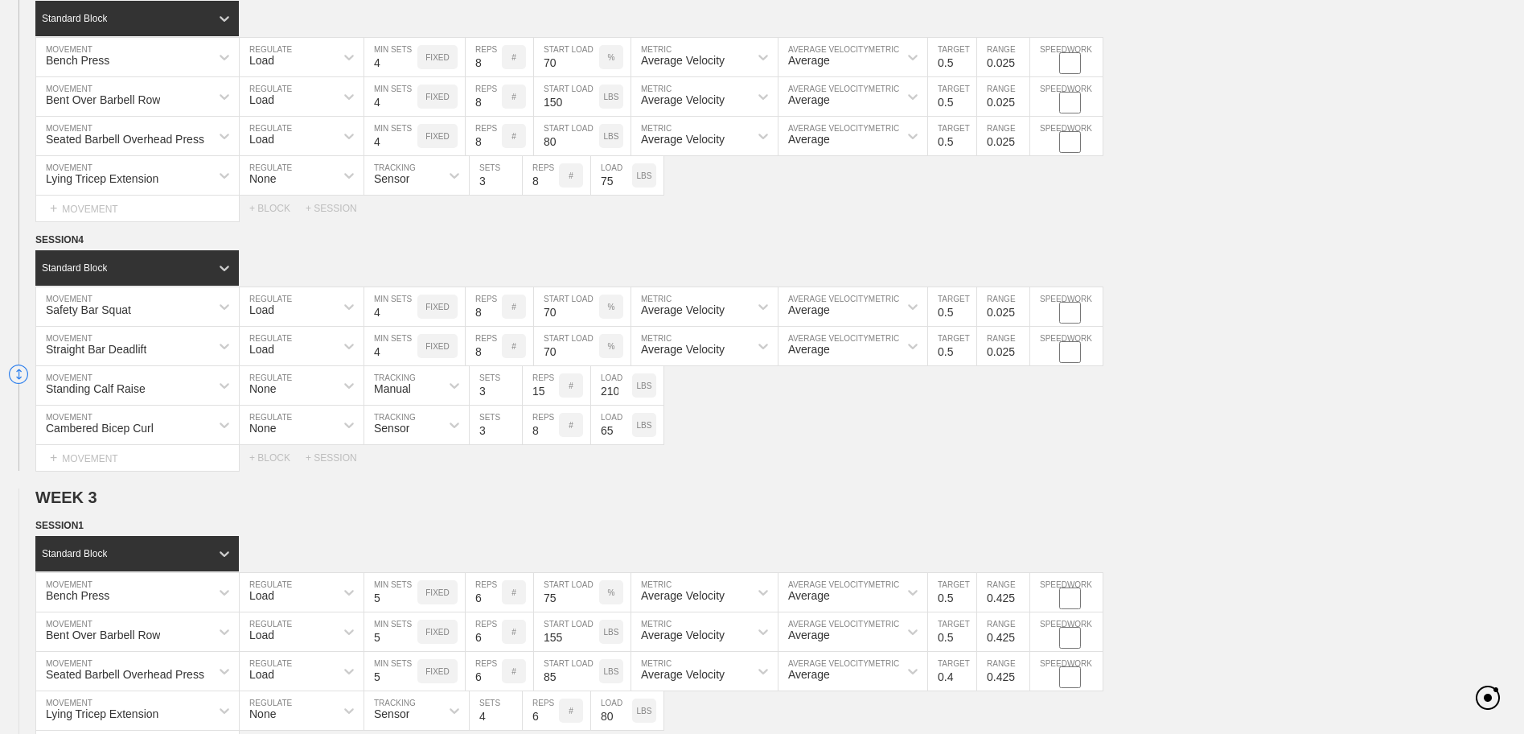
click at [1049, 442] on div "Cambered Bicep Curl MOVEMENT None REGULATE Sensor TRACKING 3 SETS 8 REPS # 65 L…" at bounding box center [762, 424] width 1524 height 39
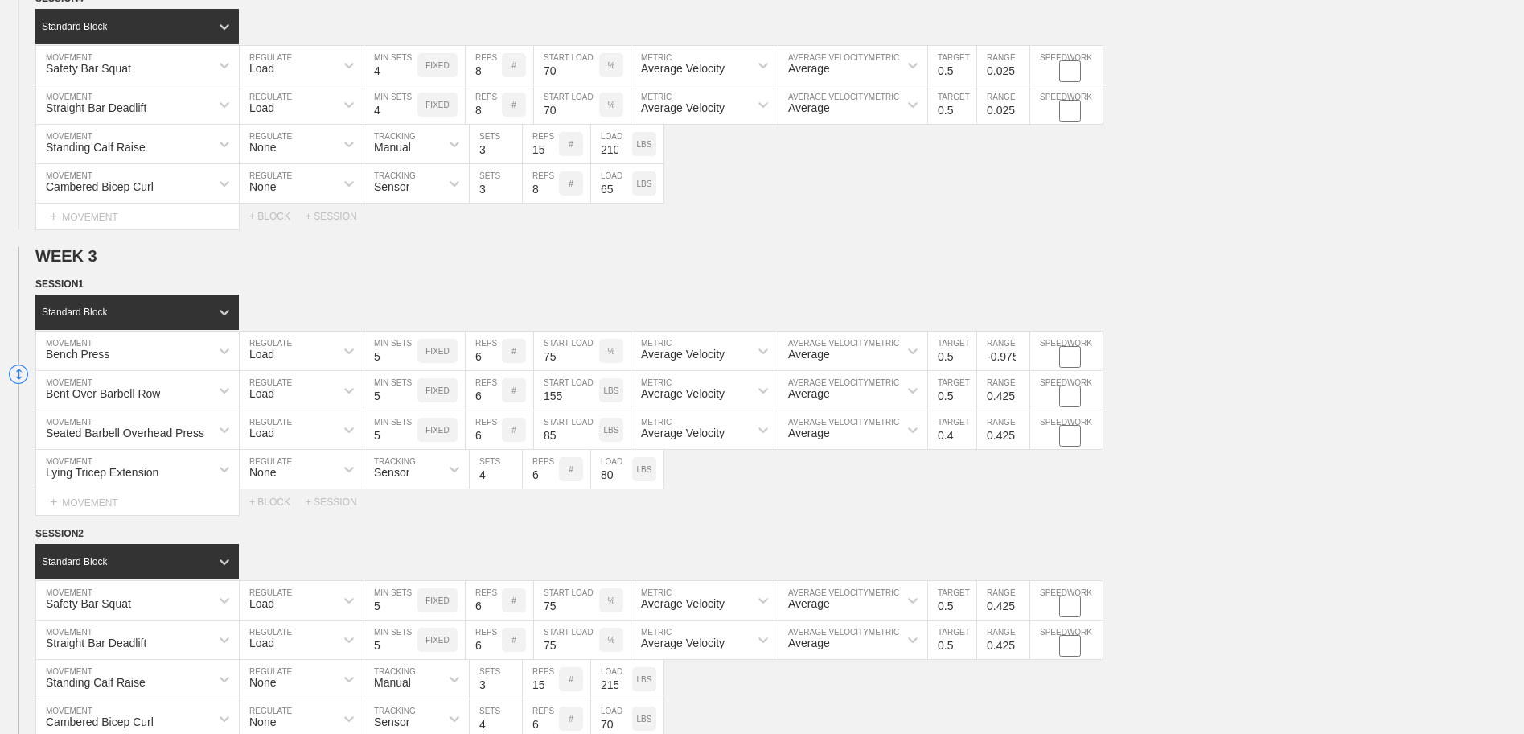
click at [1021, 362] on input "-0.975" at bounding box center [1003, 350] width 52 height 39
click at [1022, 356] on input "-0.875" at bounding box center [1003, 350] width 52 height 39
click at [1022, 356] on input "-0.775" at bounding box center [1003, 350] width 52 height 39
click at [1021, 355] on input "-0.675" at bounding box center [1003, 350] width 52 height 39
click at [1021, 355] on input "-0.575" at bounding box center [1003, 350] width 52 height 39
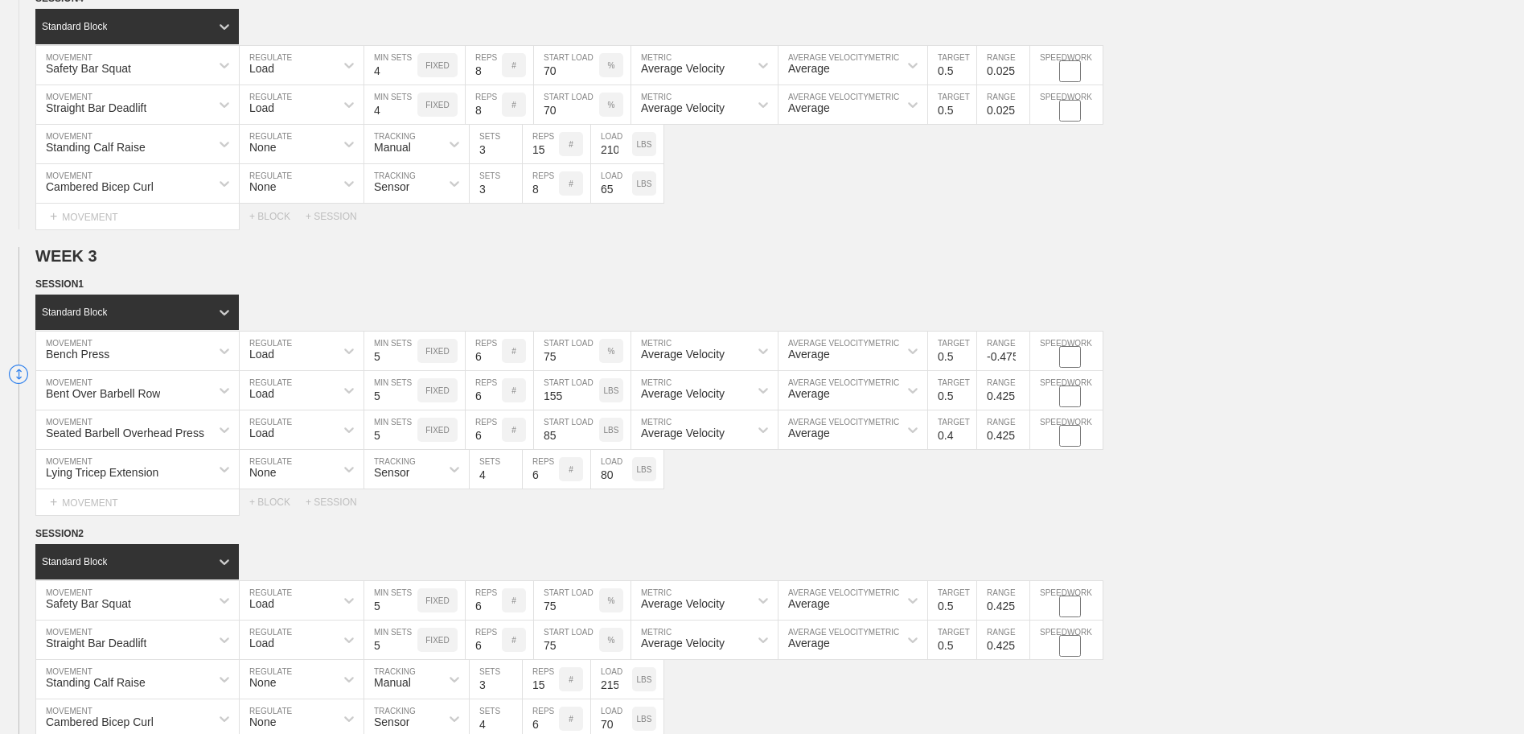
click at [1021, 355] on input "-0.475" at bounding box center [1003, 350] width 52 height 39
click at [1021, 355] on input "-0.375" at bounding box center [1003, 350] width 52 height 39
click at [1021, 355] on input "-0.275" at bounding box center [1003, 350] width 52 height 39
click at [1021, 355] on input "-0.175" at bounding box center [1003, 350] width 52 height 39
click at [1021, 355] on input "-0.075" at bounding box center [1003, 350] width 52 height 39
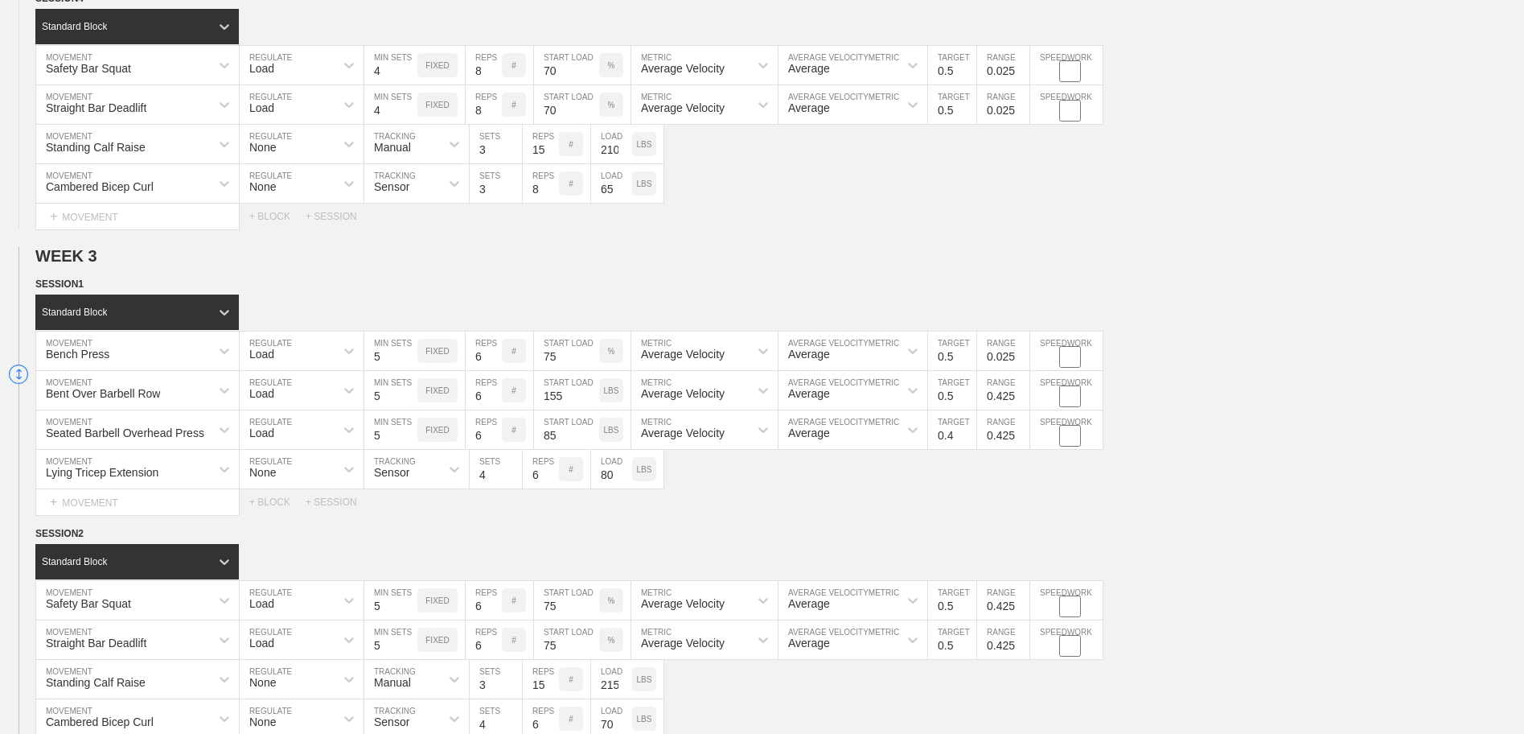
type input "0.025"
click at [1021, 355] on input "0.025" at bounding box center [1003, 350] width 52 height 39
click at [1022, 403] on input "0.325" at bounding box center [1003, 390] width 52 height 39
click at [1022, 401] on input "-1.075" at bounding box center [1003, 390] width 52 height 39
click at [1020, 395] on input "-0.975" at bounding box center [1003, 390] width 52 height 39
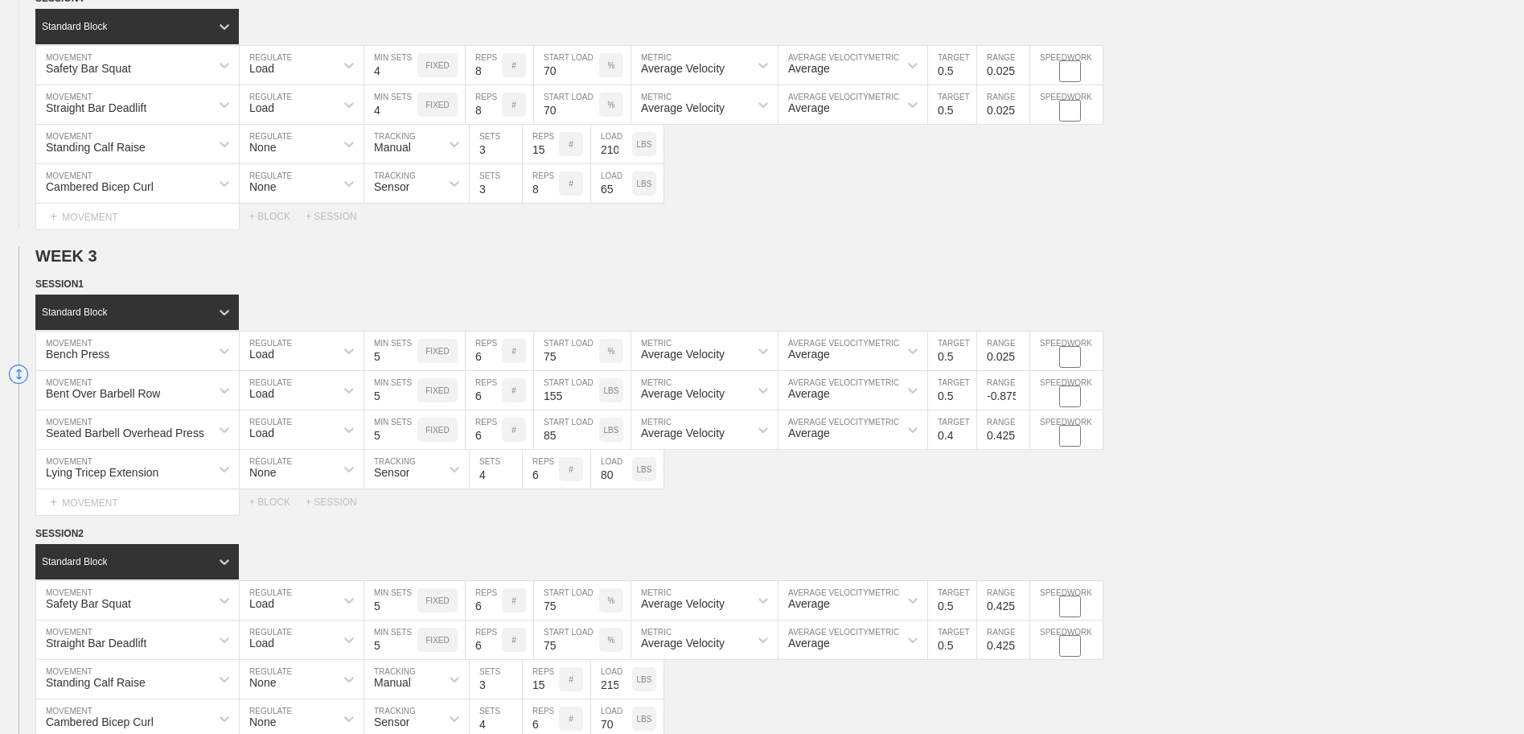
click at [1020, 394] on input "-0.875" at bounding box center [1003, 390] width 52 height 39
click at [1020, 394] on input "-0.775" at bounding box center [1003, 390] width 52 height 39
click at [1020, 394] on input "-0.675" at bounding box center [1003, 390] width 52 height 39
click at [1020, 394] on input "-0.575" at bounding box center [1003, 390] width 52 height 39
click at [1020, 394] on input "-0.475" at bounding box center [1003, 390] width 52 height 39
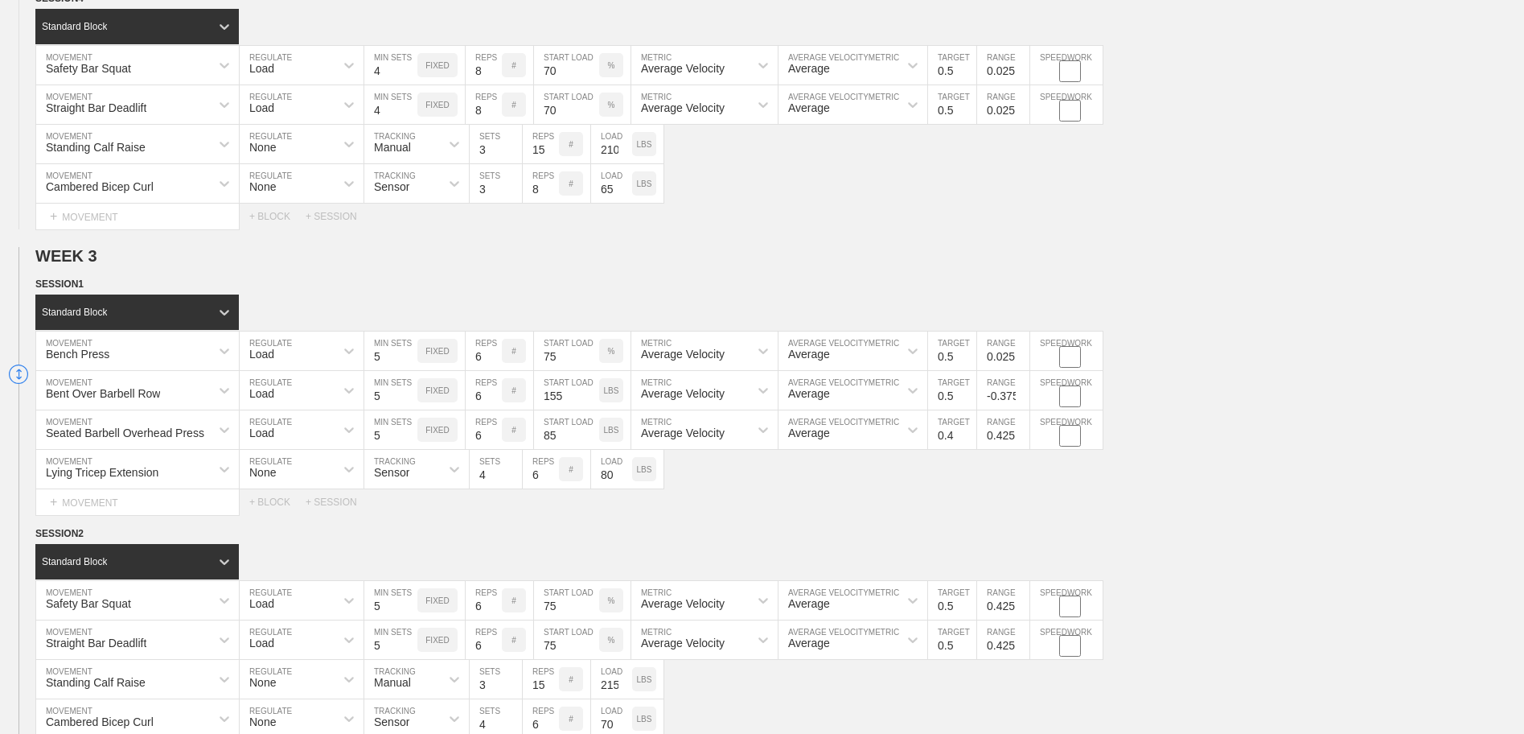
click at [1020, 394] on input "-0.375" at bounding box center [1003, 390] width 52 height 39
click at [1020, 394] on input "-0.275" at bounding box center [1003, 390] width 52 height 39
click at [1020, 394] on input "-0.175" at bounding box center [1003, 390] width 52 height 39
click at [1020, 394] on input "-0.075" at bounding box center [1003, 390] width 52 height 39
type input "0.025"
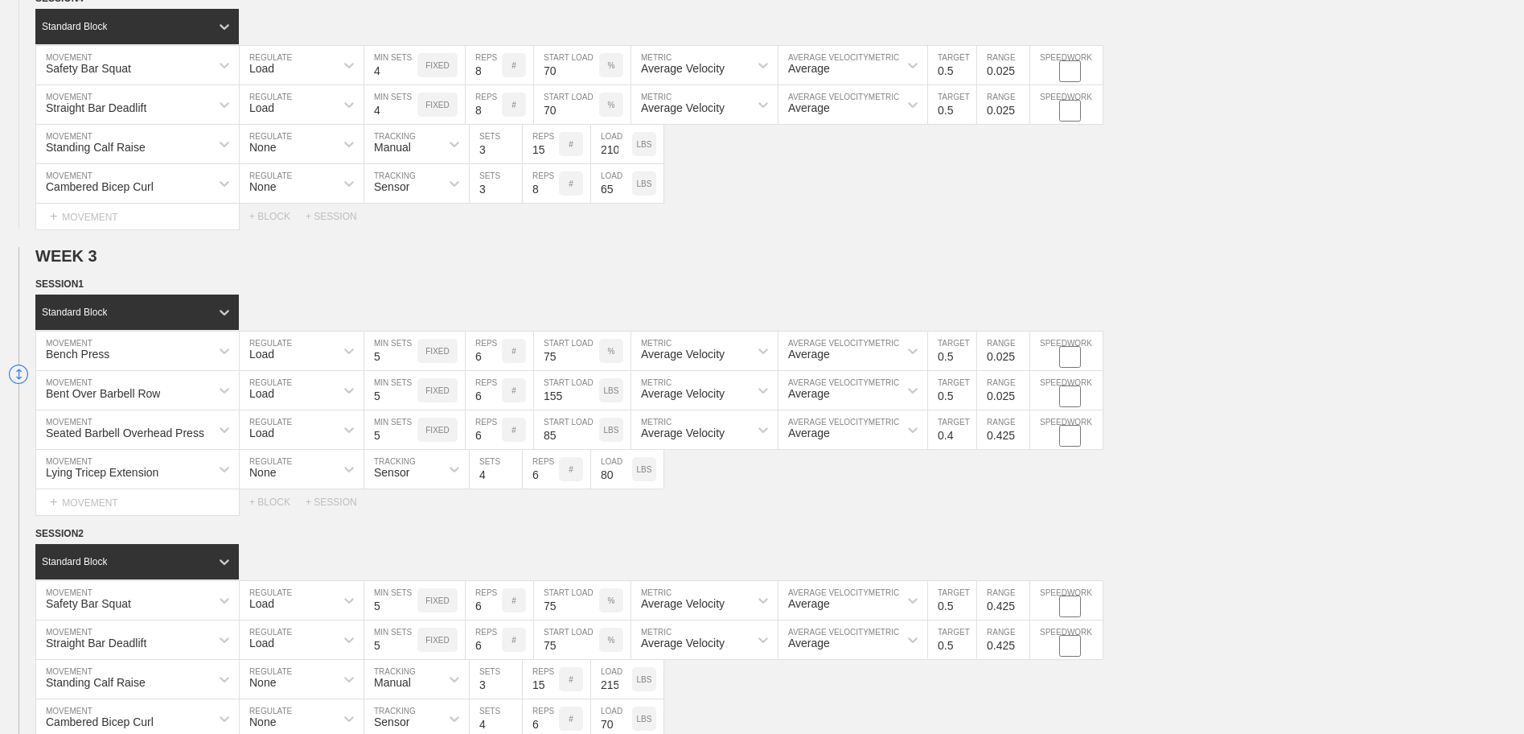
click at [1020, 394] on input "0.025" at bounding box center [1003, 390] width 52 height 39
click at [1022, 442] on input "0.325" at bounding box center [1003, 429] width 52 height 39
click at [1022, 441] on input "0.225" at bounding box center [1003, 429] width 52 height 39
click at [1022, 441] on input "0.125" at bounding box center [1003, 429] width 52 height 39
click at [1021, 442] on input "0.025" at bounding box center [1003, 429] width 52 height 39
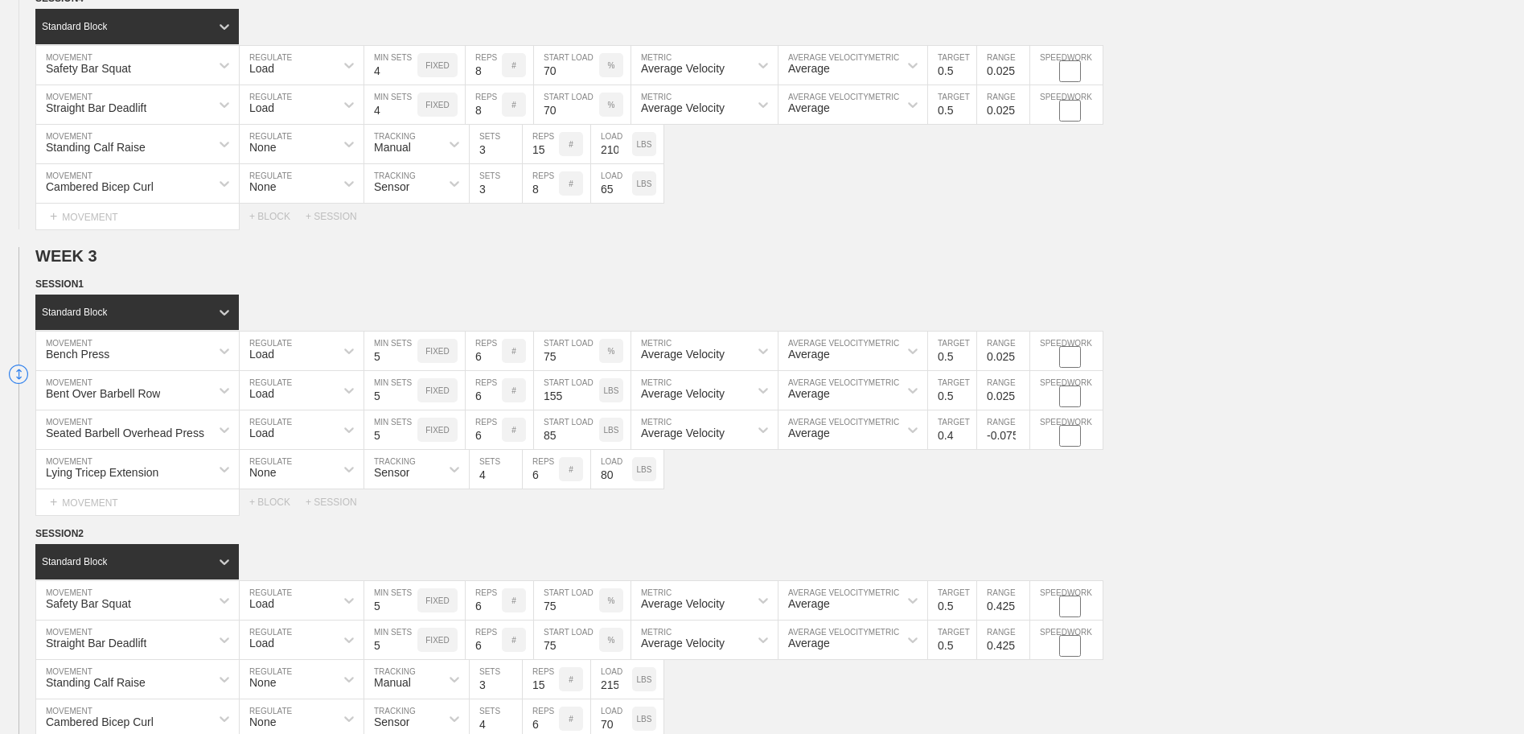
click at [1021, 442] on input "-0.075" at bounding box center [1003, 429] width 52 height 39
click at [1021, 431] on input "-0.075" at bounding box center [1003, 429] width 52 height 39
type input "0.025"
click at [1020, 436] on input "0.025" at bounding box center [1003, 429] width 52 height 39
drag, startPoint x: 1038, startPoint y: 505, endPoint x: 1025, endPoint y: 616, distance: 111.8
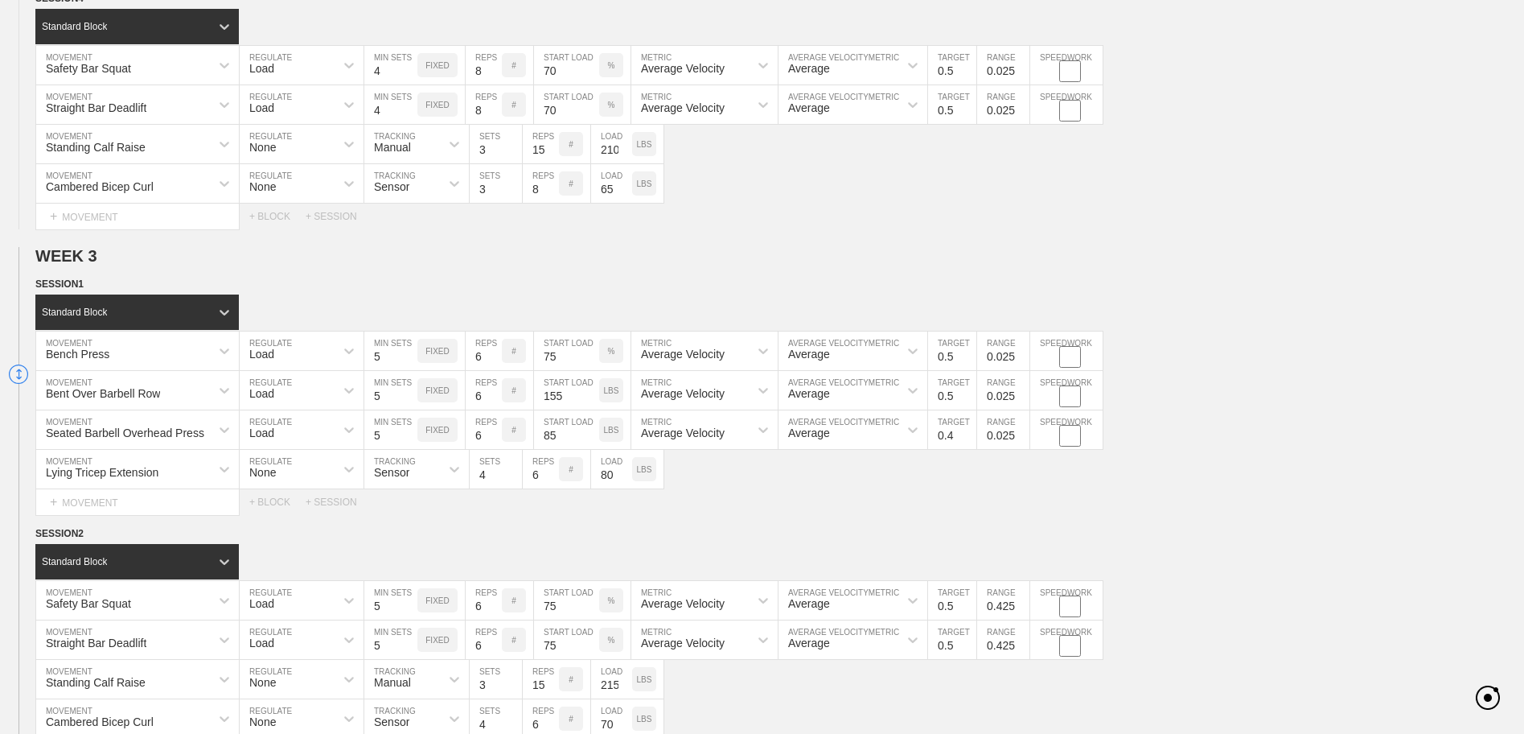
click at [1038, 504] on div "Select... MOVEMENT + MOVEMENT + BLOCK + SESSION" at bounding box center [762, 502] width 1524 height 26
click at [1023, 613] on input "0.325" at bounding box center [1003, 600] width 52 height 39
click at [1023, 612] on input "0.225" at bounding box center [1003, 600] width 52 height 39
click at [1021, 610] on input "0.125" at bounding box center [1003, 600] width 52 height 39
type input "0.025"
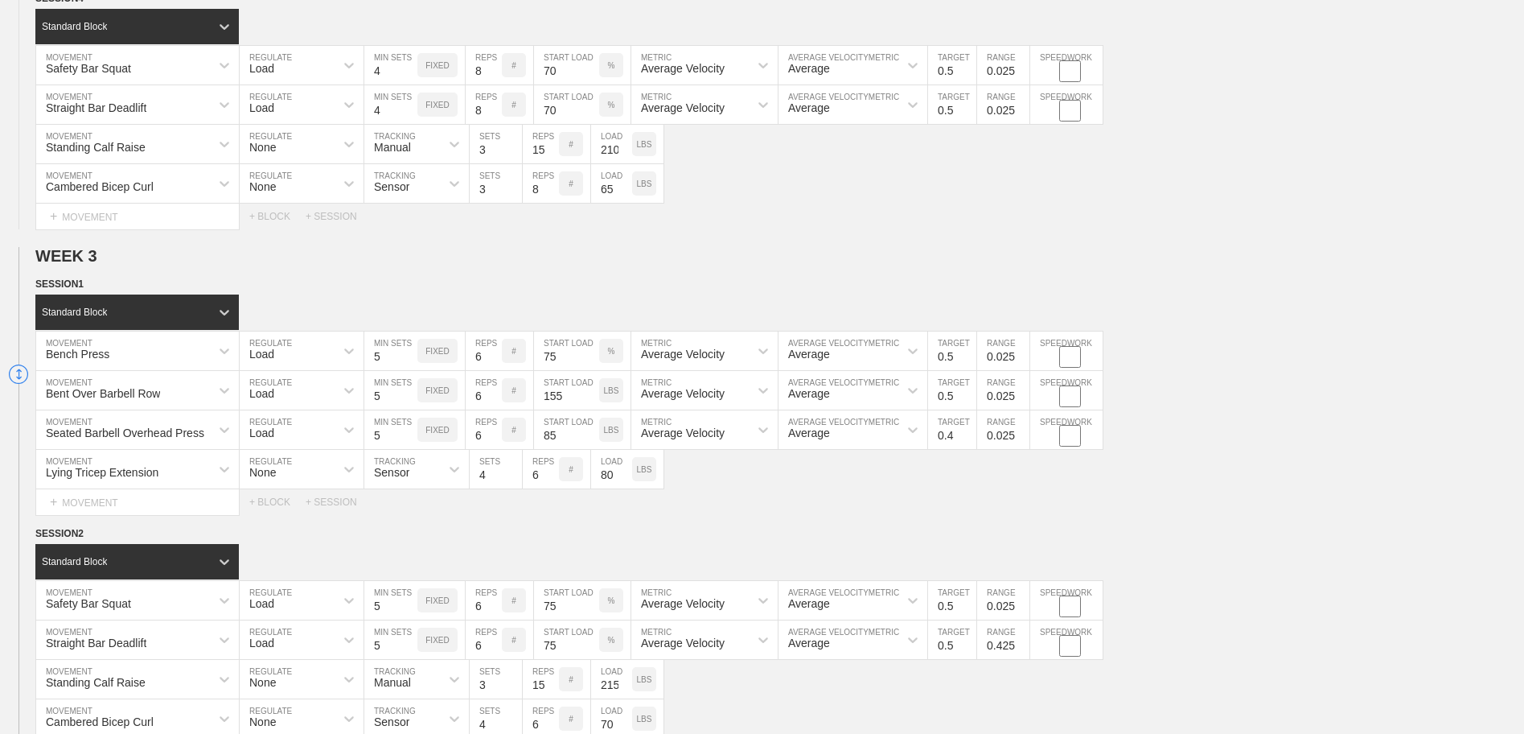
click at [1021, 610] on input "0.025" at bounding box center [1003, 600] width 52 height 39
click at [1020, 651] on input "0.325" at bounding box center [1003, 639] width 52 height 39
click at [1021, 650] on input "-1.075" at bounding box center [1003, 639] width 52 height 39
click at [1021, 643] on input "-0.975" at bounding box center [1003, 639] width 52 height 39
click at [1021, 643] on input "-0.875" at bounding box center [1003, 639] width 52 height 39
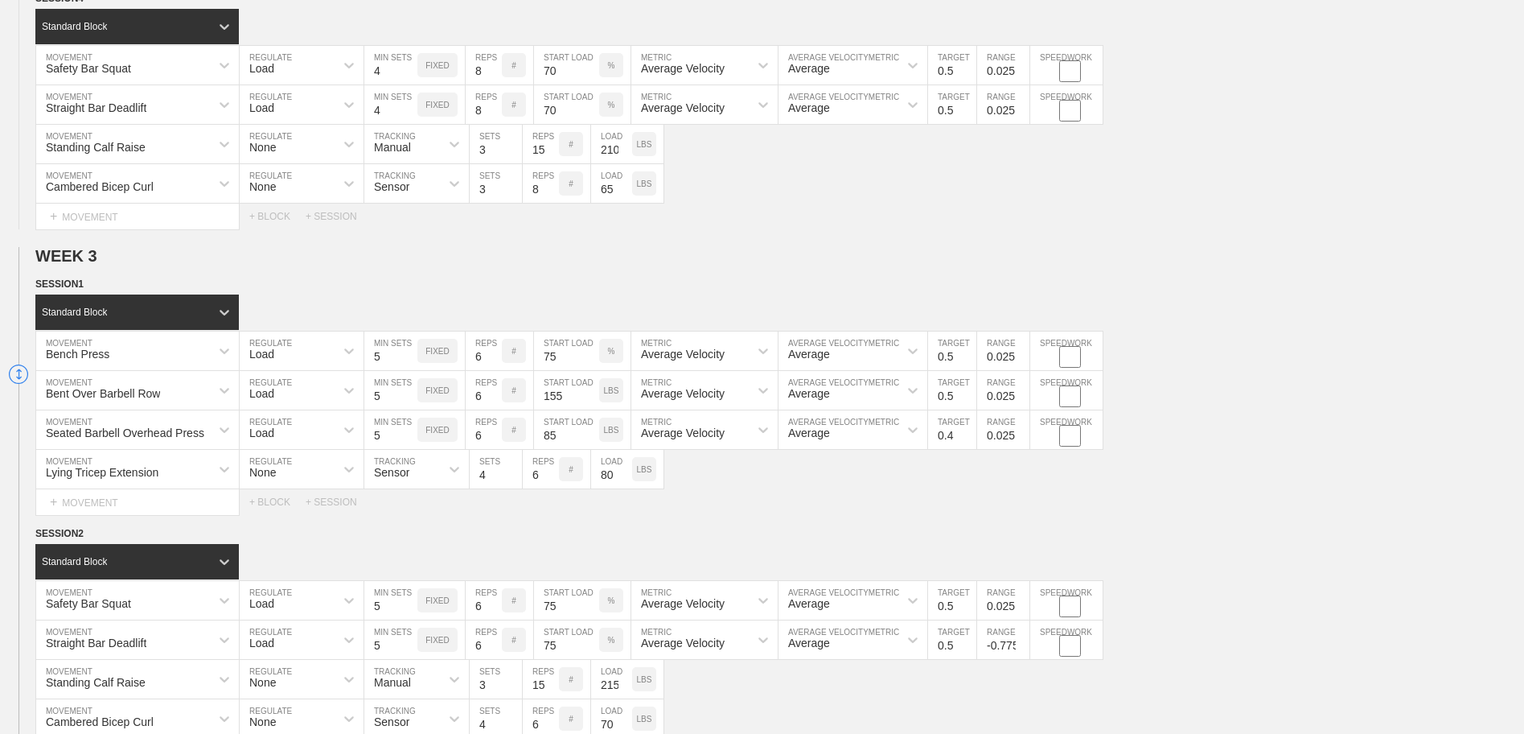
click at [1020, 643] on input "-0.775" at bounding box center [1003, 639] width 52 height 39
click at [1019, 643] on input "-0.675" at bounding box center [1003, 639] width 52 height 39
click at [1019, 643] on input "-0.575" at bounding box center [1003, 639] width 52 height 39
click at [1021, 643] on input "-0.475" at bounding box center [1003, 639] width 52 height 39
click at [1021, 643] on input "-0.375" at bounding box center [1003, 639] width 52 height 39
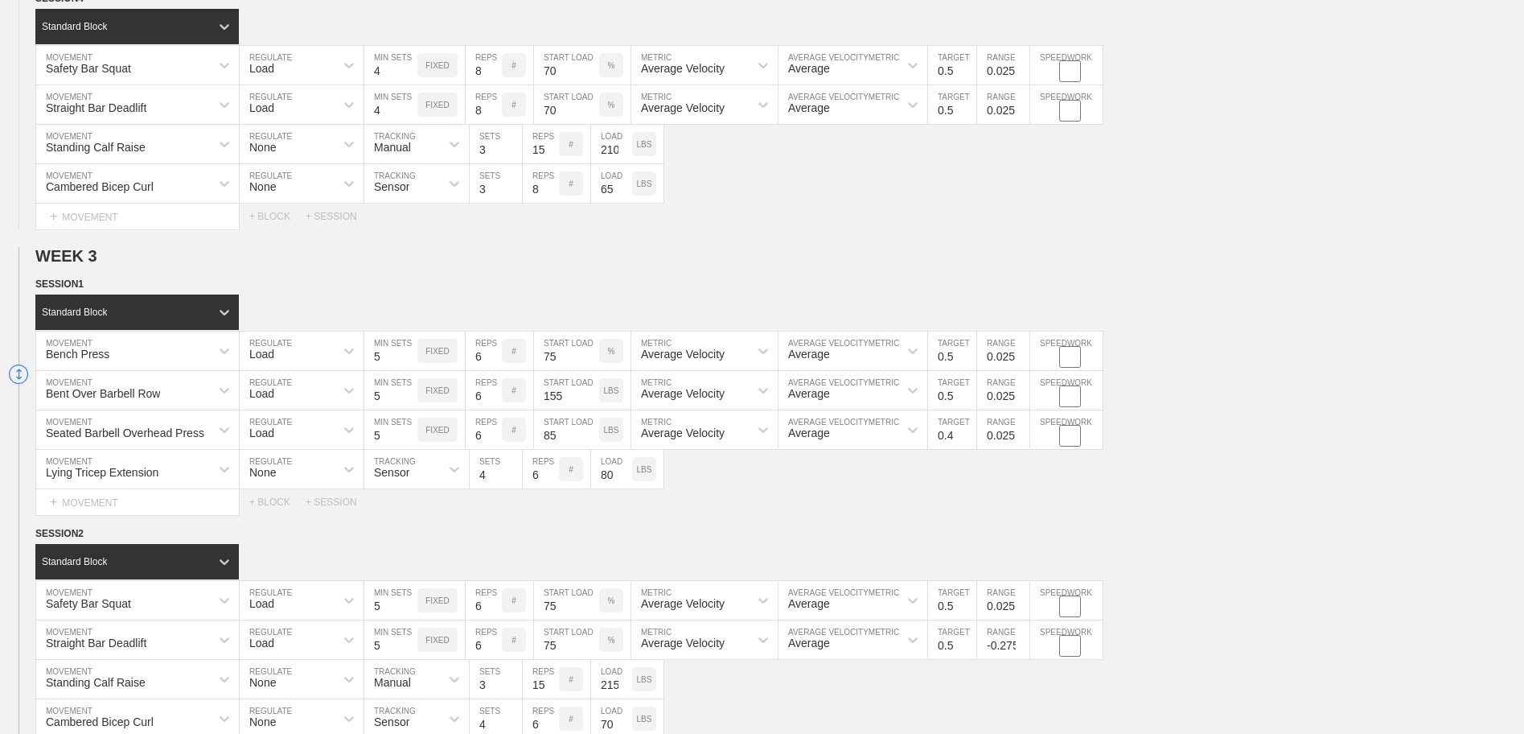
click at [1021, 643] on input "-0.275" at bounding box center [1003, 639] width 52 height 39
click at [1021, 643] on input "-0.175" at bounding box center [1003, 639] width 52 height 39
click at [1021, 643] on input "-0.075" at bounding box center [1003, 639] width 52 height 39
type input "0.025"
click at [1021, 643] on input "0.025" at bounding box center [1003, 639] width 52 height 39
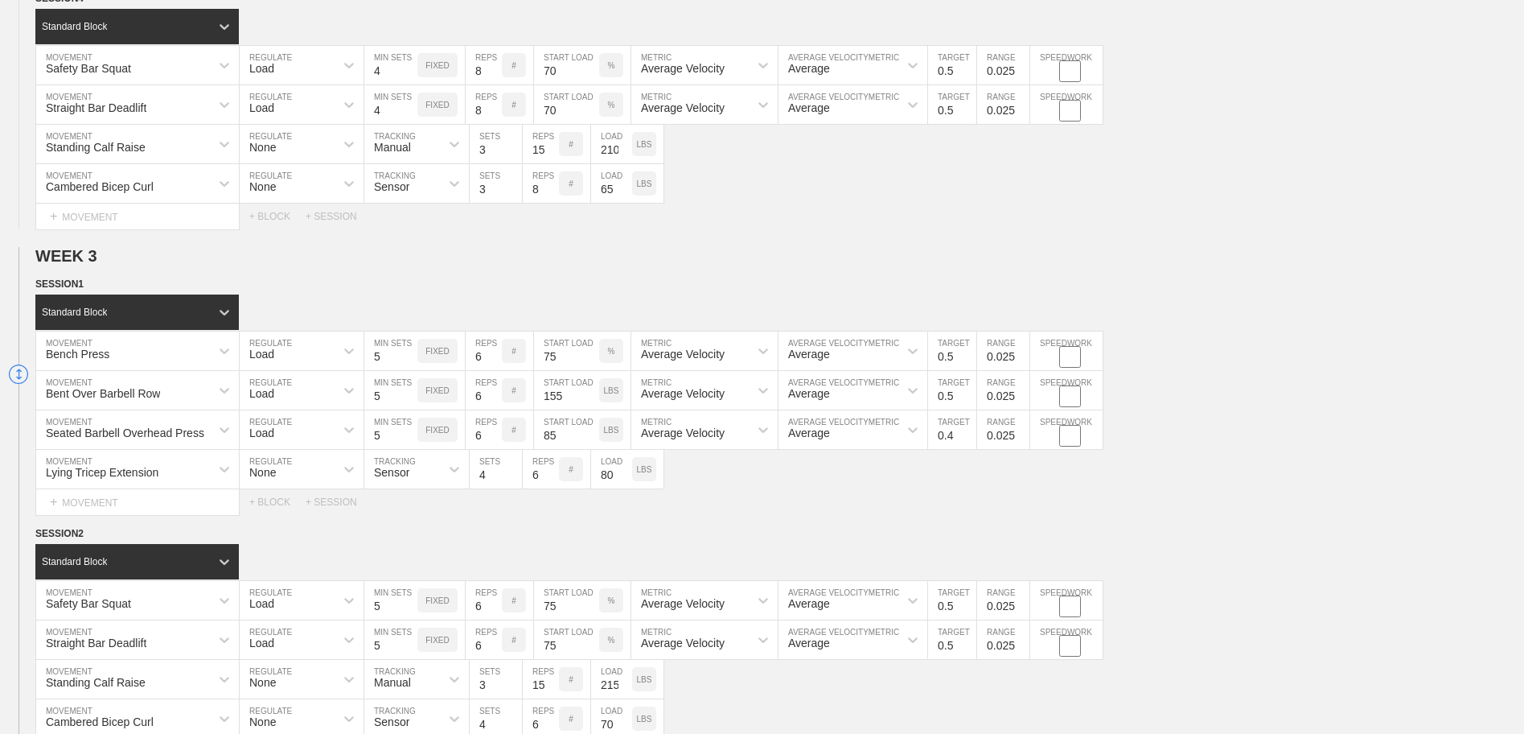
click at [1165, 590] on div "Safety Bar Squat MOVEMENT Load REGULATE 5 MIN SETS FIXED 6 REPS # 75 START LOAD…" at bounding box center [762, 600] width 1524 height 39
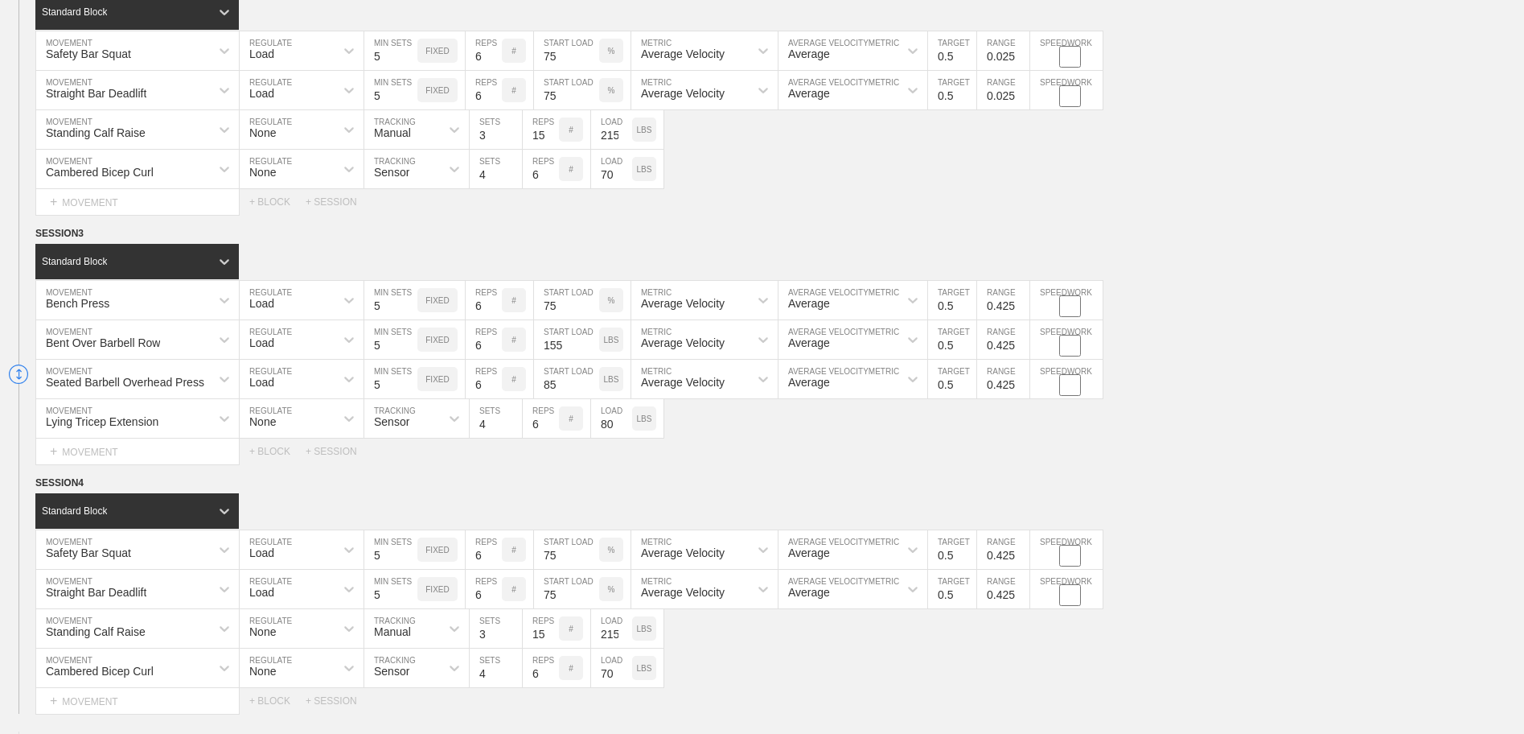
scroll to position [2574, 0]
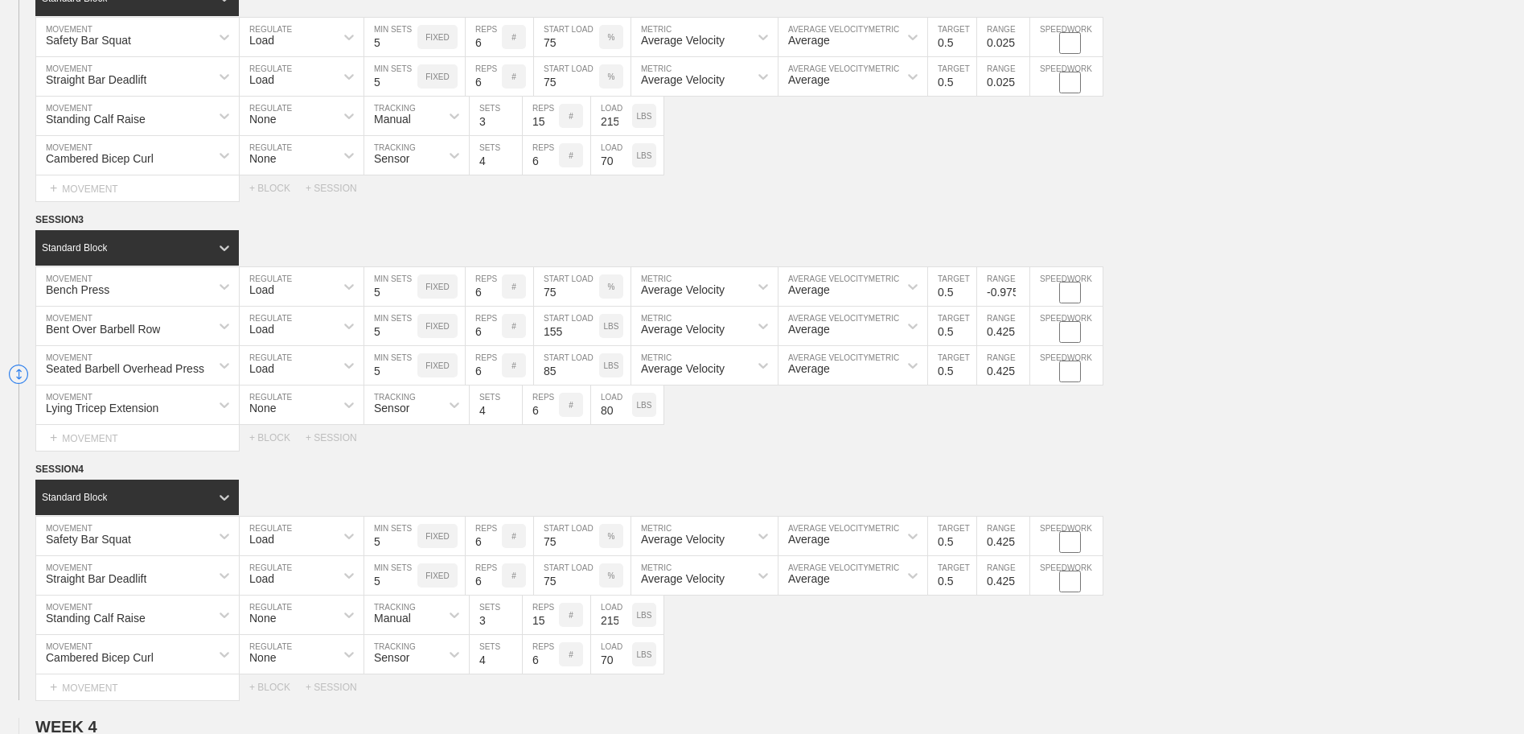
click at [1023, 300] on input "-0.975" at bounding box center [1003, 286] width 52 height 39
click at [1022, 290] on input "-0.875" at bounding box center [1003, 286] width 52 height 39
click at [1022, 290] on input "-0.775" at bounding box center [1003, 286] width 52 height 39
click at [1022, 290] on input "-0.675" at bounding box center [1003, 286] width 52 height 39
click at [1022, 290] on input "-0.575" at bounding box center [1003, 286] width 52 height 39
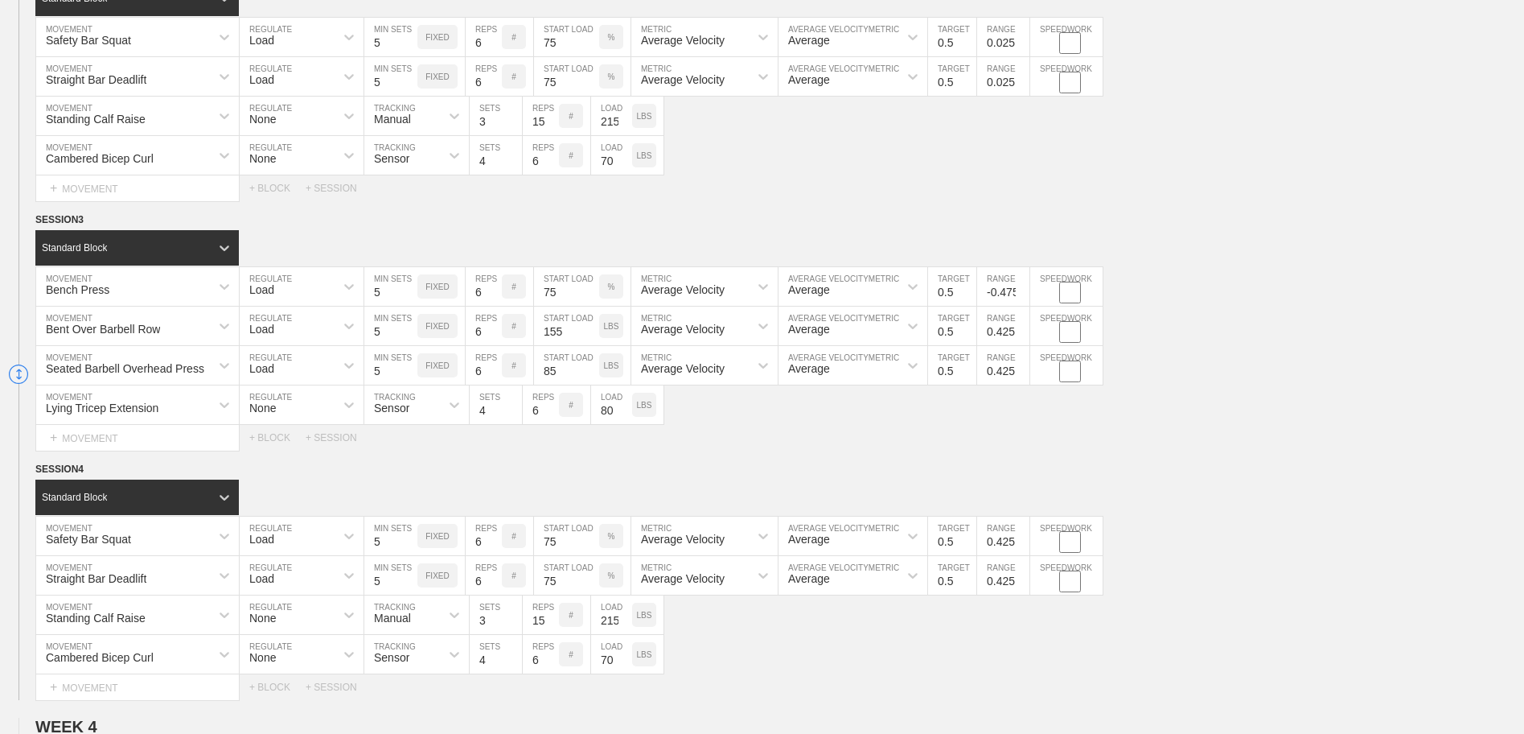
click at [1022, 290] on input "-0.475" at bounding box center [1003, 286] width 52 height 39
click at [1022, 290] on input "-0.375" at bounding box center [1003, 286] width 52 height 39
click at [1022, 290] on input "-0.275" at bounding box center [1003, 286] width 52 height 39
click at [1022, 290] on input "-0.175" at bounding box center [1003, 286] width 52 height 39
click at [1022, 290] on input "-0.075" at bounding box center [1003, 286] width 52 height 39
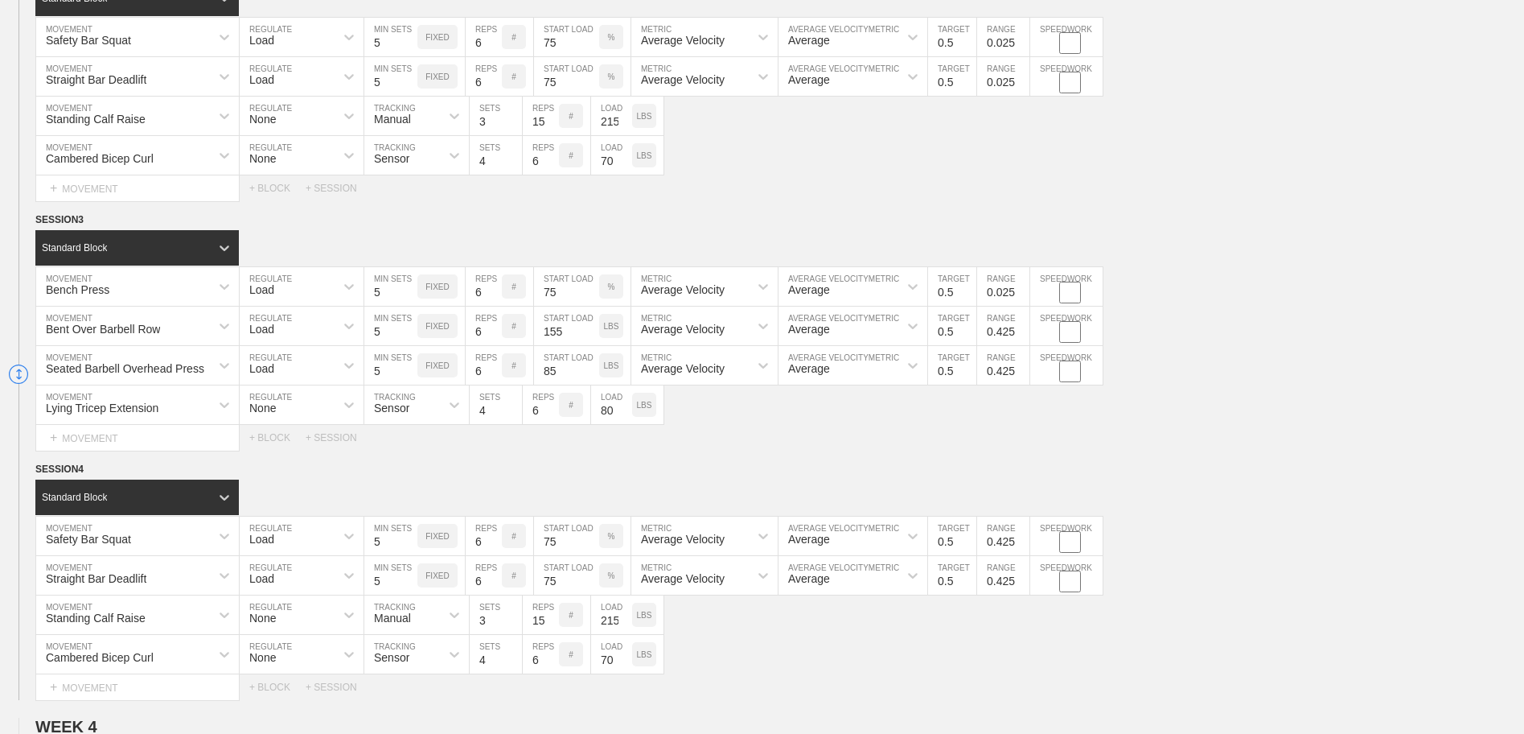
type input "0.025"
click at [1021, 291] on input "0.025" at bounding box center [1003, 286] width 52 height 39
click at [1021, 338] on input "0.325" at bounding box center [1003, 325] width 52 height 39
click at [1021, 338] on input "0.225" at bounding box center [1003, 325] width 52 height 39
click at [1021, 337] on input "0.125" at bounding box center [1003, 325] width 52 height 39
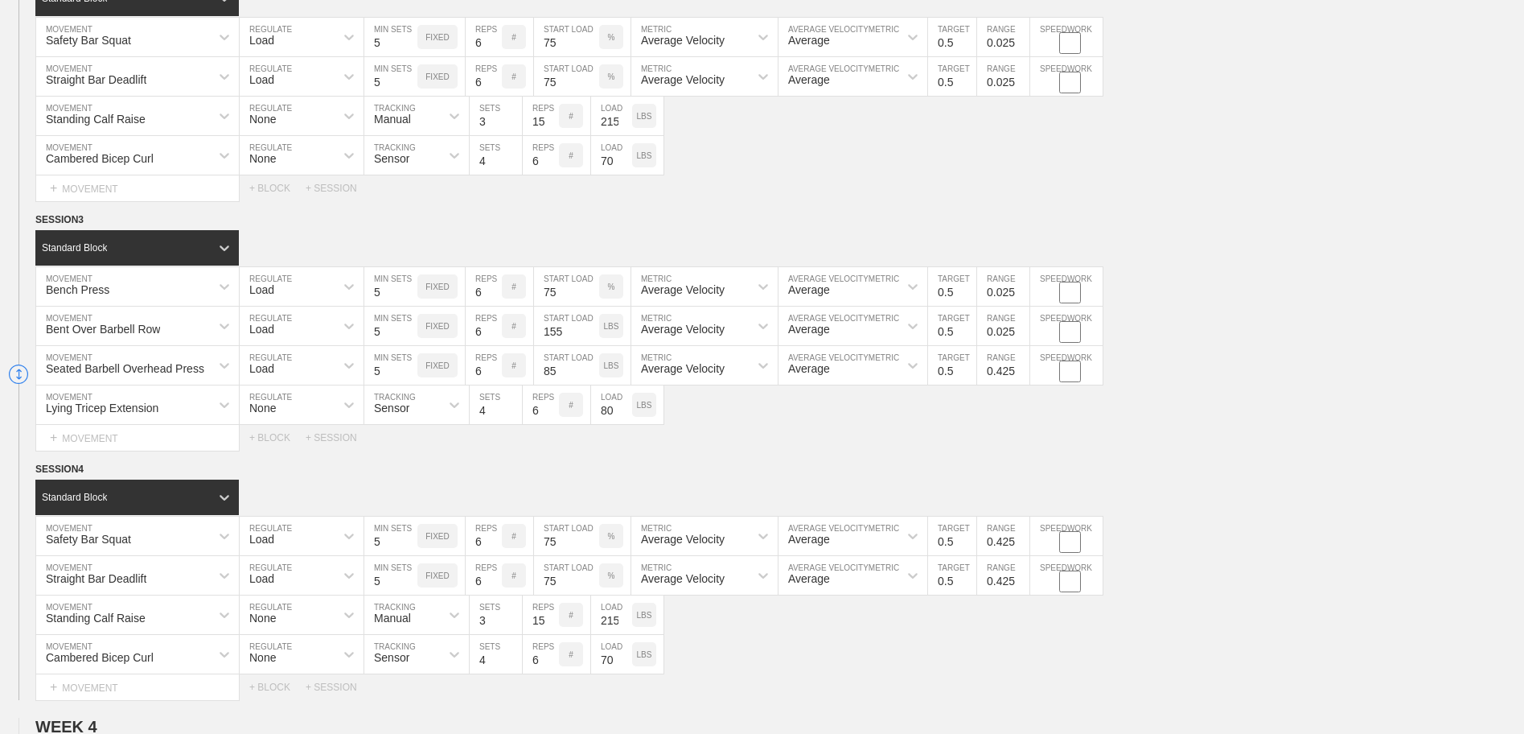
type input "0.025"
click at [1021, 337] on input "0.025" at bounding box center [1003, 325] width 52 height 39
click at [1021, 378] on input "0.325" at bounding box center [1003, 365] width 52 height 39
click at [1021, 378] on input "0.225" at bounding box center [1003, 365] width 52 height 39
click at [1021, 378] on input "0.125" at bounding box center [1003, 365] width 52 height 39
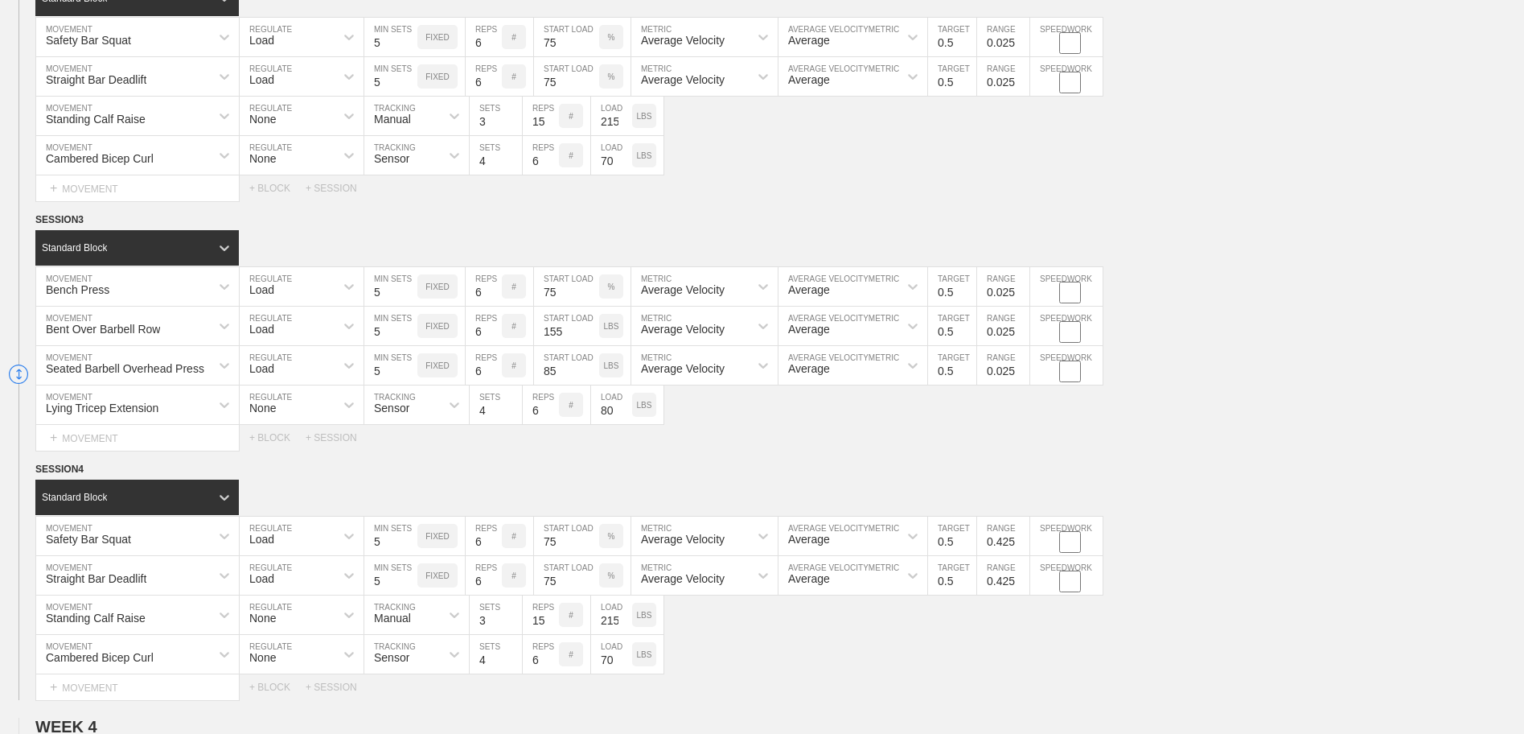
type input "0.025"
click at [1021, 378] on input "0.025" at bounding box center [1003, 365] width 52 height 39
click at [1030, 442] on div "Select... MOVEMENT + MOVEMENT + BLOCK + SESSION" at bounding box center [762, 438] width 1524 height 26
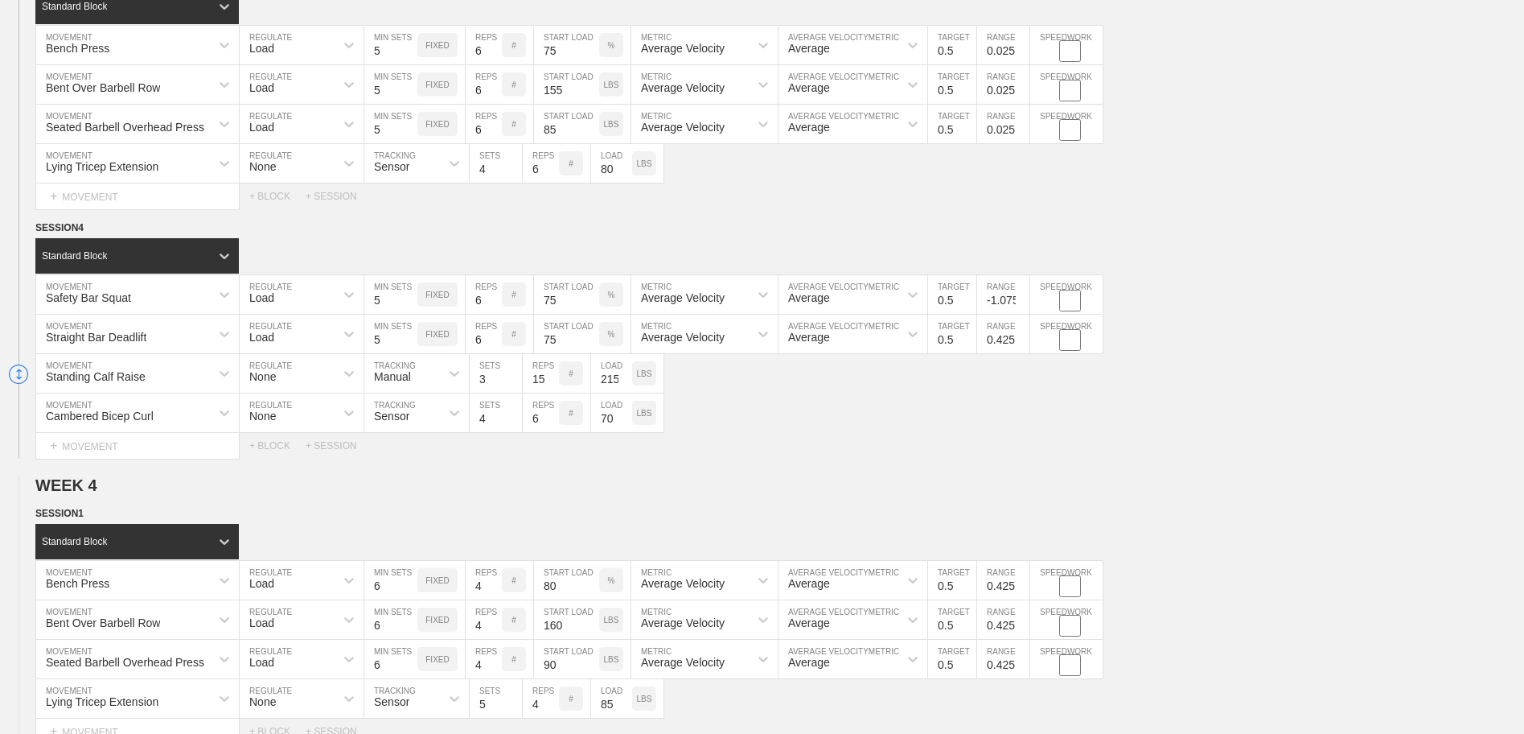
click at [1021, 306] on input "-1.075" at bounding box center [1003, 294] width 52 height 39
click at [1021, 297] on input "-0.975" at bounding box center [1003, 294] width 52 height 39
click at [1021, 297] on input "-0.875" at bounding box center [1003, 294] width 52 height 39
click at [1021, 297] on input "-0.775" at bounding box center [1003, 294] width 52 height 39
click at [1021, 297] on input "-0.675" at bounding box center [1003, 294] width 52 height 39
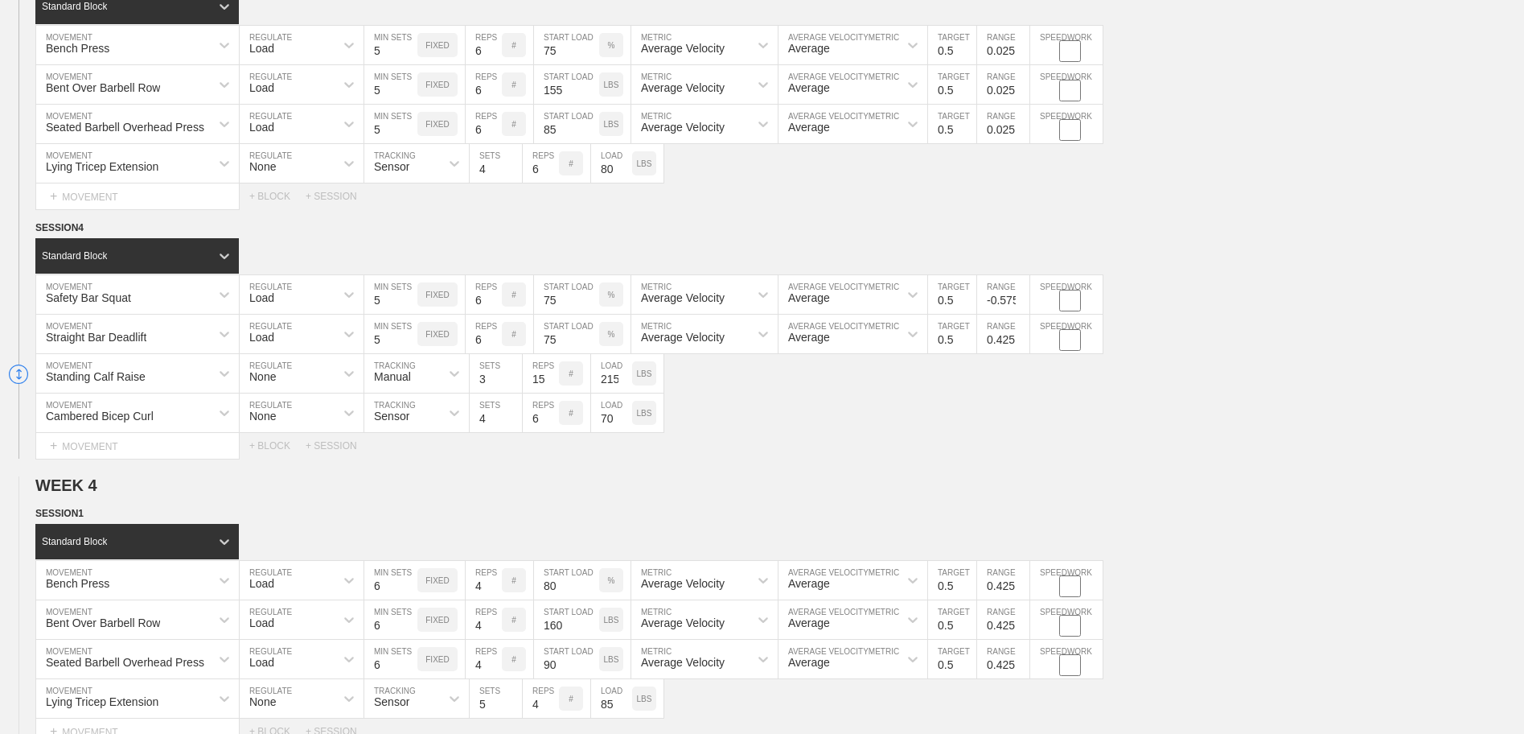
click at [1021, 297] on input "-0.575" at bounding box center [1003, 294] width 52 height 39
click at [1021, 297] on input "-0.475" at bounding box center [1003, 294] width 52 height 39
click at [1021, 297] on input "-0.375" at bounding box center [1003, 294] width 52 height 39
click at [1021, 297] on input "-0.275" at bounding box center [1003, 294] width 52 height 39
click at [1021, 297] on input "-0.175" at bounding box center [1003, 294] width 52 height 39
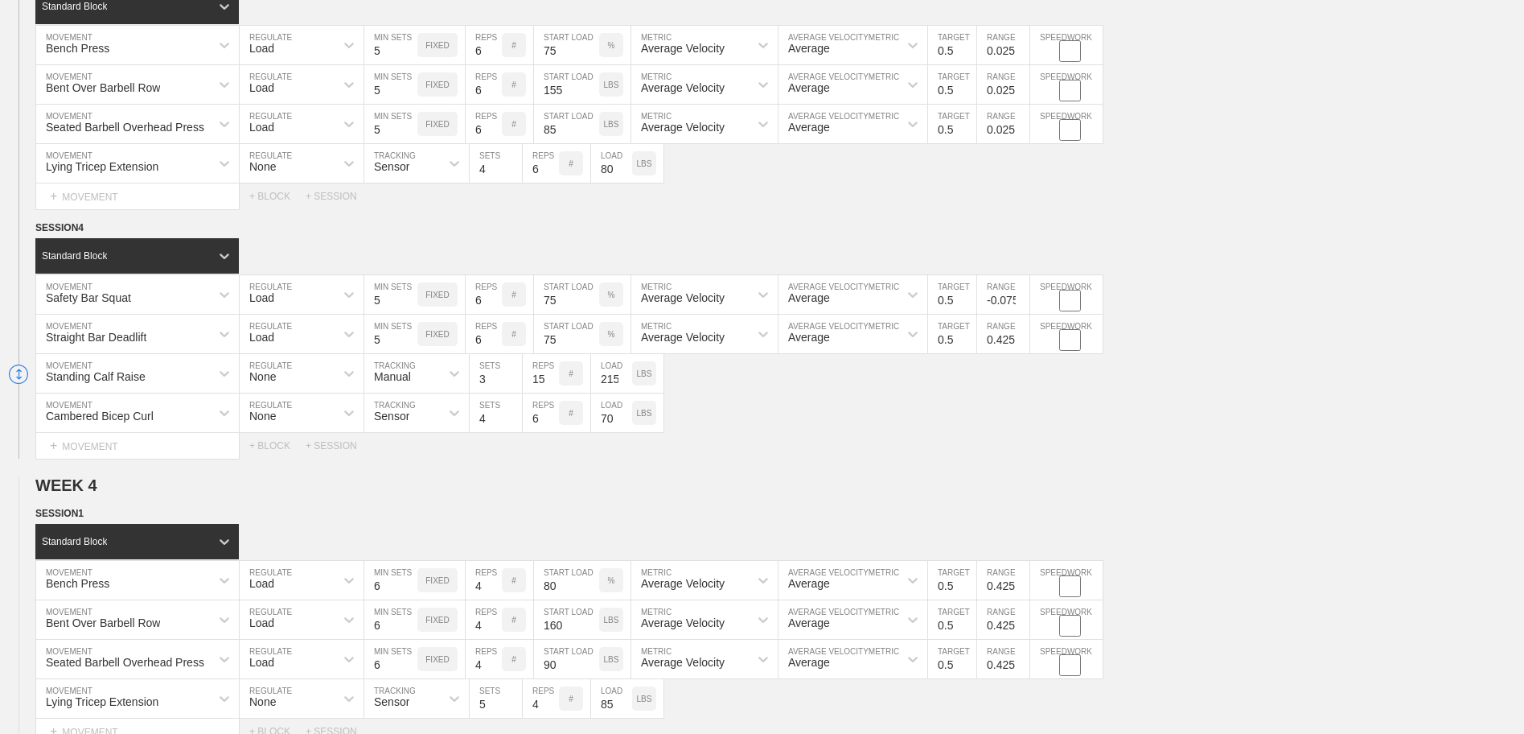
click at [1021, 297] on input "-0.075" at bounding box center [1003, 294] width 52 height 39
type input "0.025"
click at [1021, 297] on input "0.025" at bounding box center [1003, 294] width 52 height 39
click at [1021, 347] on input "0.325" at bounding box center [1003, 333] width 52 height 39
click at [1021, 347] on input "0.225" at bounding box center [1003, 333] width 52 height 39
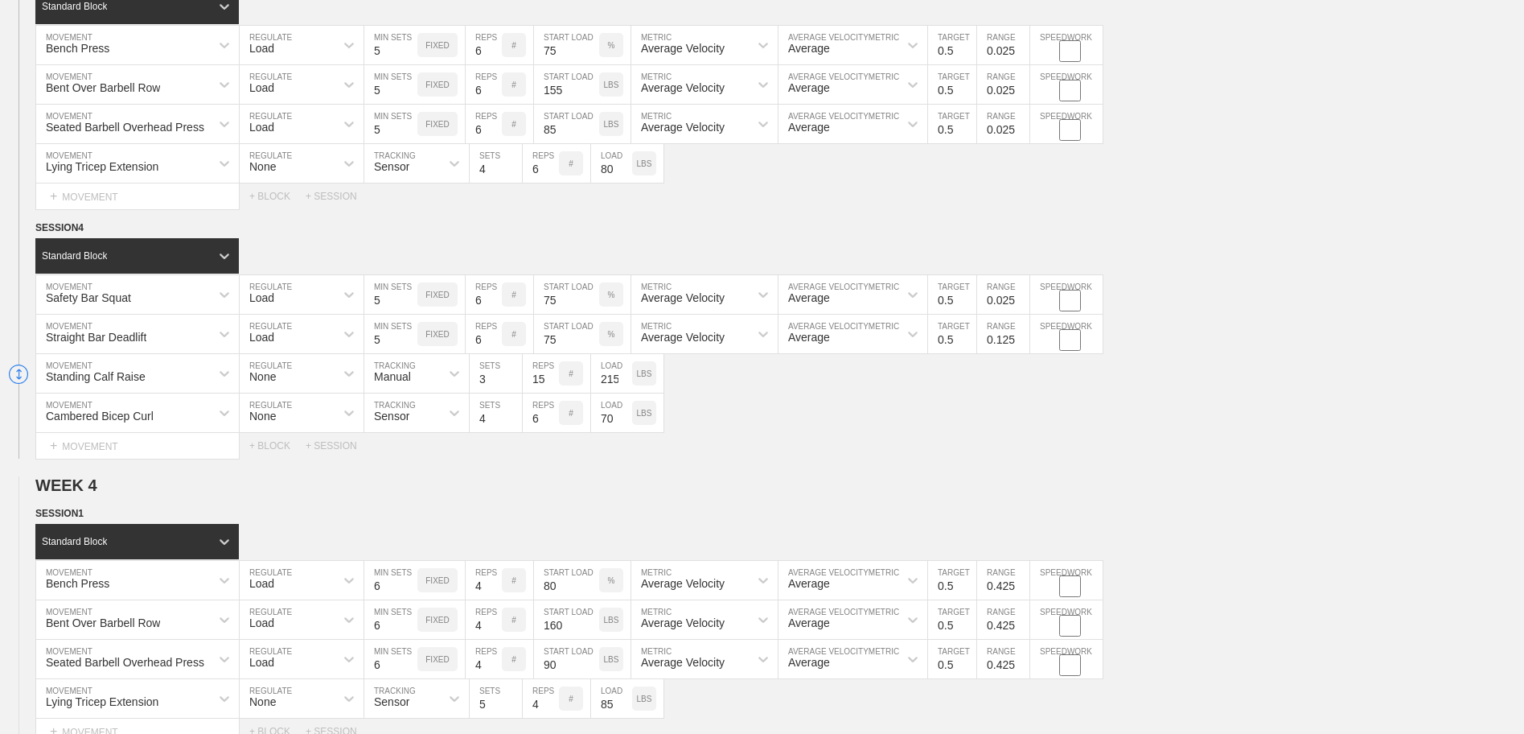
click at [1021, 347] on input "0.125" at bounding box center [1003, 333] width 52 height 39
type input "0.025"
click at [1021, 347] on input "0.025" at bounding box center [1003, 333] width 52 height 39
click at [1021, 593] on input "0.325" at bounding box center [1003, 580] width 52 height 39
click at [1020, 593] on input "0.225" at bounding box center [1003, 580] width 52 height 39
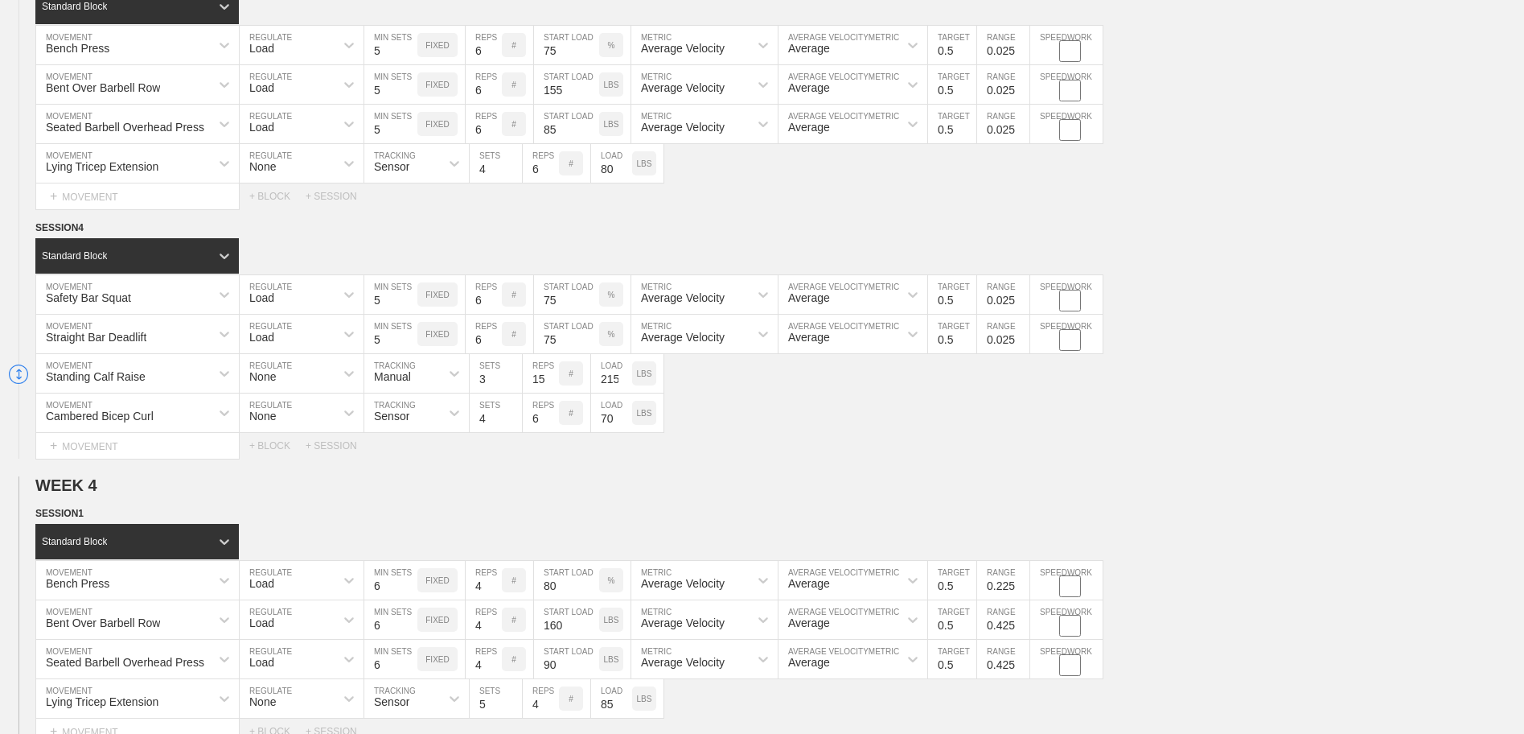
click at [1019, 591] on input "0.125" at bounding box center [1003, 580] width 52 height 39
type input "0.025"
click at [1019, 591] on input "0.025" at bounding box center [1003, 580] width 52 height 39
click at [1021, 630] on input "0.325" at bounding box center [1003, 619] width 52 height 39
click at [1021, 630] on input "0.225" at bounding box center [1003, 619] width 52 height 39
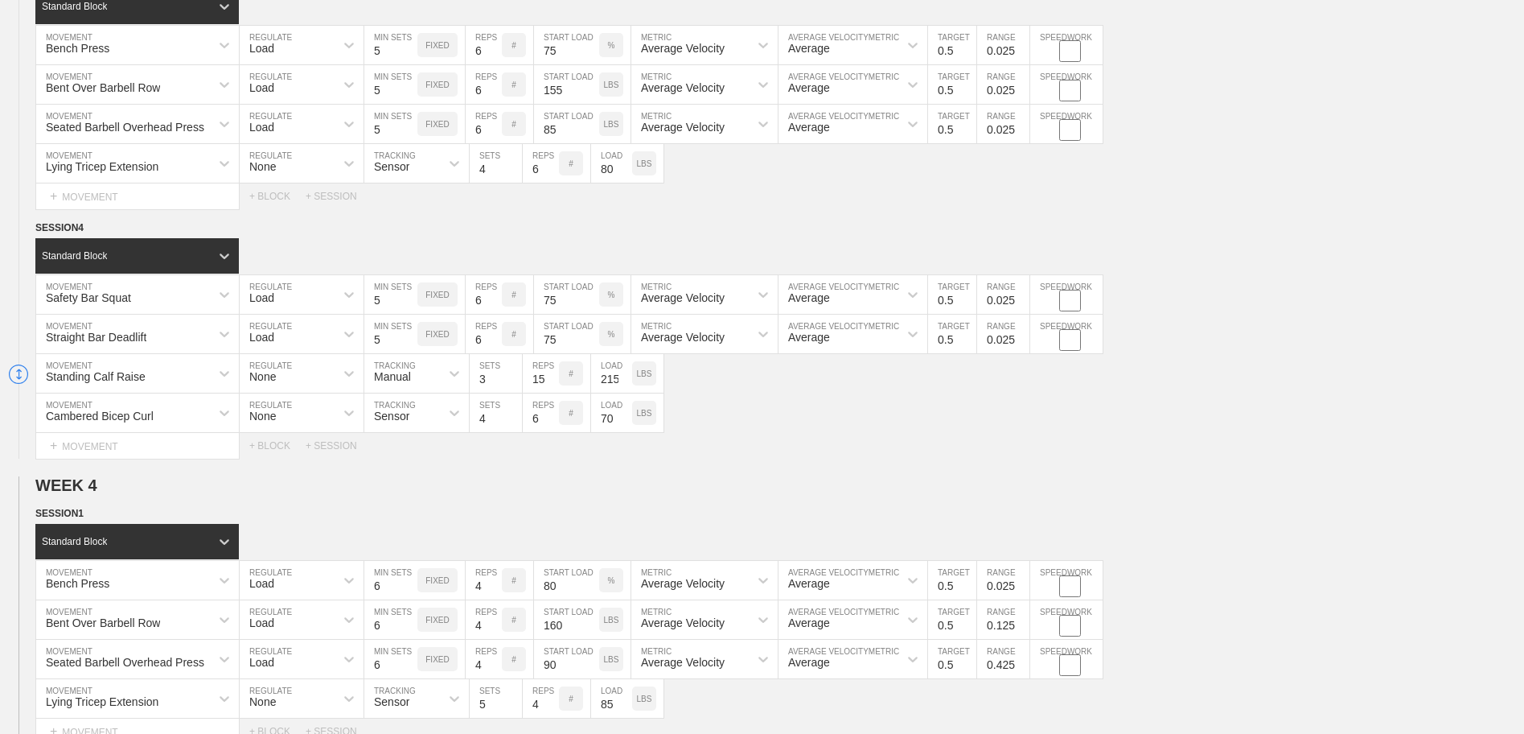
click at [1021, 630] on input "0.125" at bounding box center [1003, 619] width 52 height 39
click at [1021, 630] on input "0.025" at bounding box center [1003, 619] width 52 height 39
click at [1020, 633] on input "-0.075" at bounding box center [1003, 619] width 52 height 39
click at [1021, 631] on input "-0.175" at bounding box center [1003, 619] width 52 height 39
click at [1021, 631] on input "-0.275" at bounding box center [1003, 619] width 52 height 39
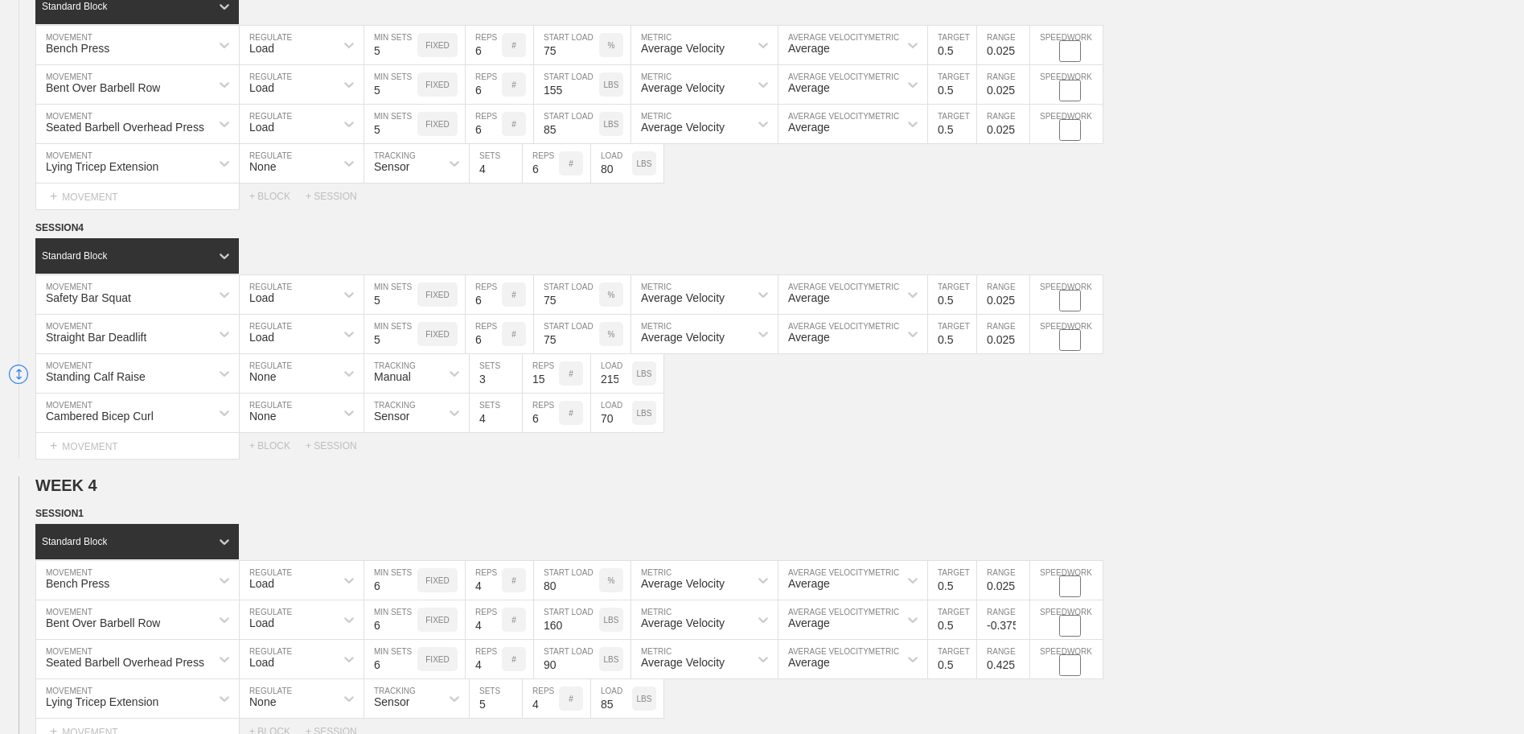
click at [1021, 631] on input "-0.375" at bounding box center [1003, 619] width 52 height 39
click at [1021, 631] on input "-0.475" at bounding box center [1003, 619] width 52 height 39
click at [1021, 631] on input "-0.575" at bounding box center [1003, 619] width 52 height 39
click at [1021, 631] on input "-0.675" at bounding box center [1003, 619] width 52 height 39
click at [1020, 626] on input "-0.575" at bounding box center [1003, 619] width 52 height 39
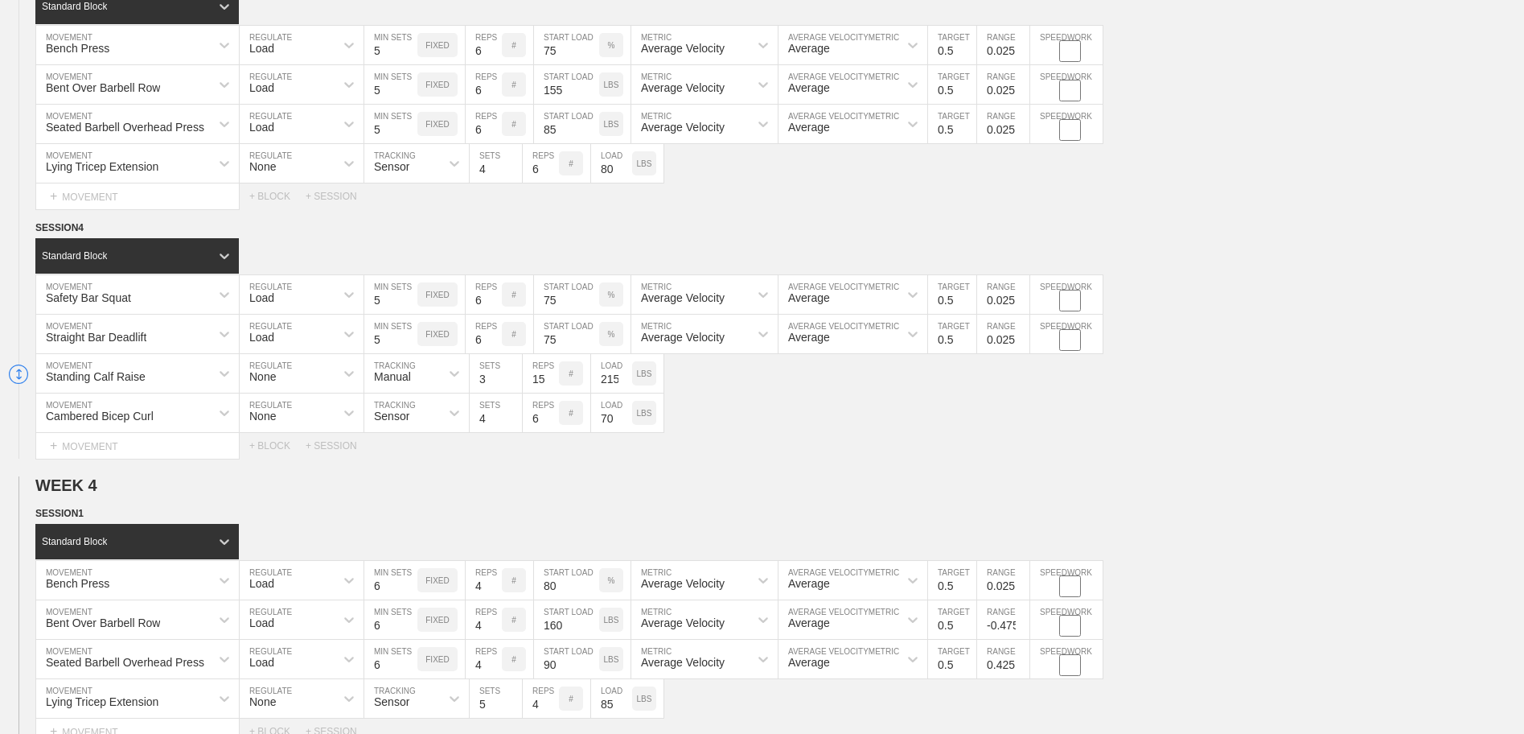
click at [1020, 625] on input "-0.475" at bounding box center [1003, 619] width 52 height 39
click at [1021, 623] on input "-0.375" at bounding box center [1003, 619] width 52 height 39
click at [1021, 623] on input "-0.275" at bounding box center [1003, 619] width 52 height 39
click at [1021, 623] on input "-0.175" at bounding box center [1003, 619] width 52 height 39
click at [1021, 623] on input "-0.075" at bounding box center [1003, 619] width 52 height 39
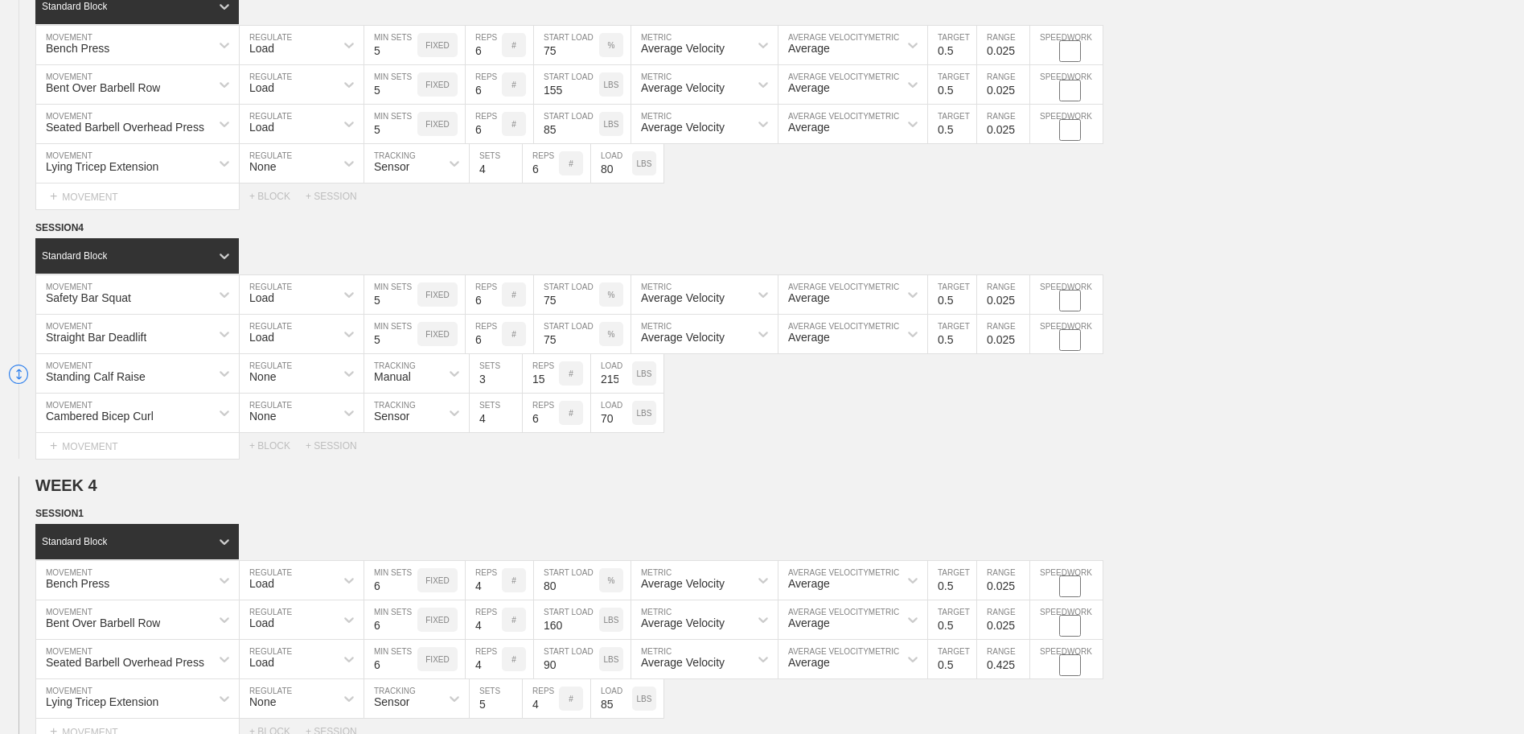
type input "0.025"
click at [1021, 624] on input "0.025" at bounding box center [1003, 619] width 52 height 39
click at [1022, 672] on input "-1.075" at bounding box center [1003, 658] width 52 height 39
click at [1021, 666] on input "-0.975" at bounding box center [1003, 658] width 52 height 39
click at [1021, 663] on input "-0.875" at bounding box center [1003, 658] width 52 height 39
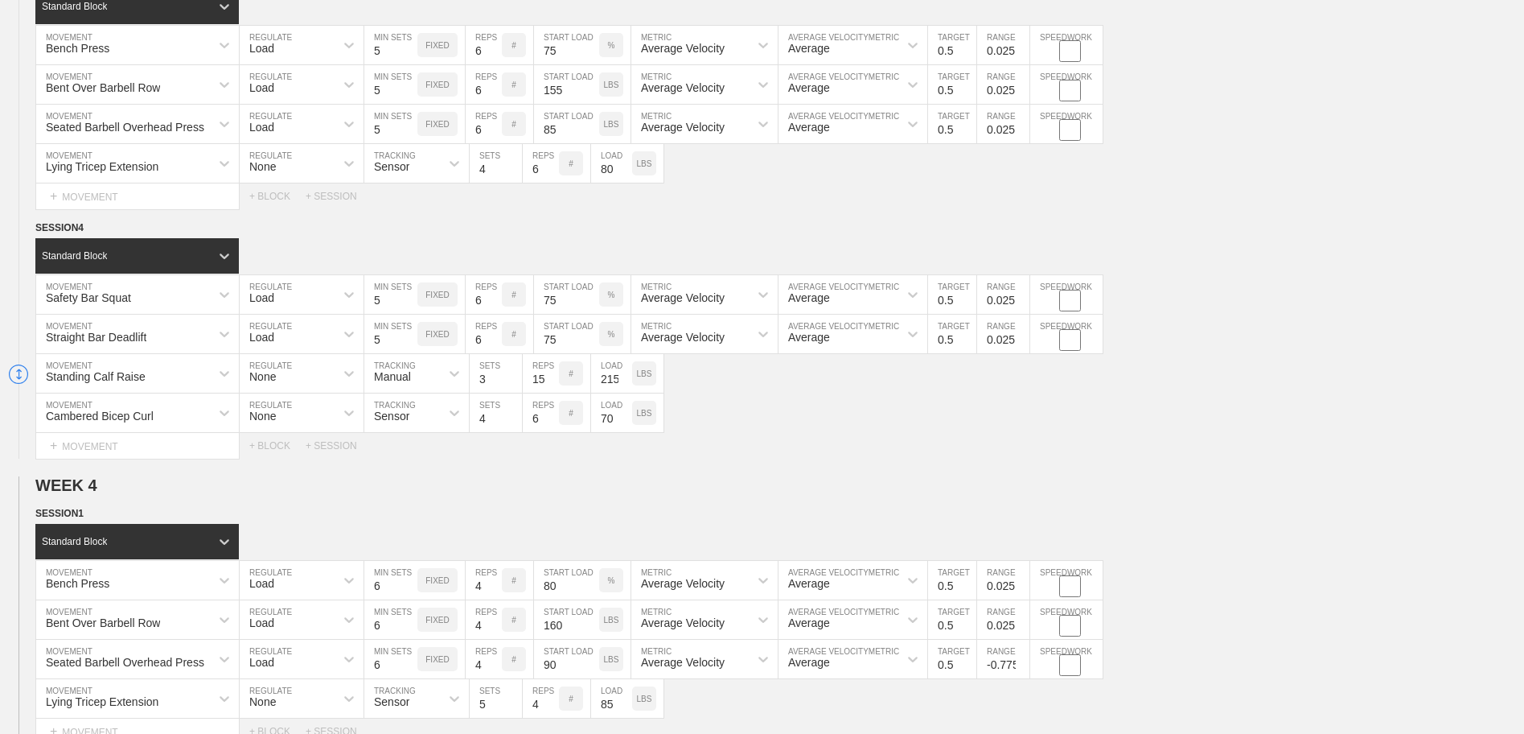
click at [1021, 663] on input "-0.775" at bounding box center [1003, 658] width 52 height 39
click at [1021, 663] on input "-0.675" at bounding box center [1003, 658] width 52 height 39
click at [1021, 663] on input "-0.575" at bounding box center [1003, 658] width 52 height 39
click at [1021, 663] on input "-0.475" at bounding box center [1003, 658] width 52 height 39
click at [1021, 663] on input "-0.375" at bounding box center [1003, 658] width 52 height 39
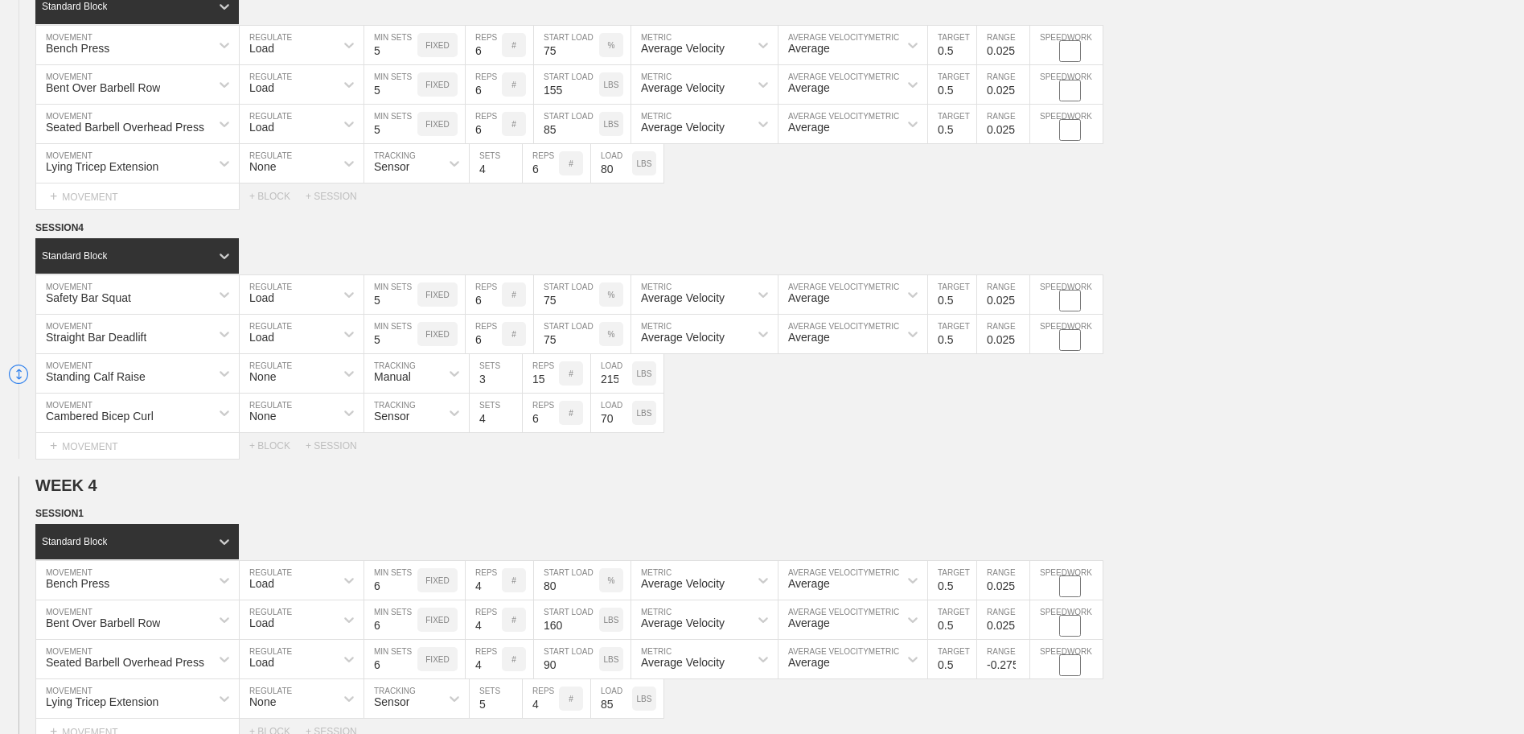
click at [1021, 663] on input "-0.275" at bounding box center [1003, 658] width 52 height 39
click at [1021, 663] on input "-0.175" at bounding box center [1003, 658] width 52 height 39
click at [1021, 662] on input "-0.075" at bounding box center [1003, 658] width 52 height 39
type input "0.025"
click at [1021, 662] on input "0.025" at bounding box center [1003, 658] width 52 height 39
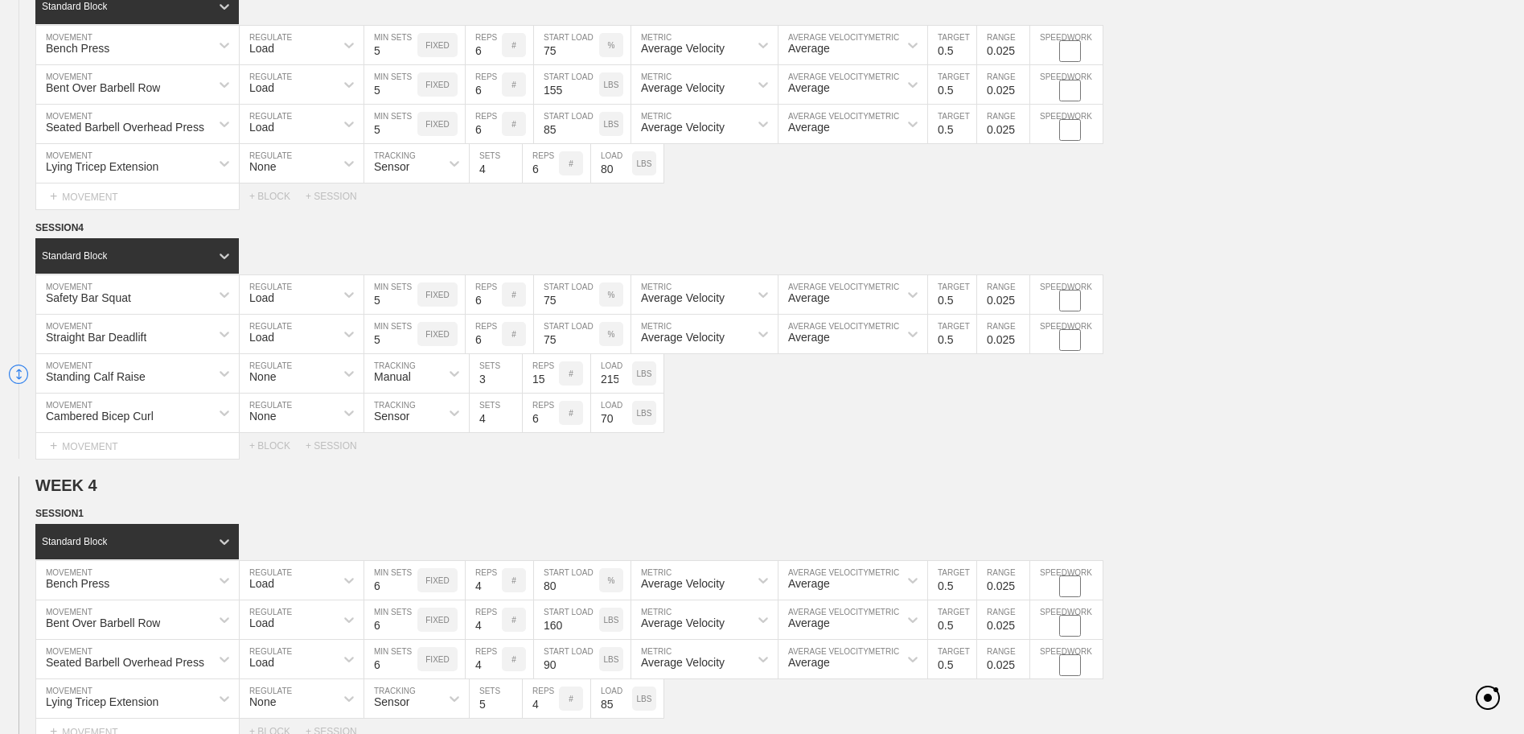
click at [1186, 581] on div "Bench Press MOVEMENT Load REGULATE 6 MIN SETS FIXED 4 REPS # 80 START LOAD % Av…" at bounding box center [762, 580] width 1524 height 39
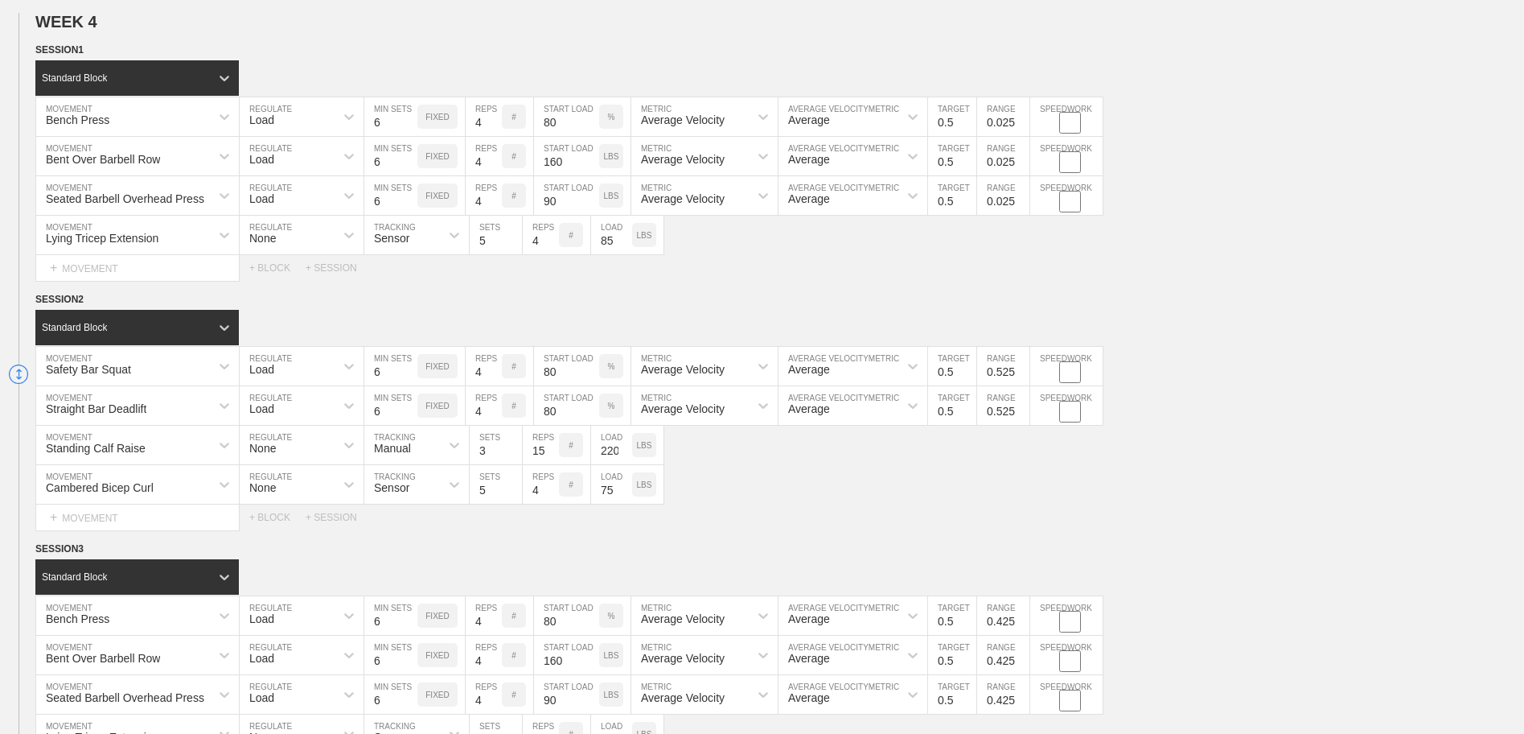
scroll to position [3298, 0]
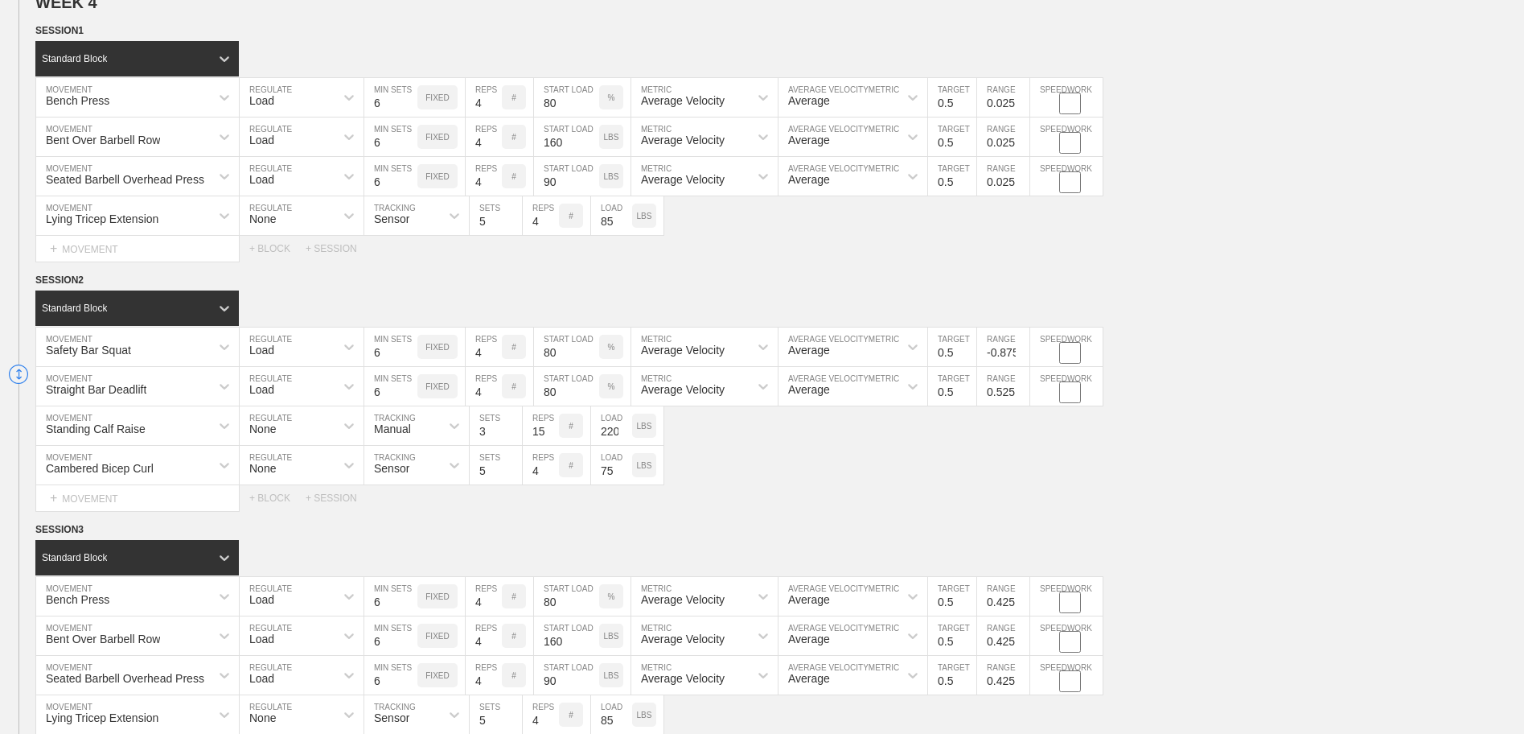
click at [1021, 359] on input "-0.875" at bounding box center [1003, 346] width 52 height 39
click at [1023, 349] on input "-0.875" at bounding box center [1003, 346] width 52 height 39
click at [1022, 351] on input "-0.775" at bounding box center [1003, 346] width 52 height 39
click at [1022, 351] on input "-0.675" at bounding box center [1003, 346] width 52 height 39
click at [1022, 351] on input "-0.575" at bounding box center [1003, 346] width 52 height 39
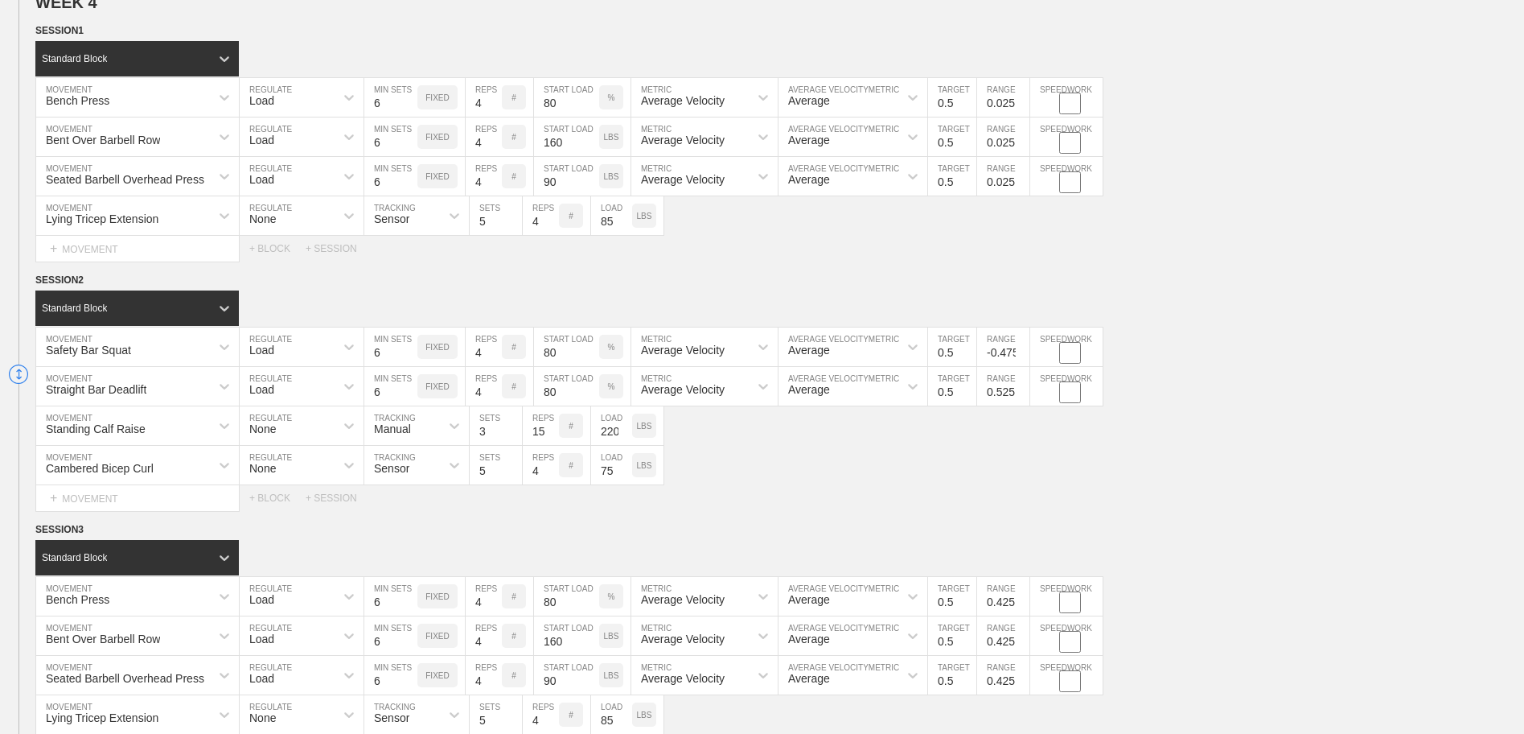
click at [1022, 351] on input "-0.475" at bounding box center [1003, 346] width 52 height 39
click at [1022, 351] on input "-0.375" at bounding box center [1003, 346] width 52 height 39
click at [1022, 351] on input "-0.275" at bounding box center [1003, 346] width 52 height 39
click at [1022, 351] on input "-0.175" at bounding box center [1003, 346] width 52 height 39
click at [1022, 351] on input "-0.075" at bounding box center [1003, 346] width 52 height 39
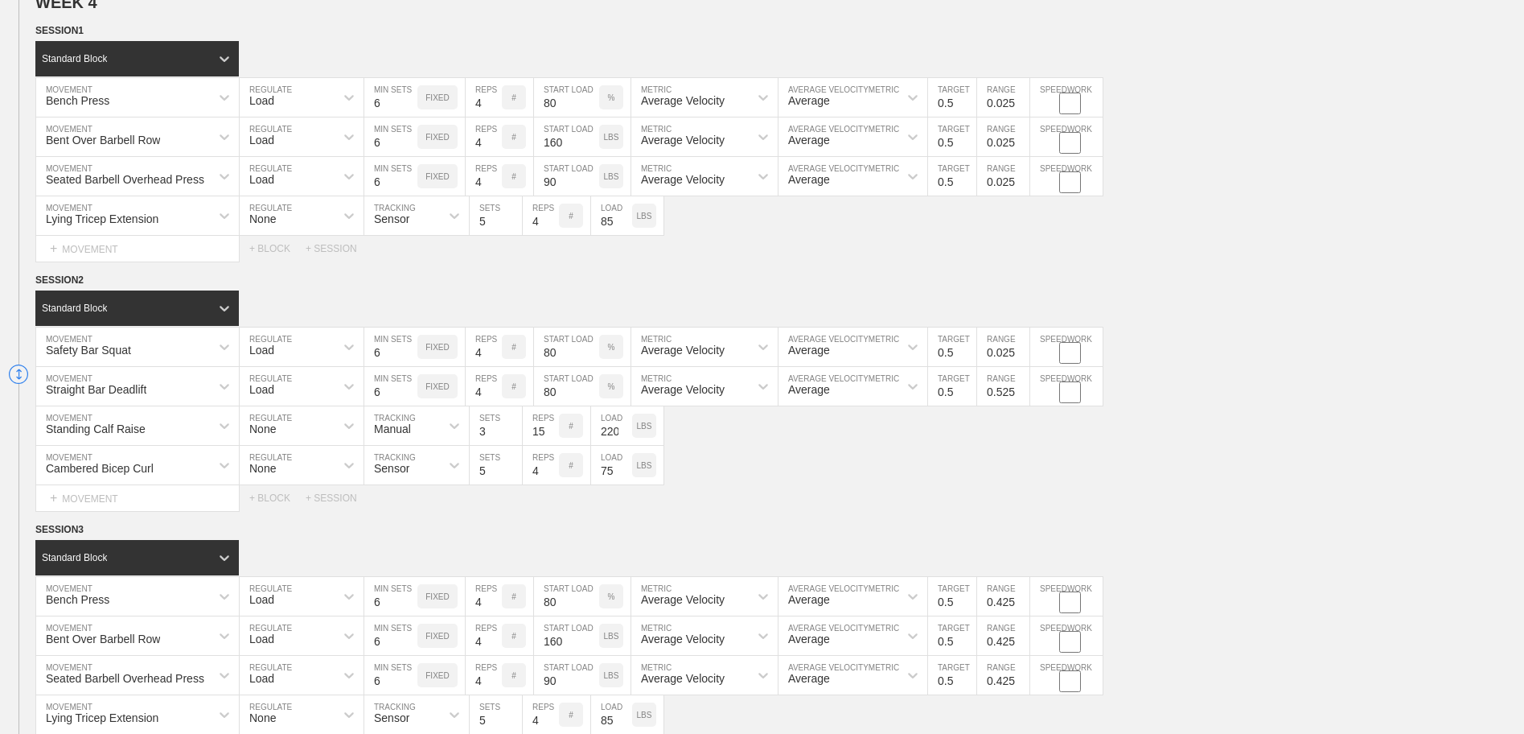
type input "0.025"
click at [1022, 351] on input "0.025" at bounding box center [1003, 346] width 52 height 39
click at [1022, 400] on input "-0.975" at bounding box center [1003, 386] width 52 height 39
click at [1022, 400] on input "-1.075" at bounding box center [1003, 386] width 52 height 39
click at [1022, 400] on input "-1.175" at bounding box center [1003, 386] width 52 height 39
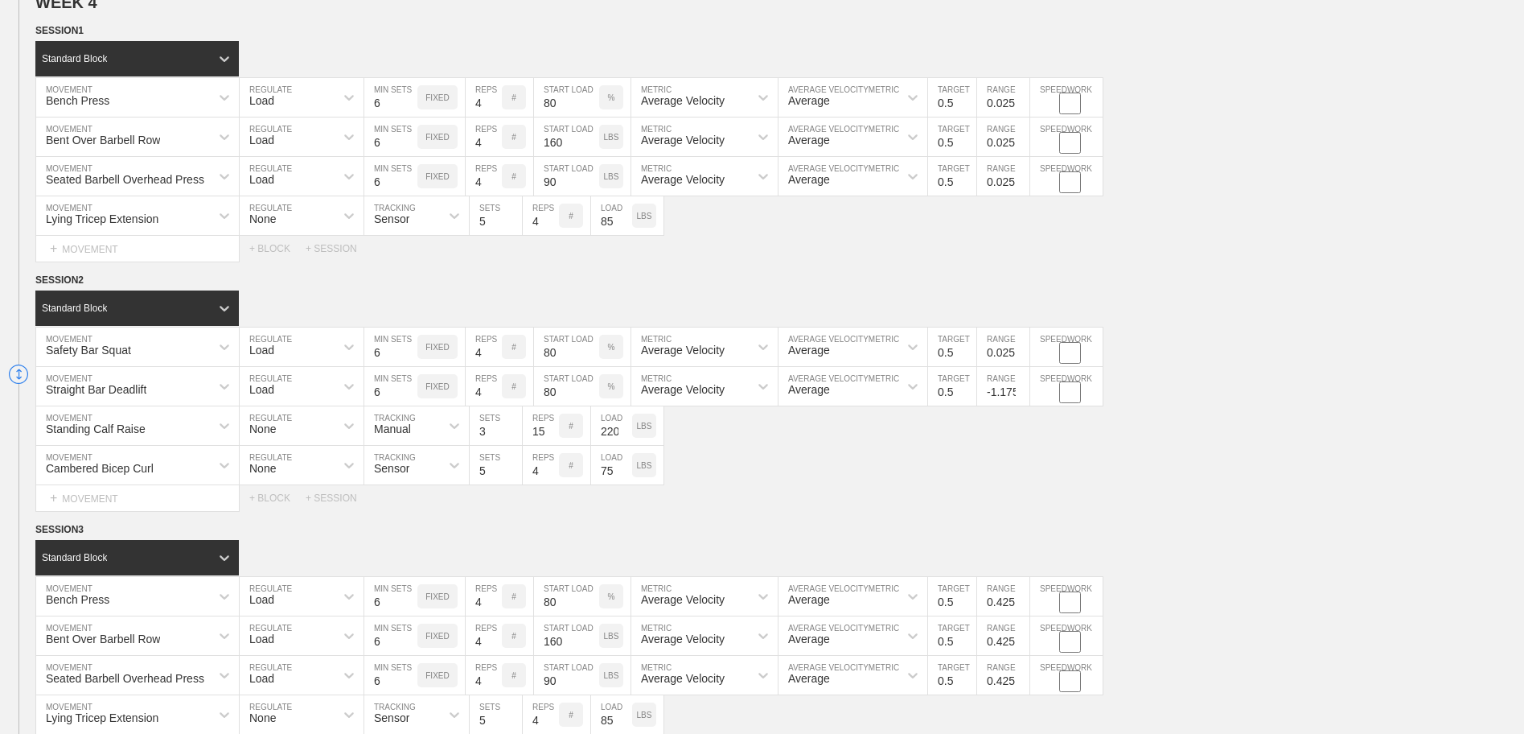
click at [1022, 392] on input "-1.075" at bounding box center [1003, 386] width 52 height 39
click at [1022, 392] on input "-0.975" at bounding box center [1003, 386] width 52 height 39
click at [1019, 391] on input "-0.875" at bounding box center [1003, 386] width 52 height 39
click at [1019, 391] on input "-0.775" at bounding box center [1003, 386] width 52 height 39
click at [1019, 391] on input "-0.675" at bounding box center [1003, 386] width 52 height 39
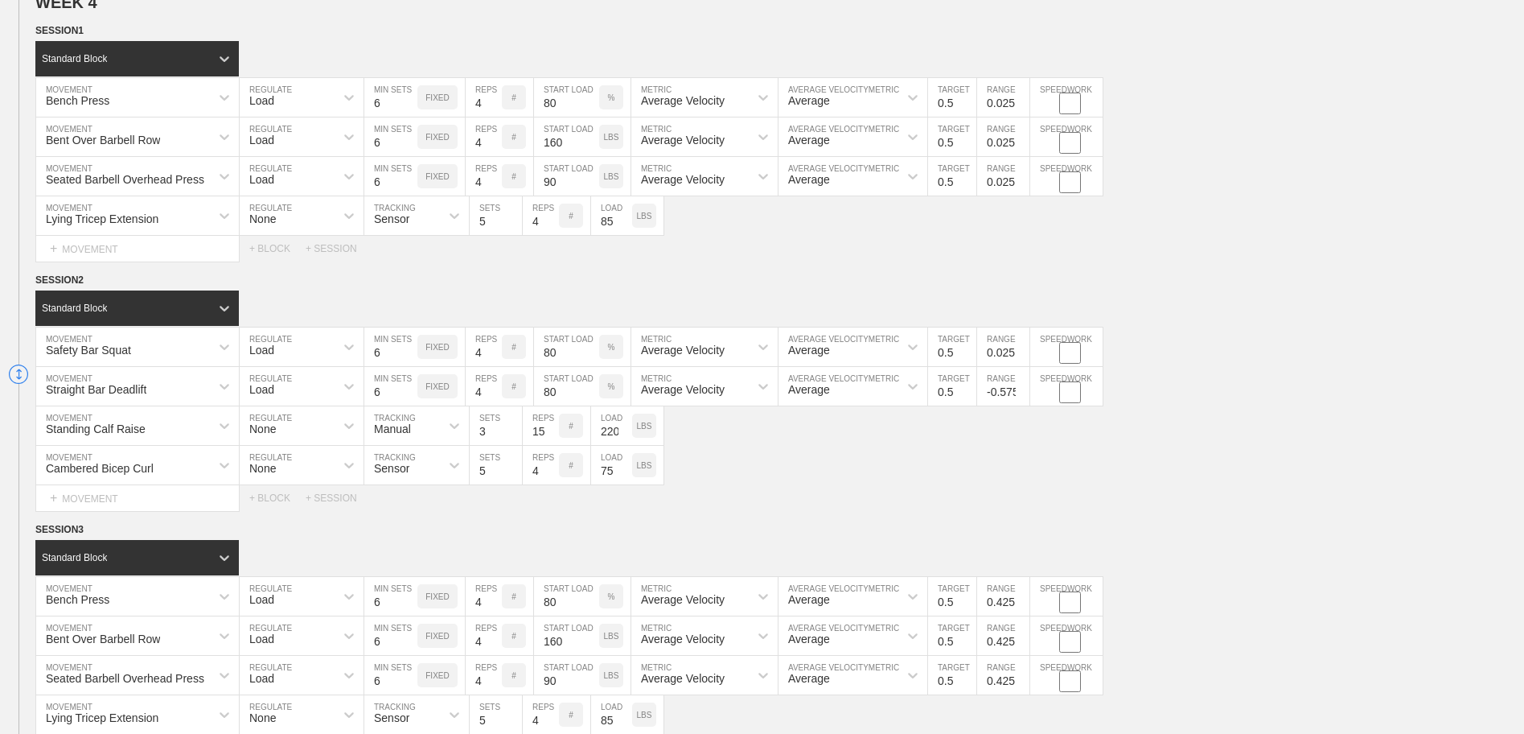
click at [1019, 391] on input "-0.575" at bounding box center [1003, 386] width 52 height 39
click at [1019, 391] on input "-0.475" at bounding box center [1003, 386] width 52 height 39
click at [1019, 391] on input "-0.375" at bounding box center [1003, 386] width 52 height 39
click at [1019, 391] on input "-0.275" at bounding box center [1003, 386] width 52 height 39
click at [1019, 391] on input "-0.175" at bounding box center [1003, 386] width 52 height 39
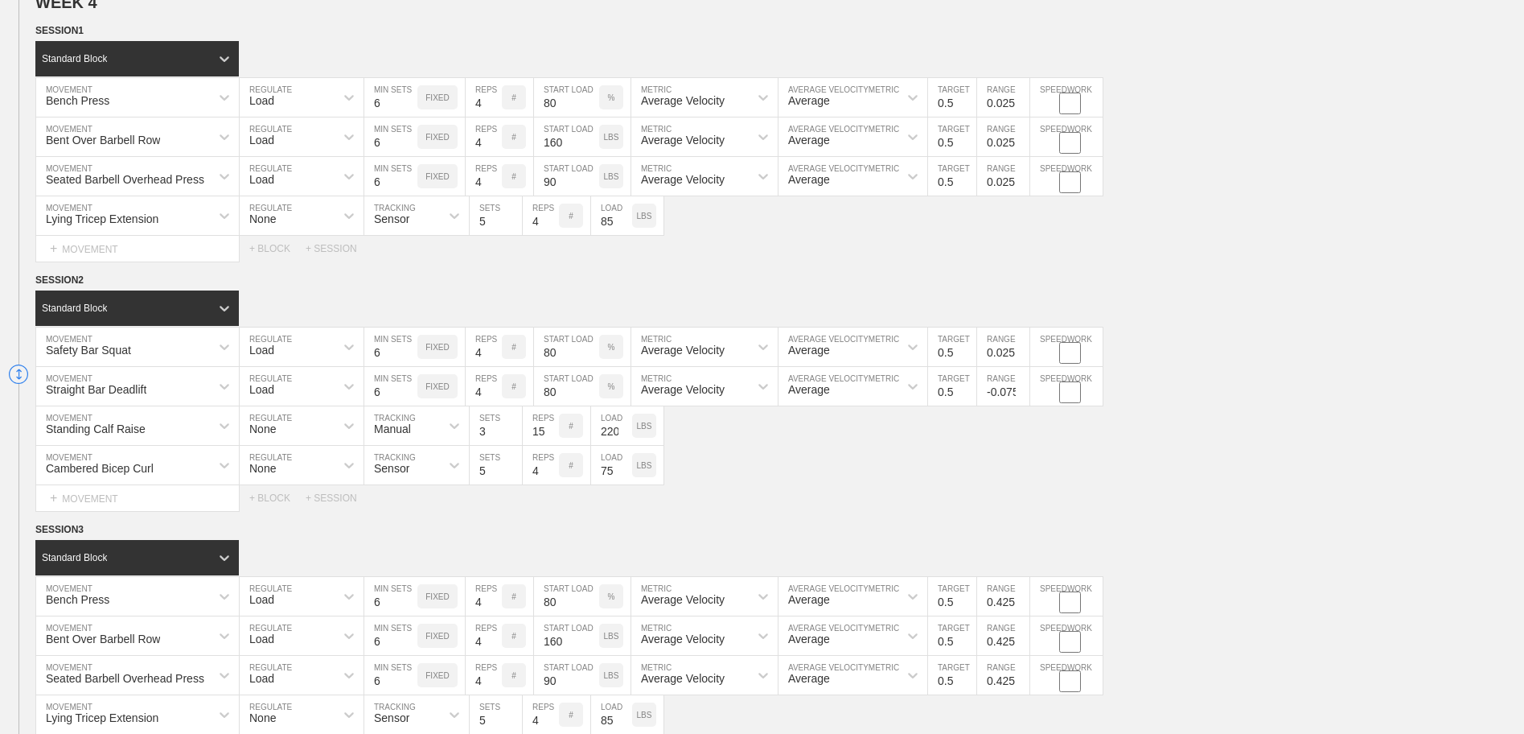
click at [1019, 391] on input "-0.075" at bounding box center [1003, 386] width 52 height 39
type input "0.025"
click at [1019, 391] on input "0.025" at bounding box center [1003, 386] width 52 height 39
click at [1214, 382] on div "Straight Bar Deadlift MOVEMENT Load REGULATE 6 MIN SETS FIXED 4 REPS # 80 START…" at bounding box center [762, 386] width 1524 height 39
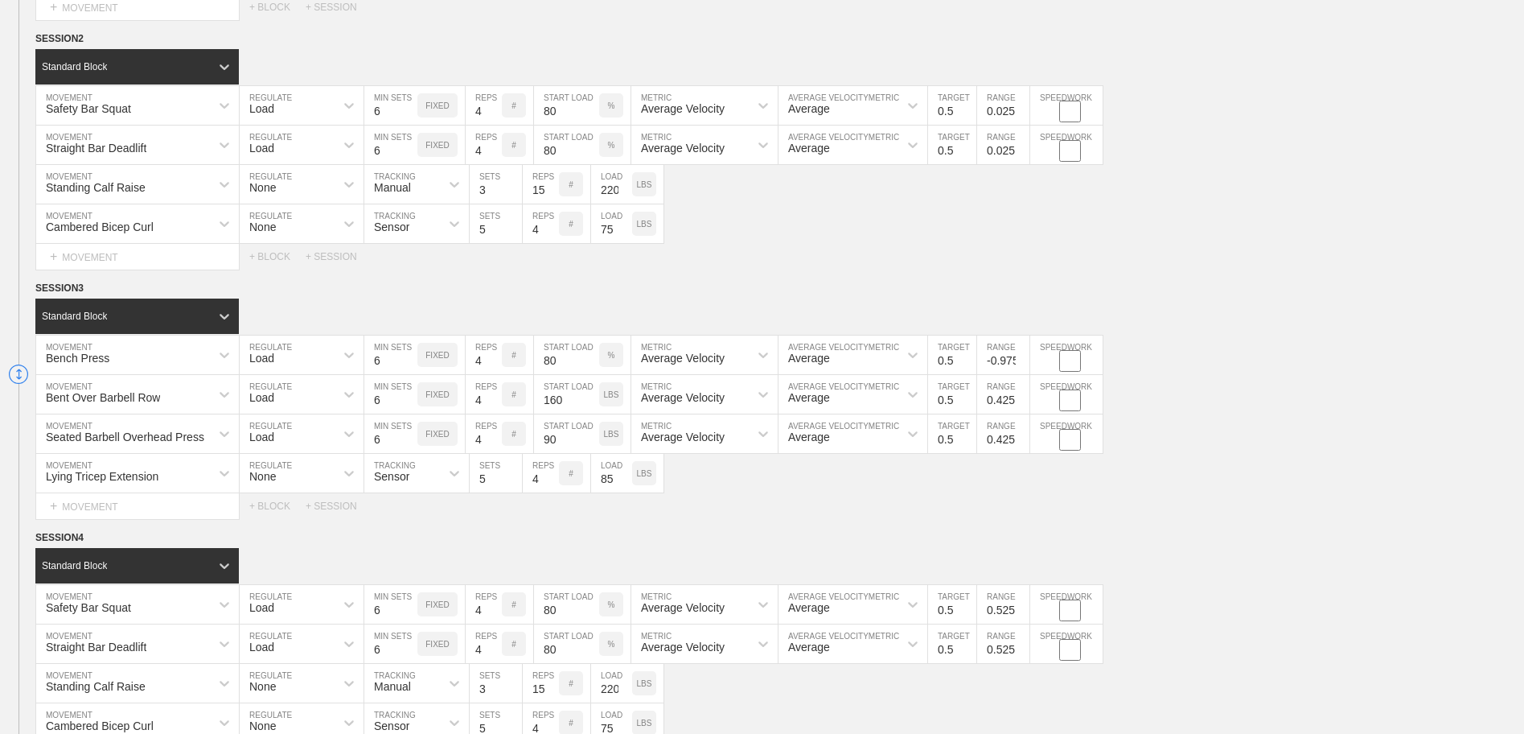
click at [1020, 369] on input "-0.975" at bounding box center [1003, 354] width 52 height 39
click at [1023, 362] on input "-0.875" at bounding box center [1003, 354] width 52 height 39
click at [1023, 362] on input "-0.775" at bounding box center [1003, 354] width 52 height 39
click at [1023, 362] on input "-0.675" at bounding box center [1003, 354] width 52 height 39
click at [1023, 360] on input "-0.575" at bounding box center [1003, 354] width 52 height 39
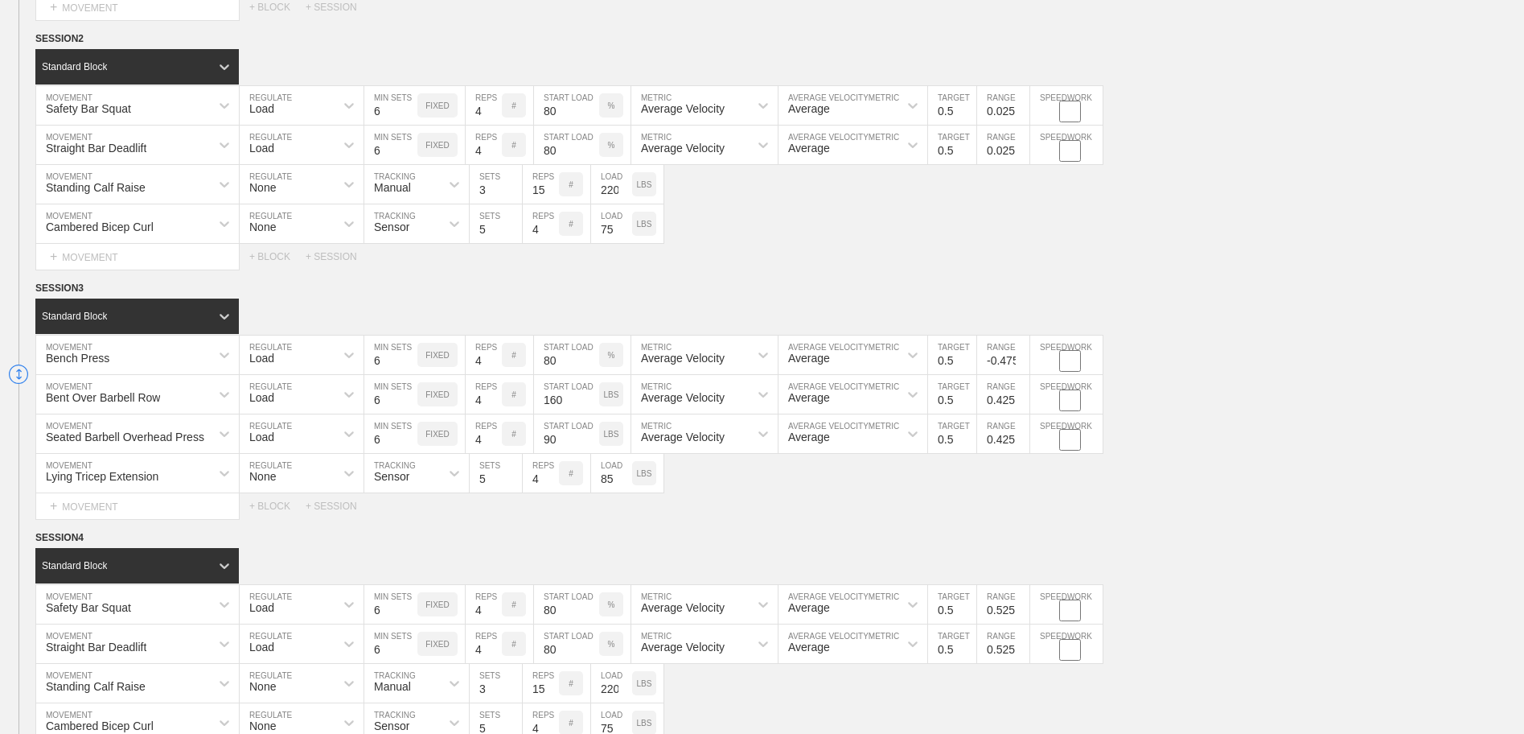
click at [1023, 360] on input "-0.475" at bounding box center [1003, 354] width 52 height 39
click at [1023, 360] on input "-0.375" at bounding box center [1003, 354] width 52 height 39
click at [1023, 360] on input "-0.275" at bounding box center [1003, 354] width 52 height 39
click at [1023, 360] on input "-0.175" at bounding box center [1003, 354] width 52 height 39
click at [1023, 360] on input "-0.075" at bounding box center [1003, 354] width 52 height 39
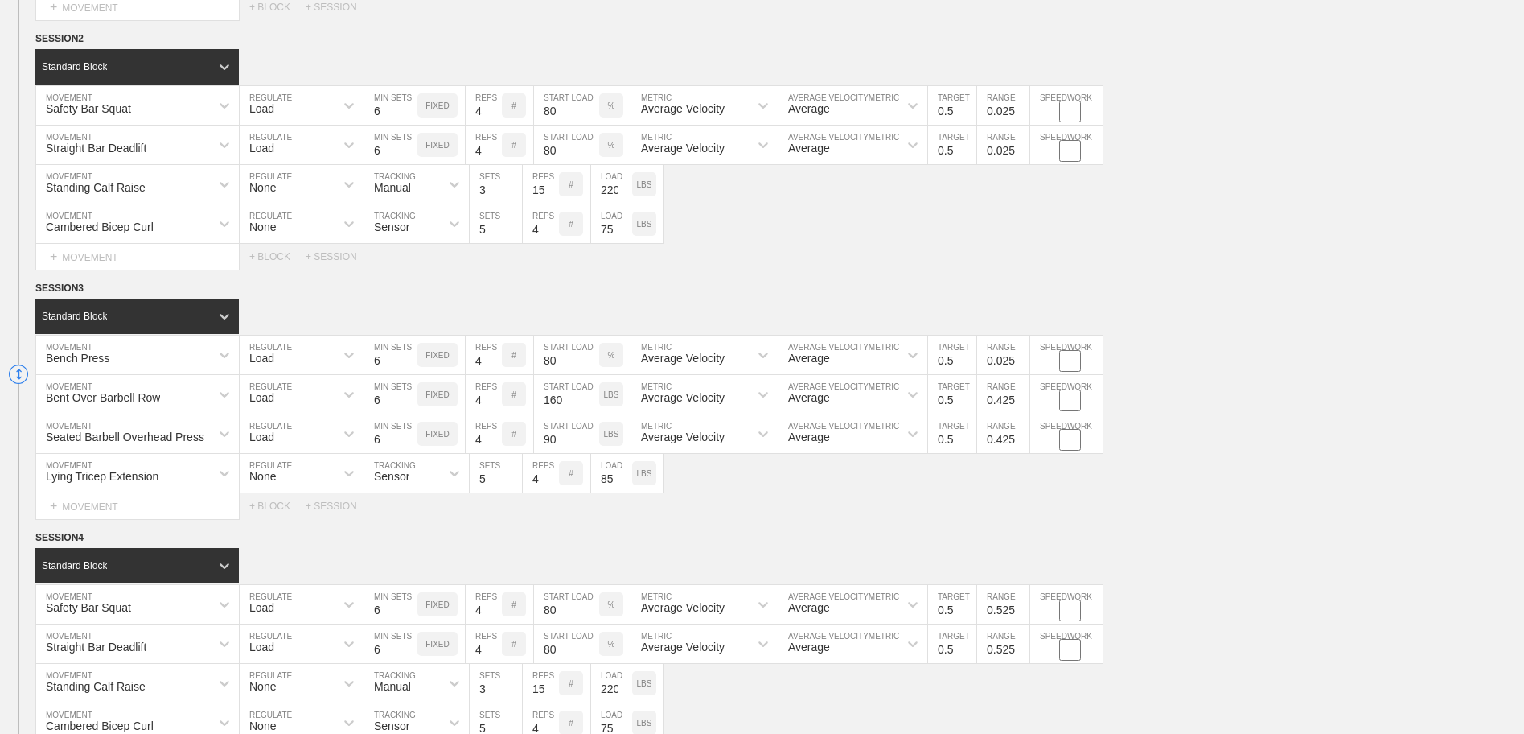
type input "0.025"
click at [1023, 360] on input "0.025" at bounding box center [1003, 354] width 52 height 39
click at [1022, 406] on input "0.325" at bounding box center [1003, 394] width 52 height 39
click at [1022, 406] on input "0.225" at bounding box center [1003, 394] width 52 height 39
click at [1022, 406] on input "0.125" at bounding box center [1003, 394] width 52 height 39
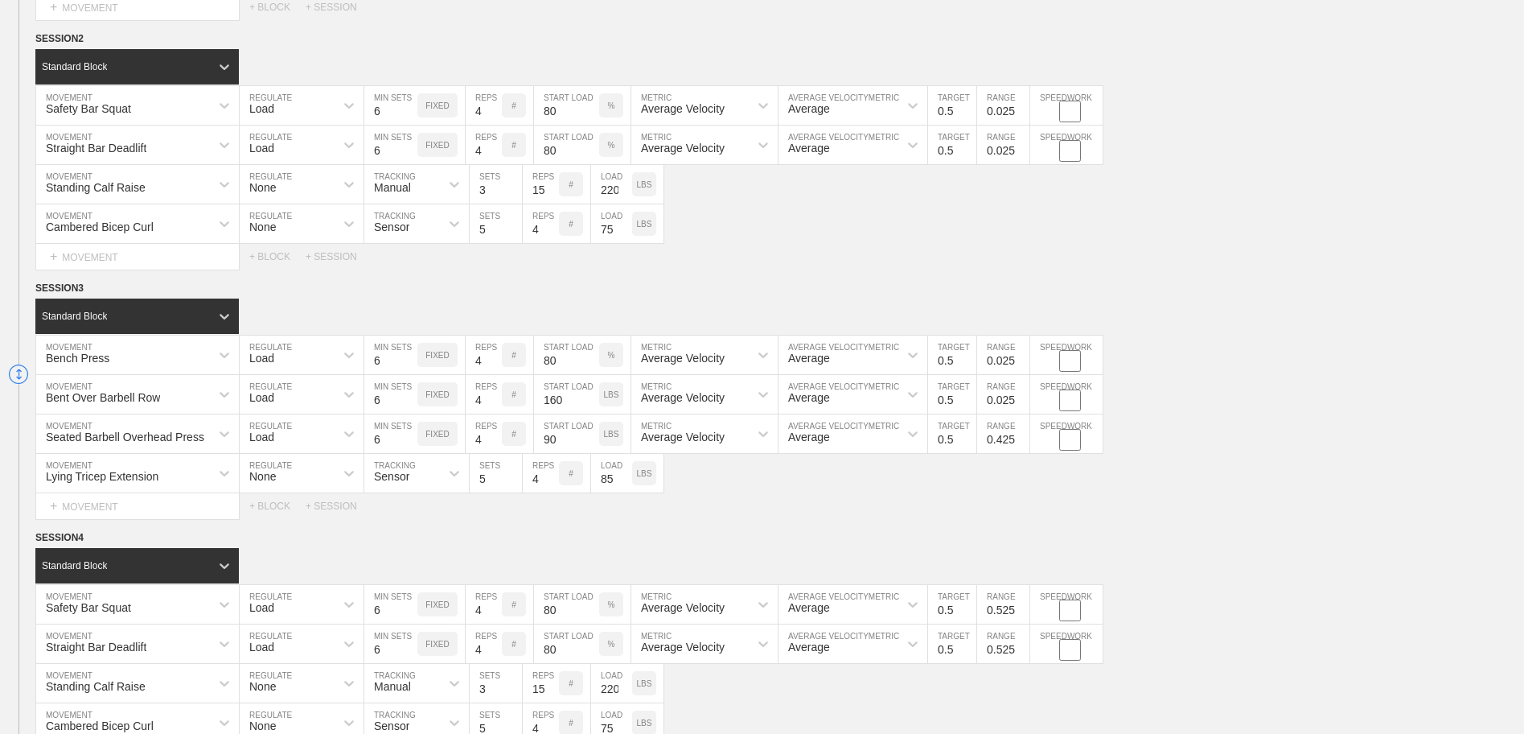
type input "0.025"
click at [1021, 405] on input "0.025" at bounding box center [1003, 394] width 52 height 39
click at [1020, 445] on input "-1.075" at bounding box center [1003, 433] width 52 height 39
click at [1021, 438] on input "-0.975" at bounding box center [1003, 433] width 52 height 39
click at [1021, 438] on input "-0.875" at bounding box center [1003, 433] width 52 height 39
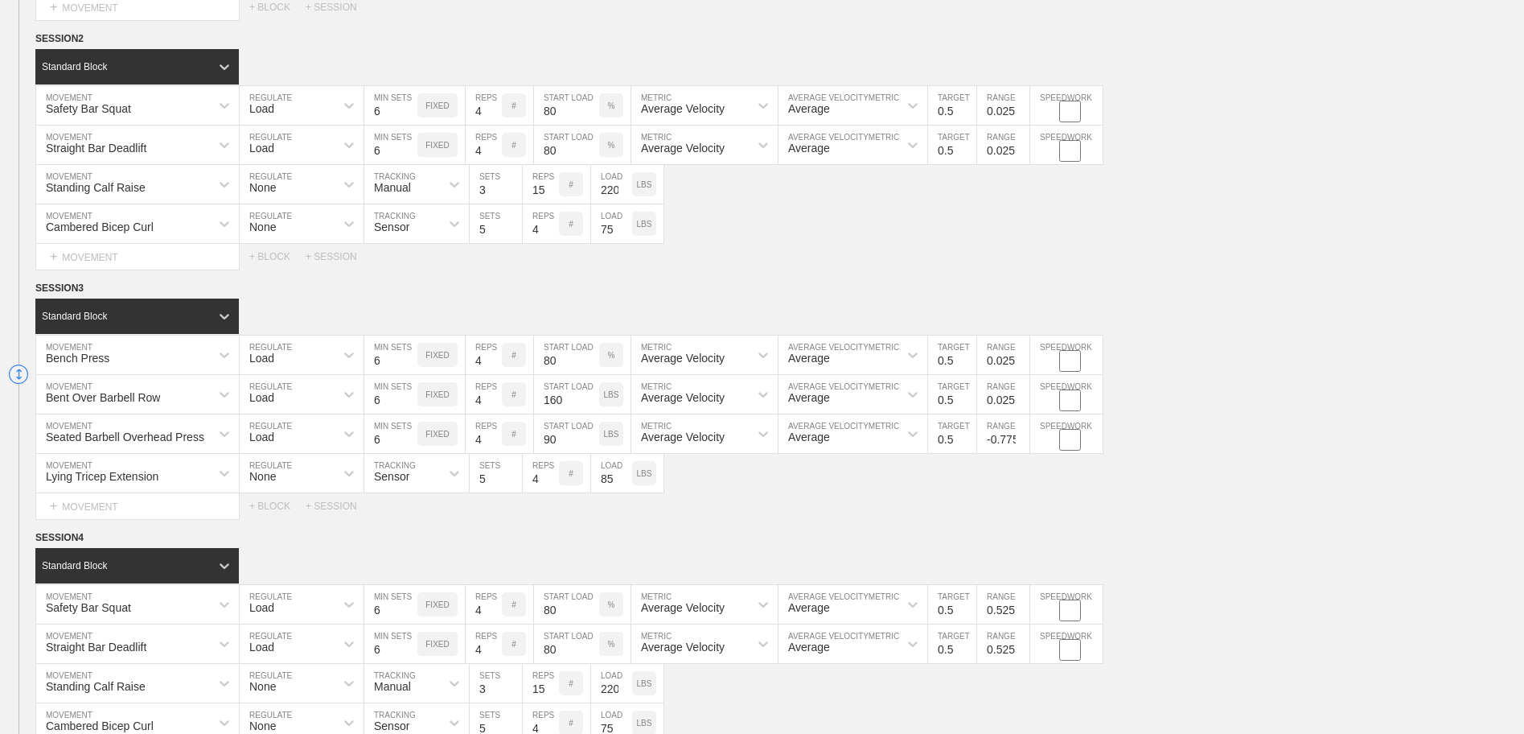
click at [1021, 438] on input "-0.775" at bounding box center [1003, 433] width 52 height 39
click at [1021, 438] on input "-0.675" at bounding box center [1003, 433] width 52 height 39
click at [1021, 438] on input "-0.575" at bounding box center [1003, 433] width 52 height 39
click at [1021, 438] on input "-0.475" at bounding box center [1003, 433] width 52 height 39
click at [1021, 438] on input "-0.375" at bounding box center [1003, 433] width 52 height 39
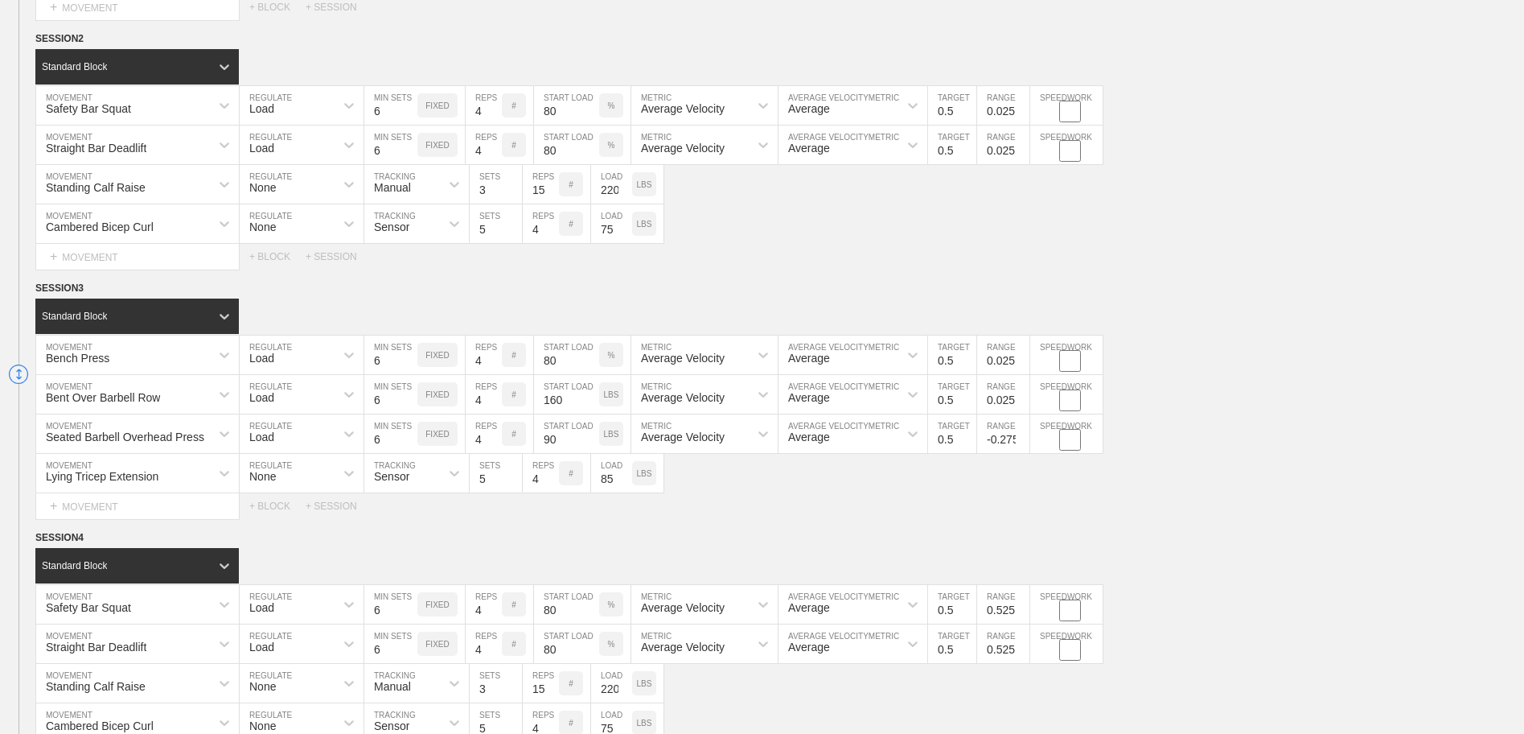
click at [1021, 438] on input "-0.275" at bounding box center [1003, 433] width 52 height 39
click at [1021, 438] on input "-0.175" at bounding box center [1003, 433] width 52 height 39
click at [1021, 438] on input "-0.075" at bounding box center [1003, 433] width 52 height 39
type input "0.025"
click at [1021, 438] on input "0.025" at bounding box center [1003, 433] width 52 height 39
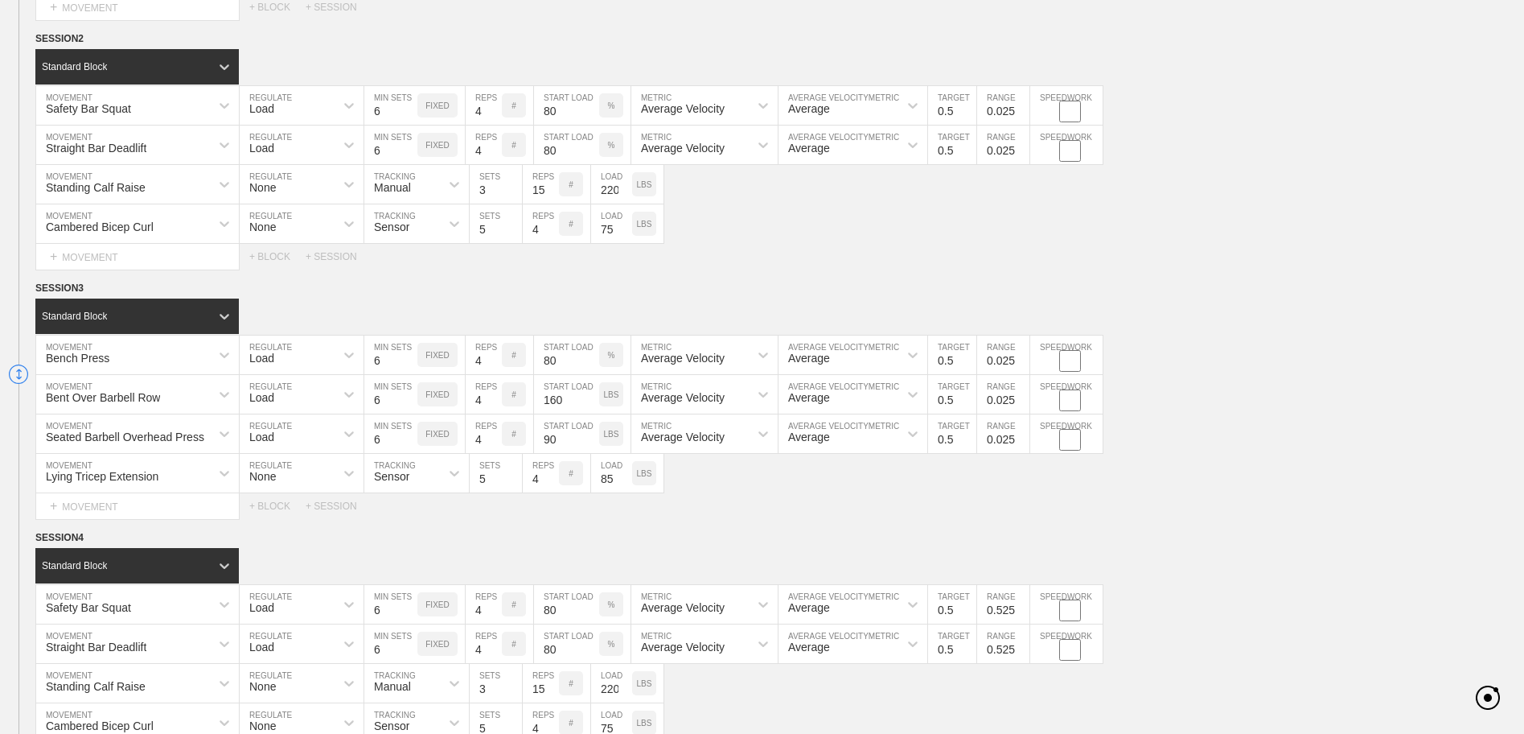
click at [1031, 512] on div "Select... MOVEMENT + MOVEMENT + BLOCK + SESSION" at bounding box center [762, 506] width 1524 height 26
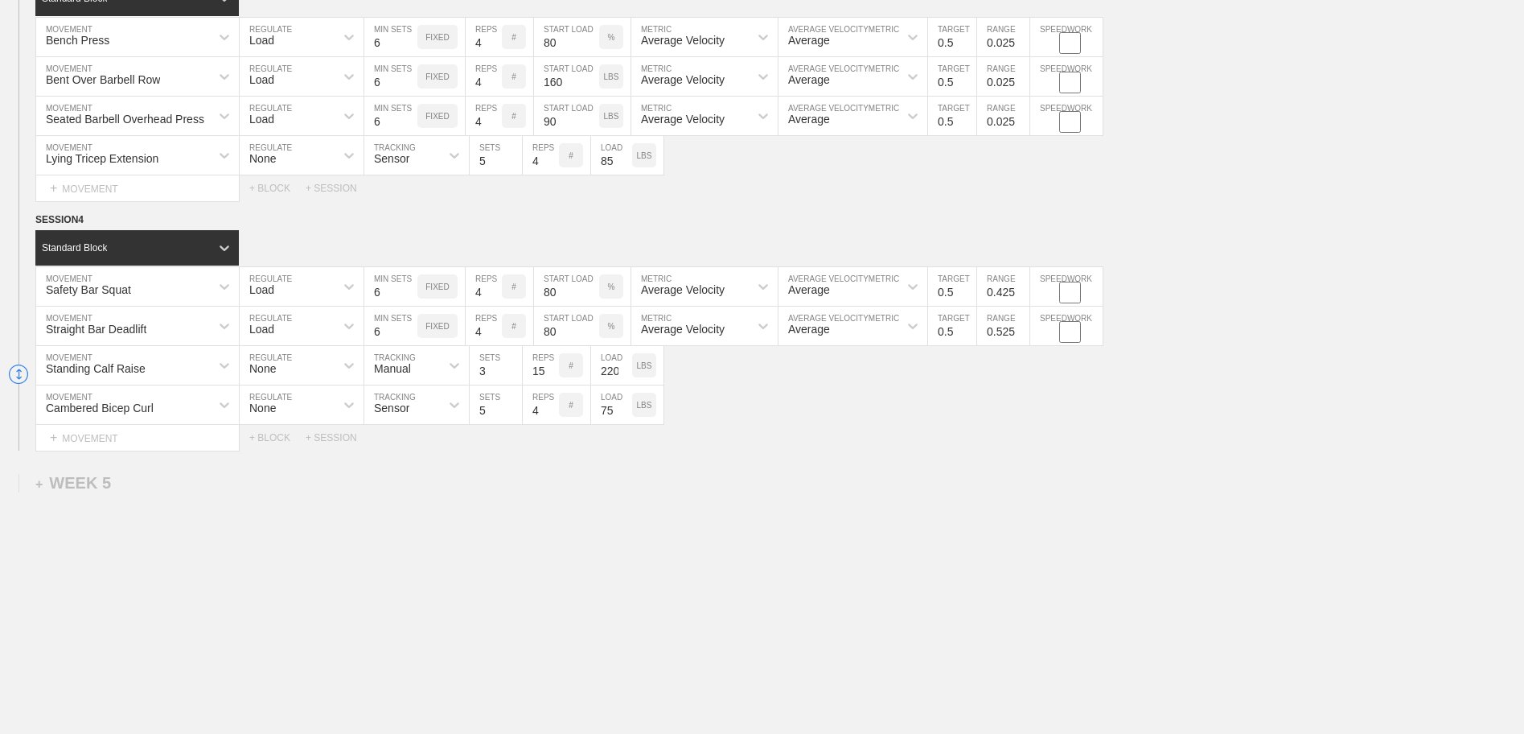
click at [1021, 297] on input "0.425" at bounding box center [1003, 286] width 52 height 39
click at [1021, 297] on input "0.325" at bounding box center [1003, 286] width 52 height 39
click at [1021, 297] on input "0.225" at bounding box center [1003, 286] width 52 height 39
click at [1021, 297] on input "0.125" at bounding box center [1003, 286] width 52 height 39
type input "0.025"
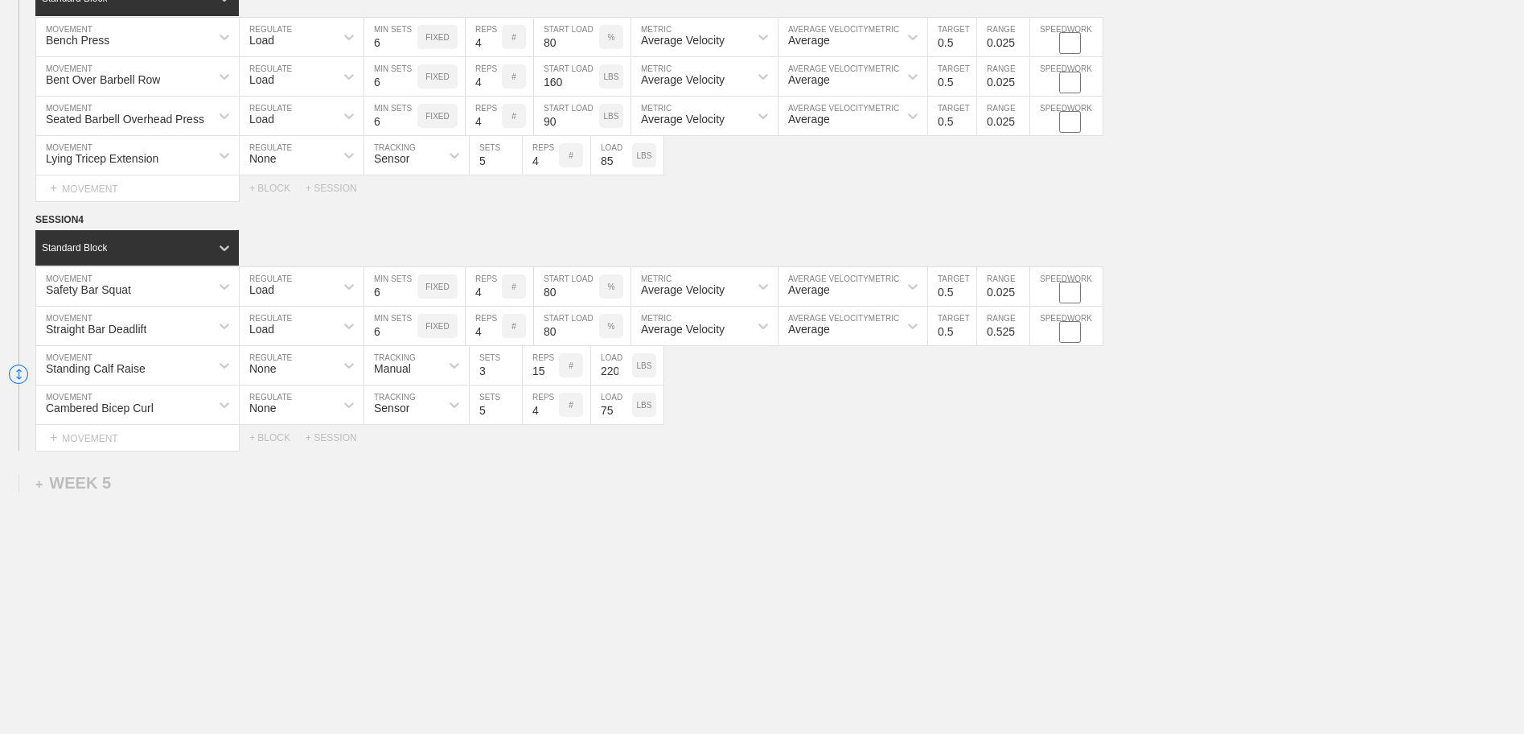
click at [1021, 297] on input "0.025" at bounding box center [1003, 286] width 52 height 39
click at [1023, 335] on input "0.425" at bounding box center [1003, 325] width 52 height 39
click at [1023, 335] on input "0.325" at bounding box center [1003, 325] width 52 height 39
click at [1023, 335] on input "0.225" at bounding box center [1003, 325] width 52 height 39
click at [1023, 335] on input "0.125" at bounding box center [1003, 325] width 52 height 39
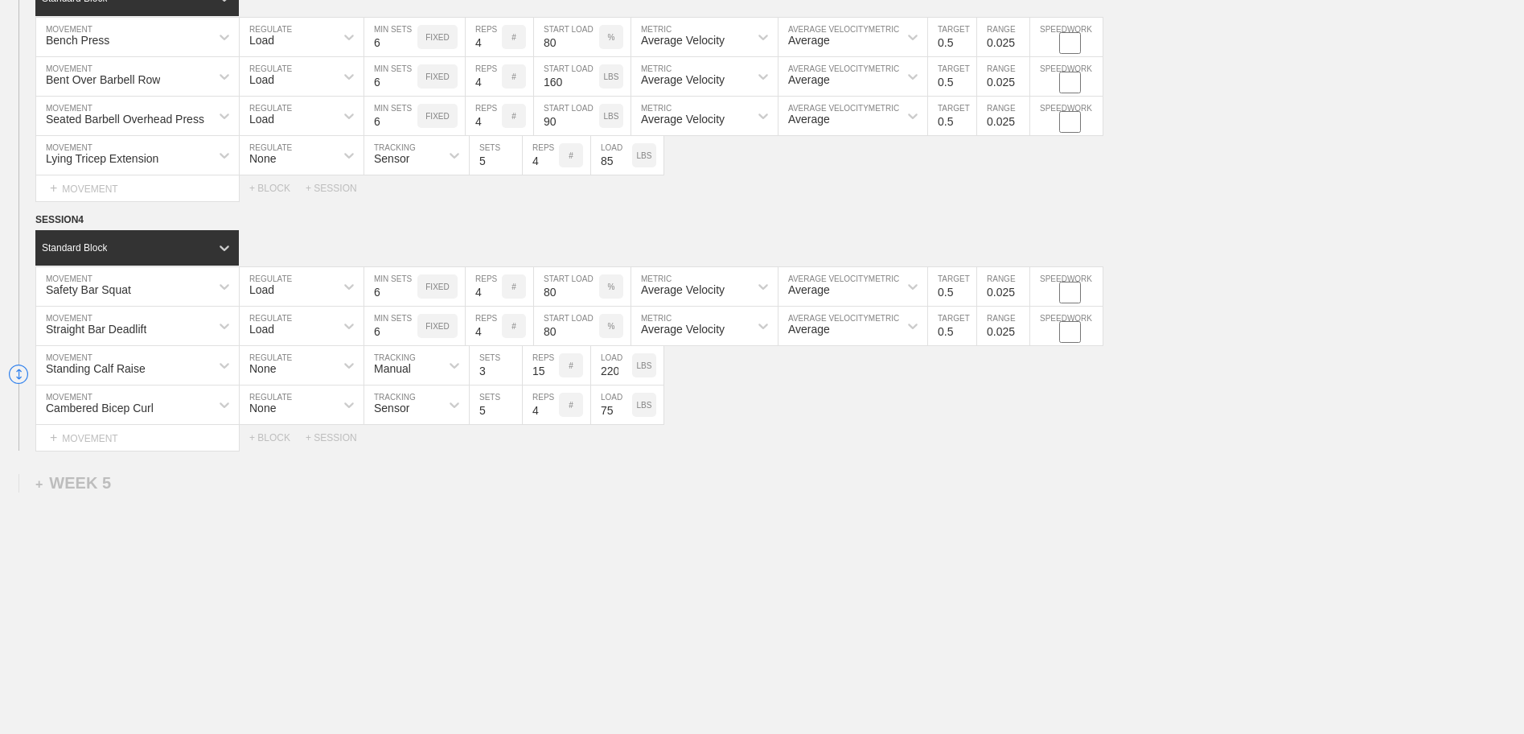
type input "0.025"
click at [1023, 335] on input "0.025" at bounding box center [1003, 325] width 52 height 39
click at [1029, 408] on div "Cambered Bicep Curl MOVEMENT None REGULATE Sensor TRACKING 5 SETS 4 REPS # 75 L…" at bounding box center [762, 404] width 1524 height 39
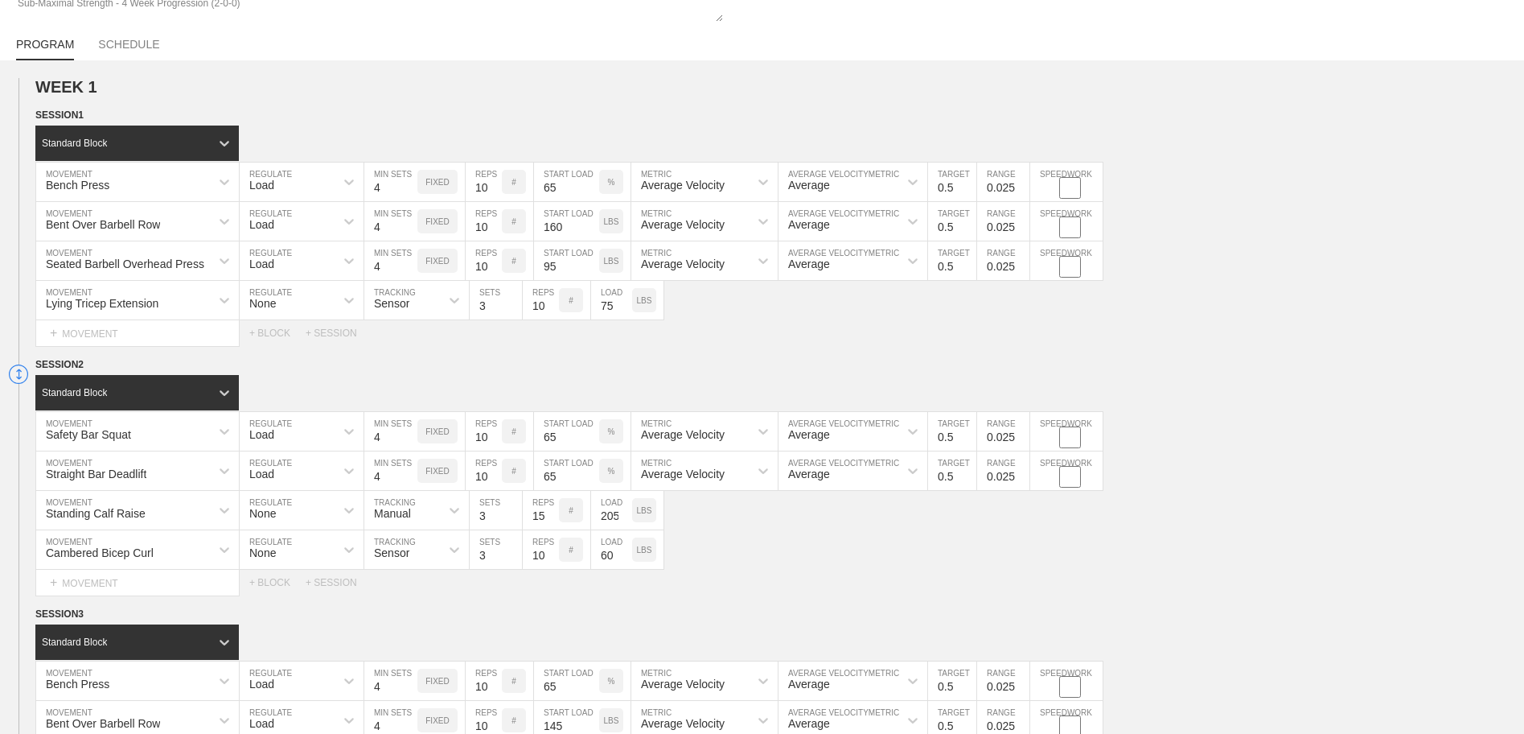
scroll to position [322, 0]
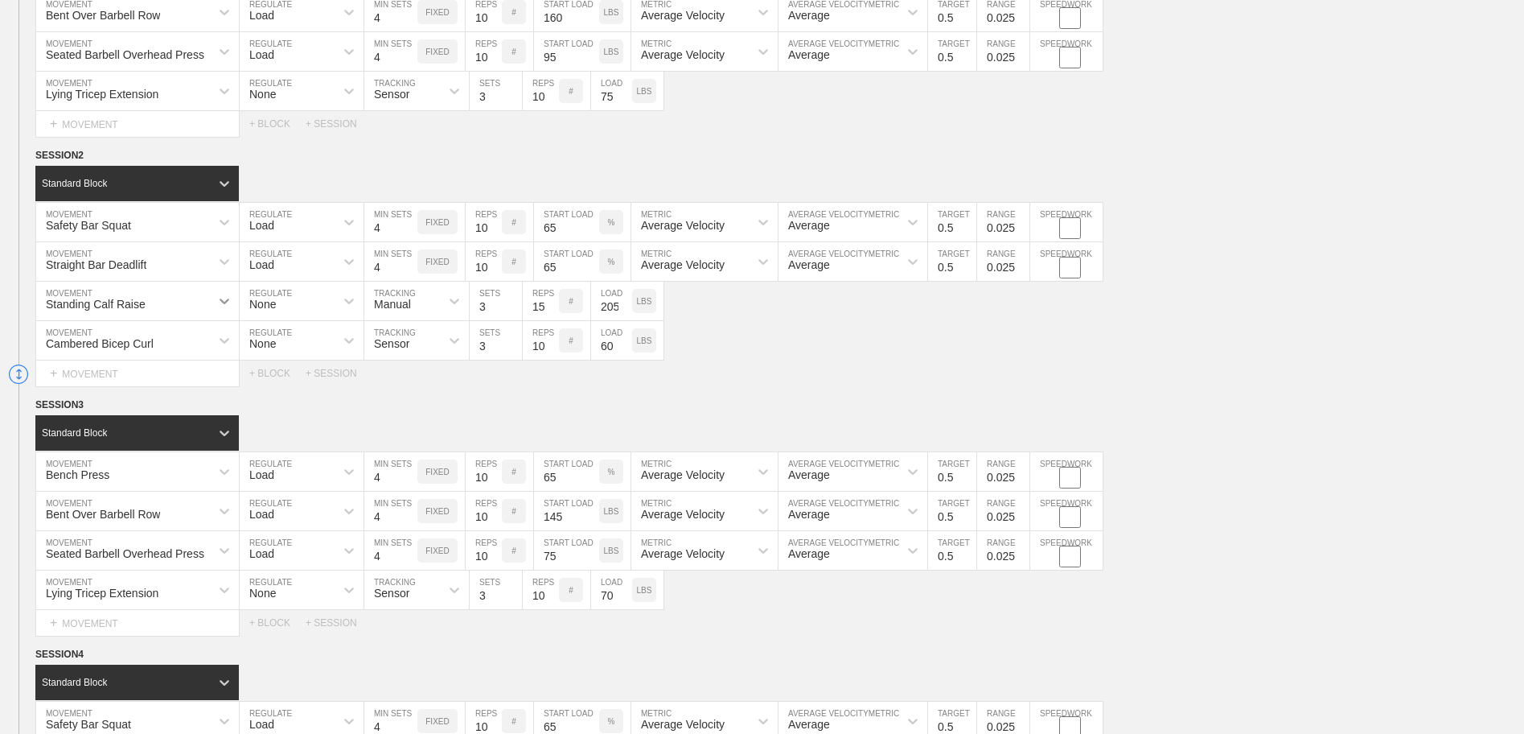
click at [230, 304] on icon at bounding box center [224, 301] width 16 height 16
click at [227, 302] on icon at bounding box center [225, 301] width 10 height 6
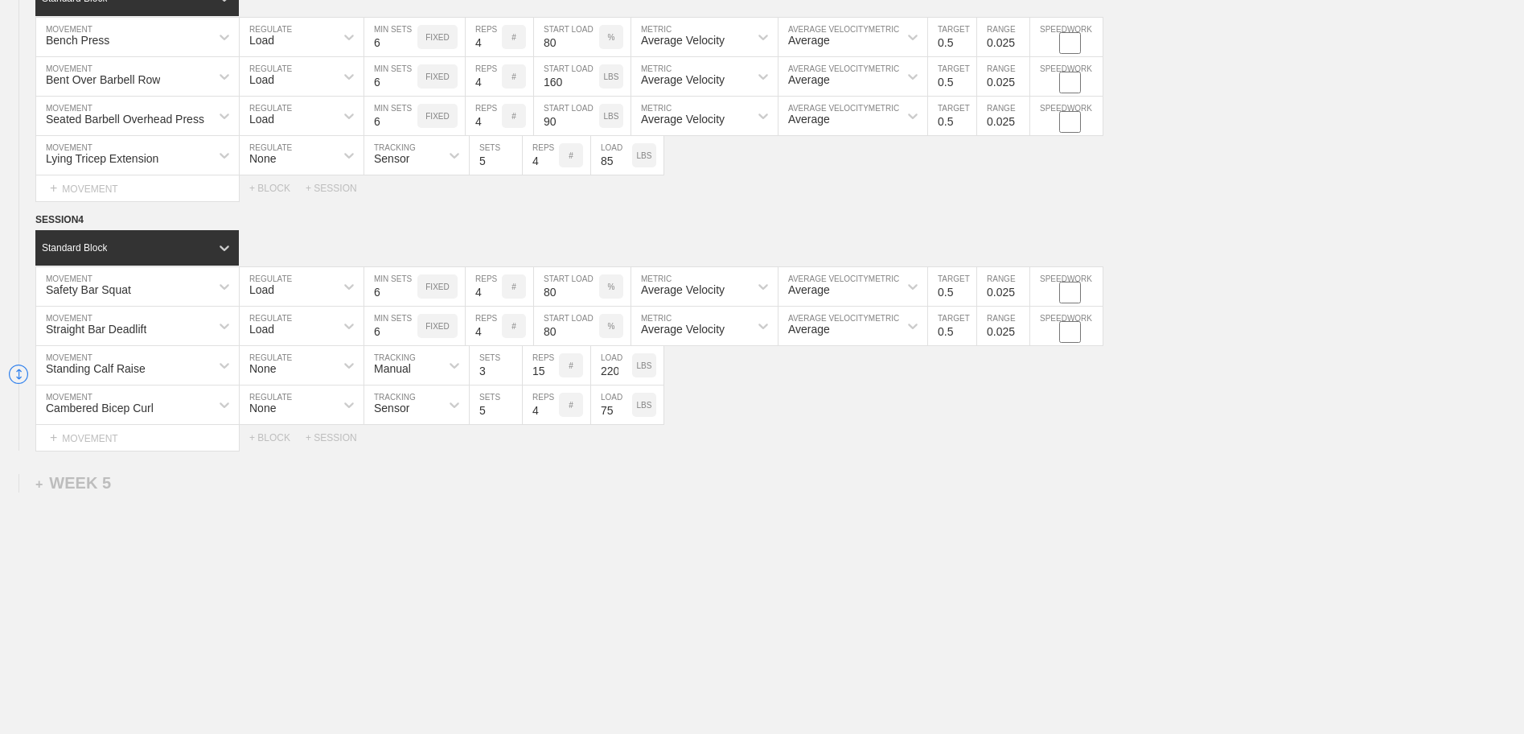
scroll to position [3862, 0]
